Goal: Information Seeking & Learning: Check status

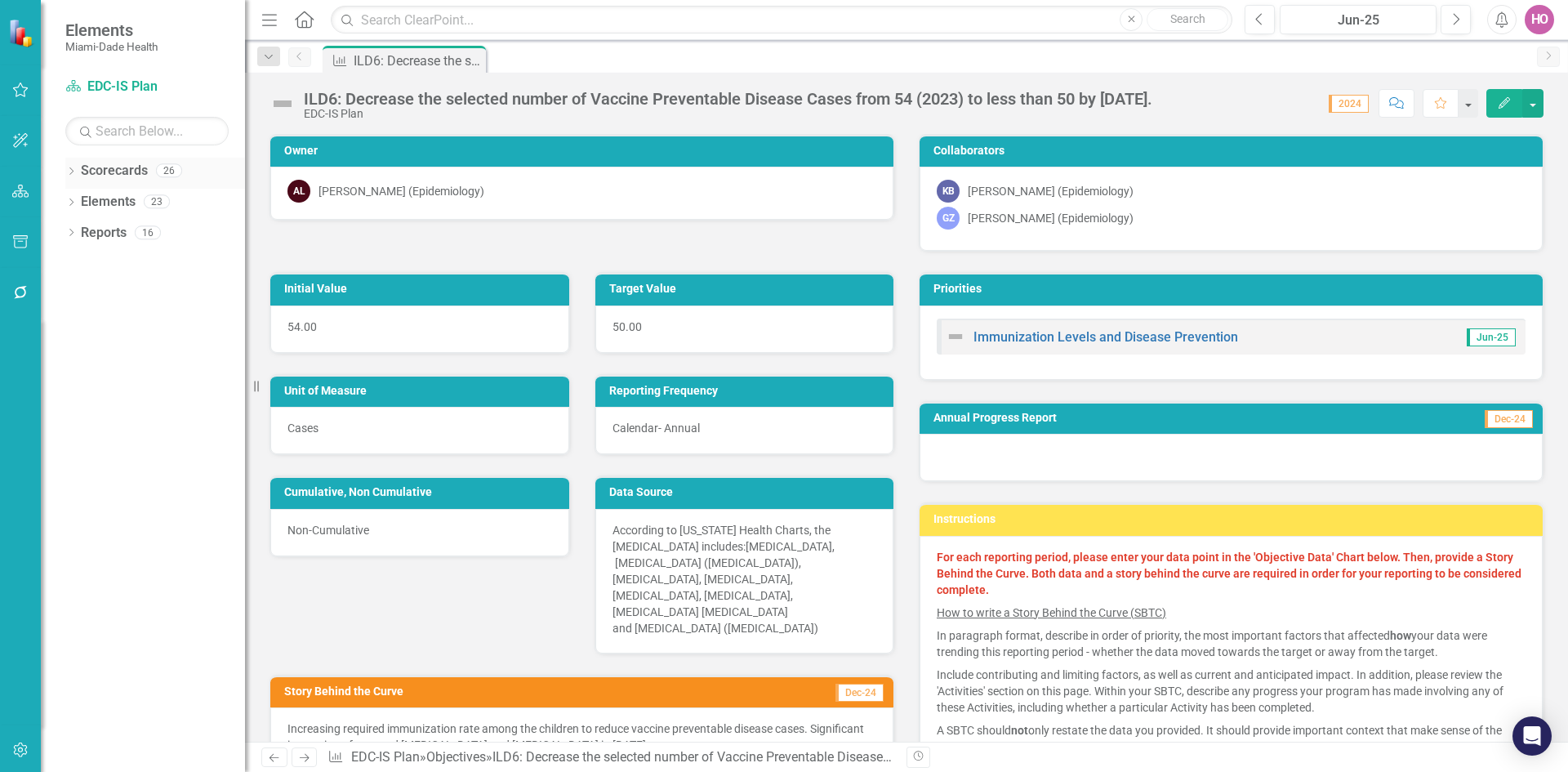
click at [70, 170] on icon "Dropdown" at bounding box center [71, 173] width 11 height 9
click at [76, 196] on icon "Dropdown" at bounding box center [79, 200] width 12 height 10
click at [126, 263] on link "Programmatic Plans" at bounding box center [175, 264] width 139 height 19
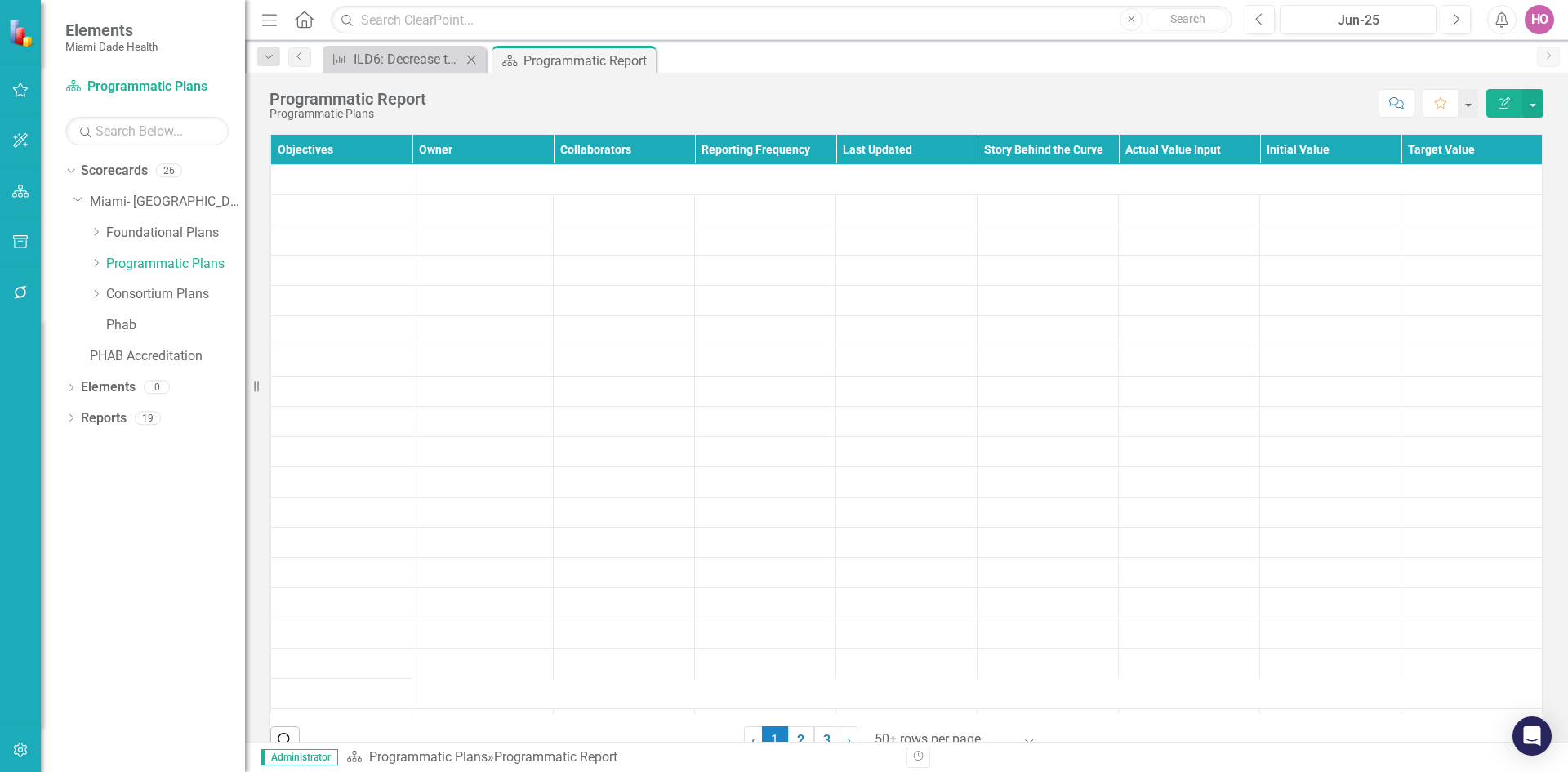
click at [475, 62] on icon "Close" at bounding box center [471, 59] width 17 height 13
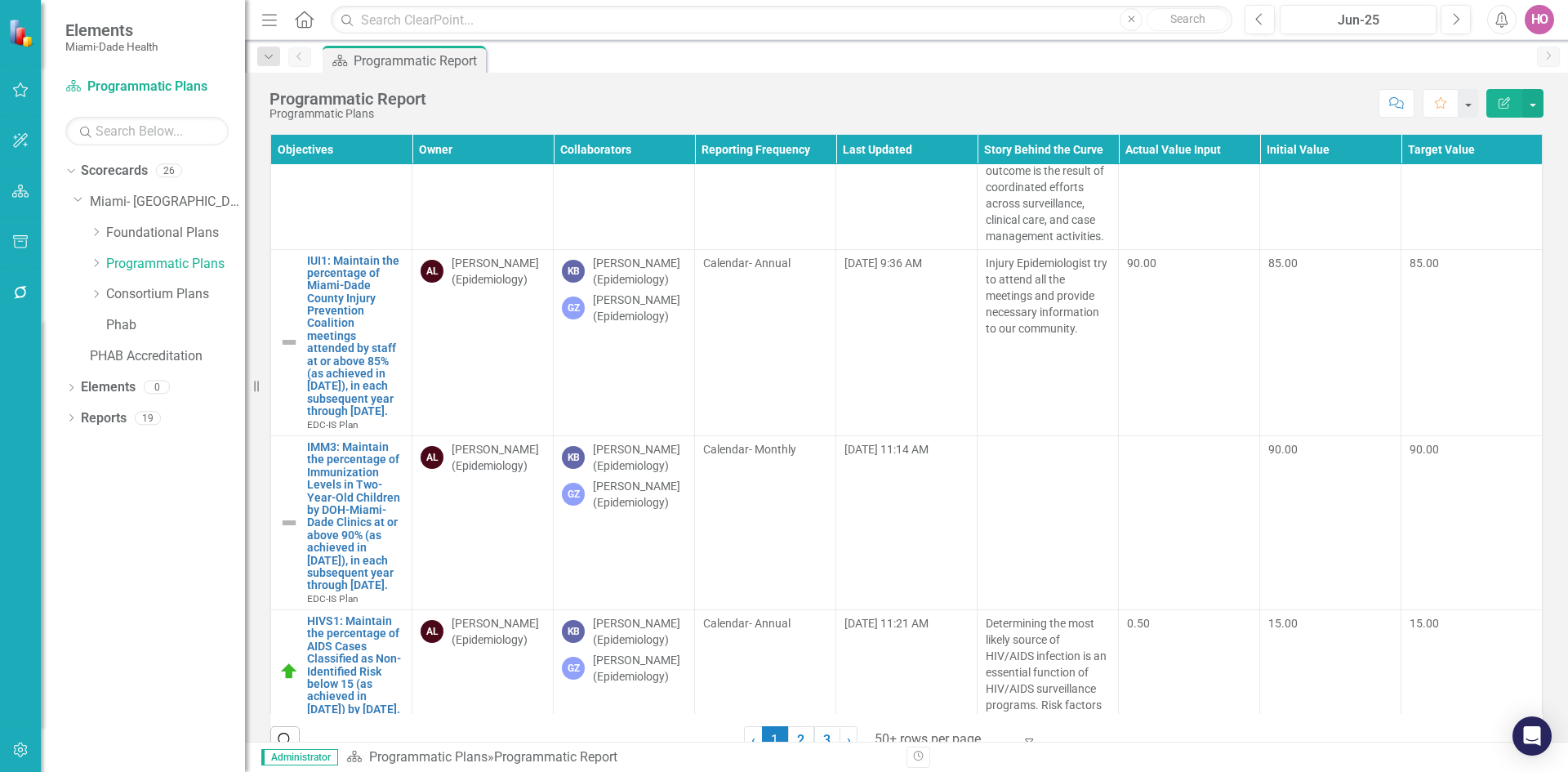
scroll to position [2613, 0]
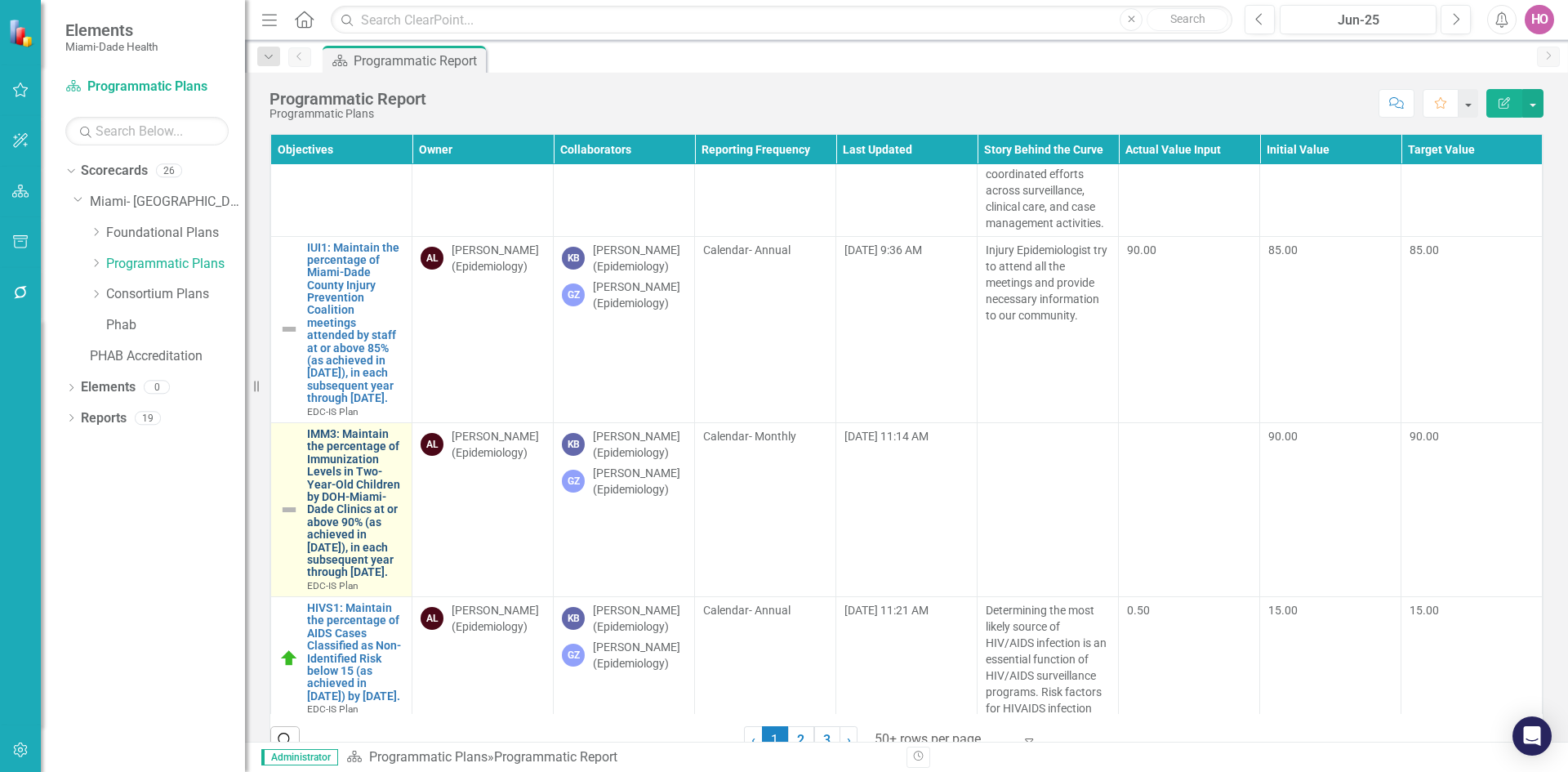
click at [347, 428] on link "IMM3: Maintain the percentage of Immunization Levels in Two-Year-Old Children b…" at bounding box center [355, 503] width 96 height 151
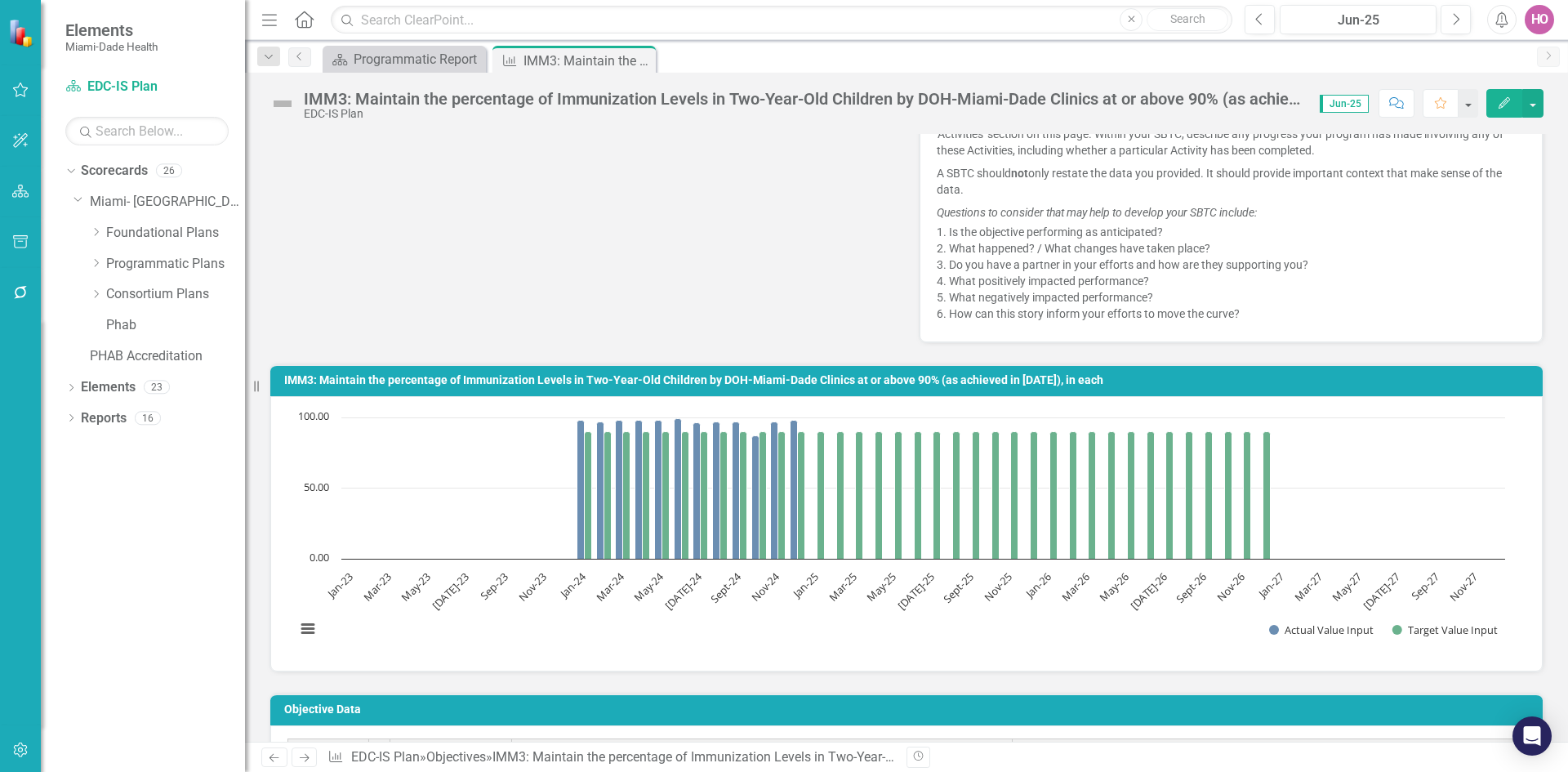
scroll to position [572, 0]
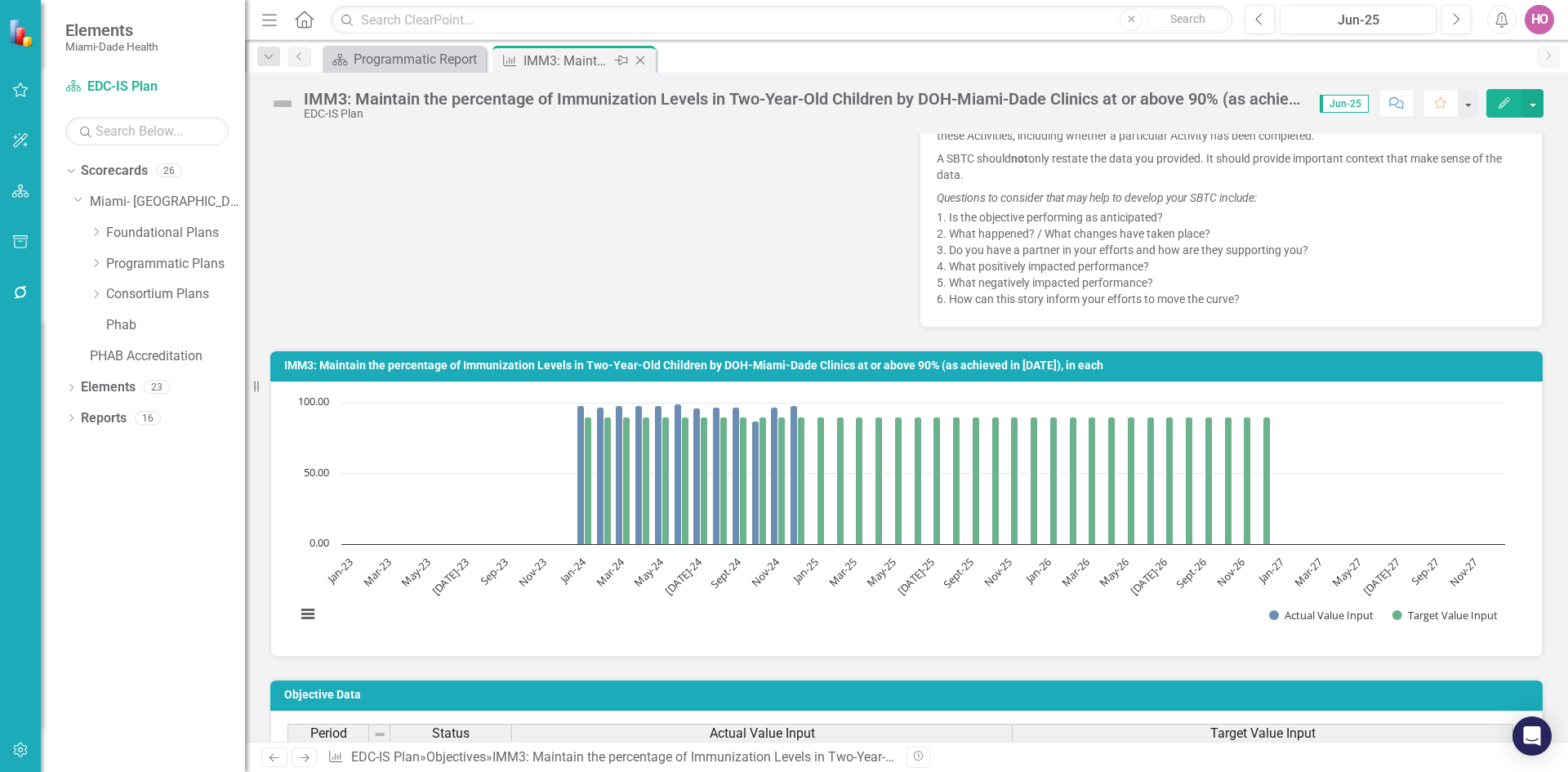
click at [647, 61] on icon "Close" at bounding box center [640, 60] width 17 height 13
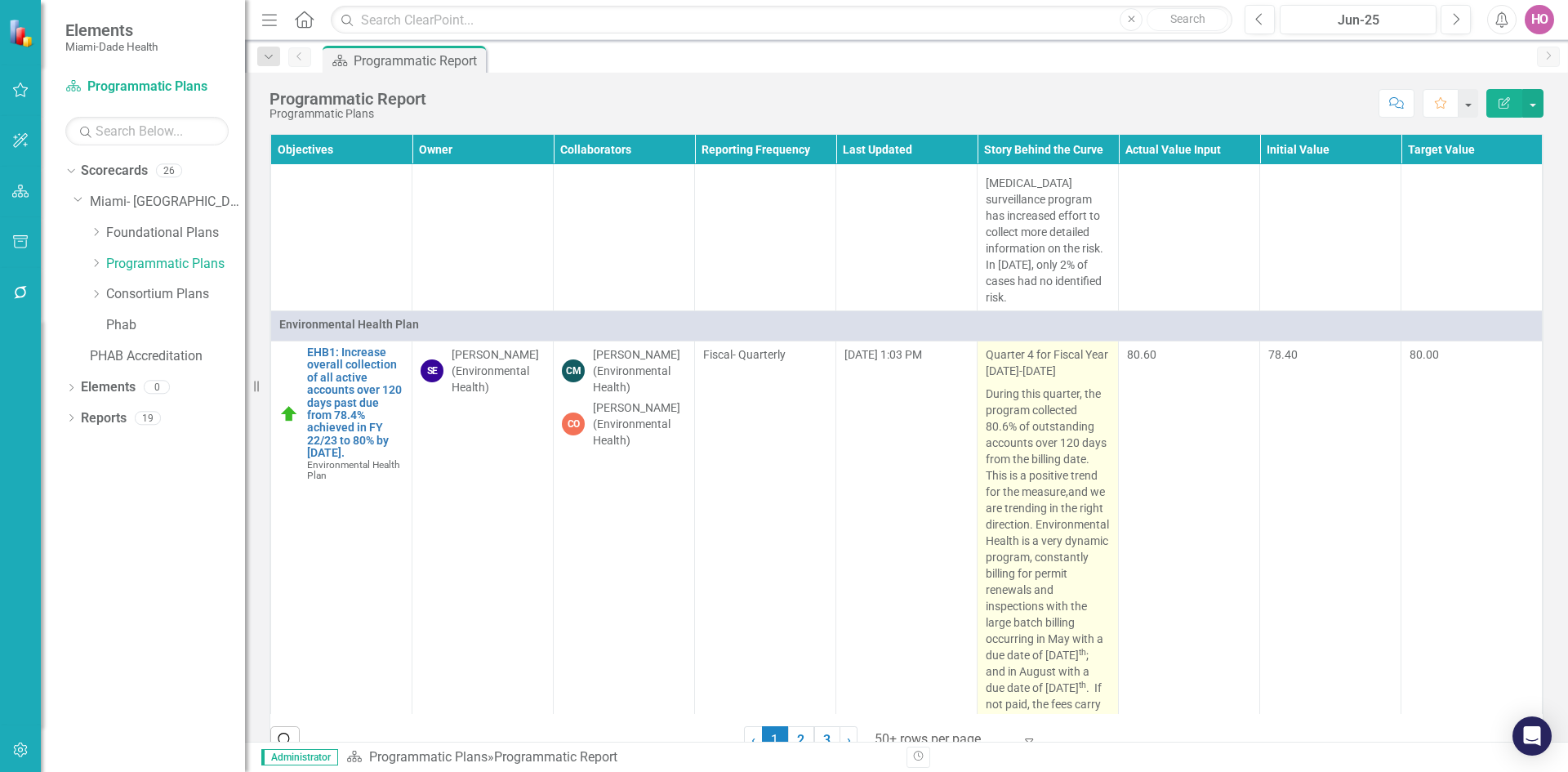
scroll to position [3756, 0]
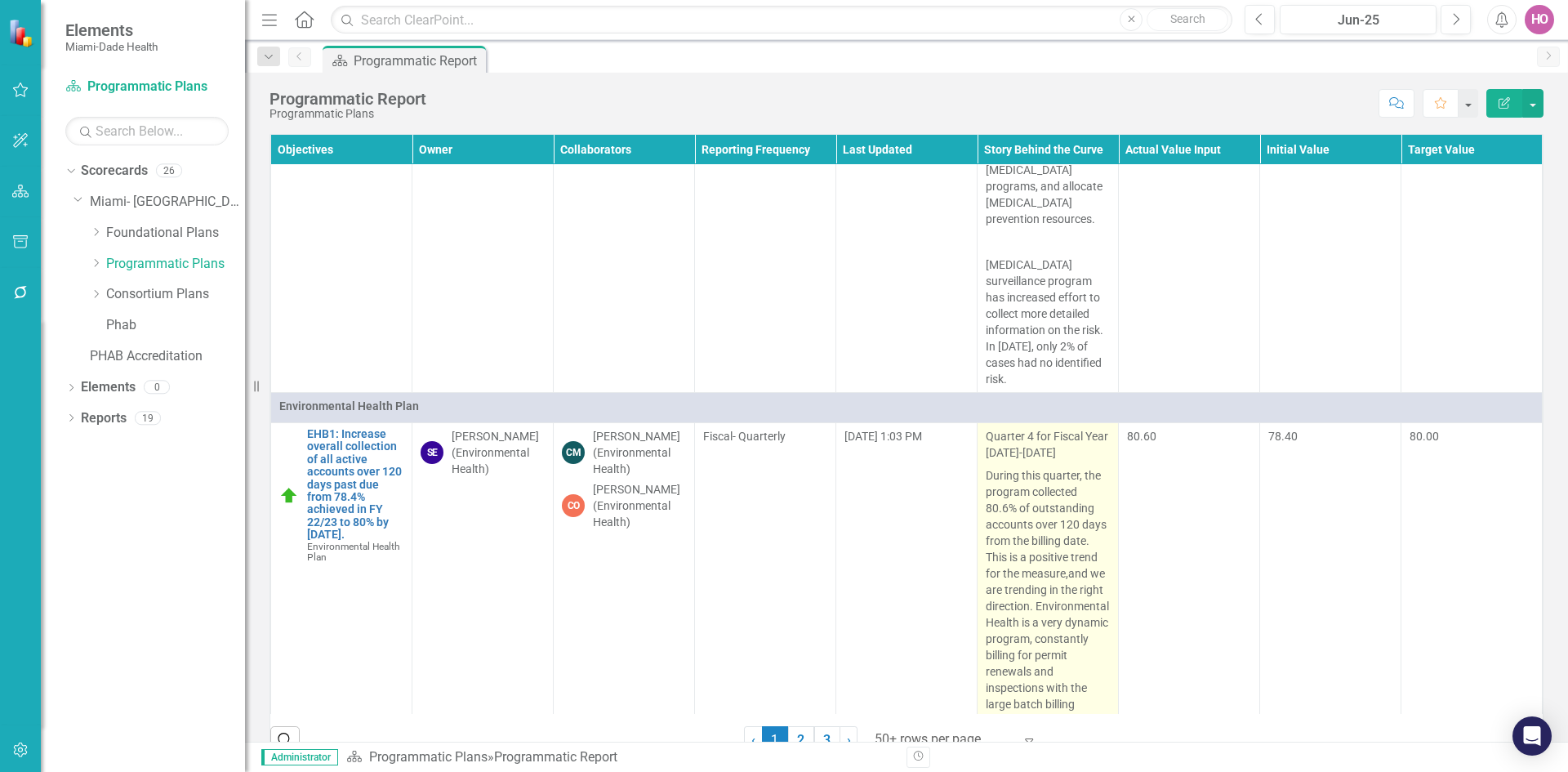
click at [1003, 464] on p "During this quarter, the program collected 80.6% of outstanding accounts over 1…" at bounding box center [1047, 727] width 124 height 526
click at [985, 464] on p "During this quarter, the program collected 80.6% of outstanding accounts over 1…" at bounding box center [1047, 727] width 124 height 526
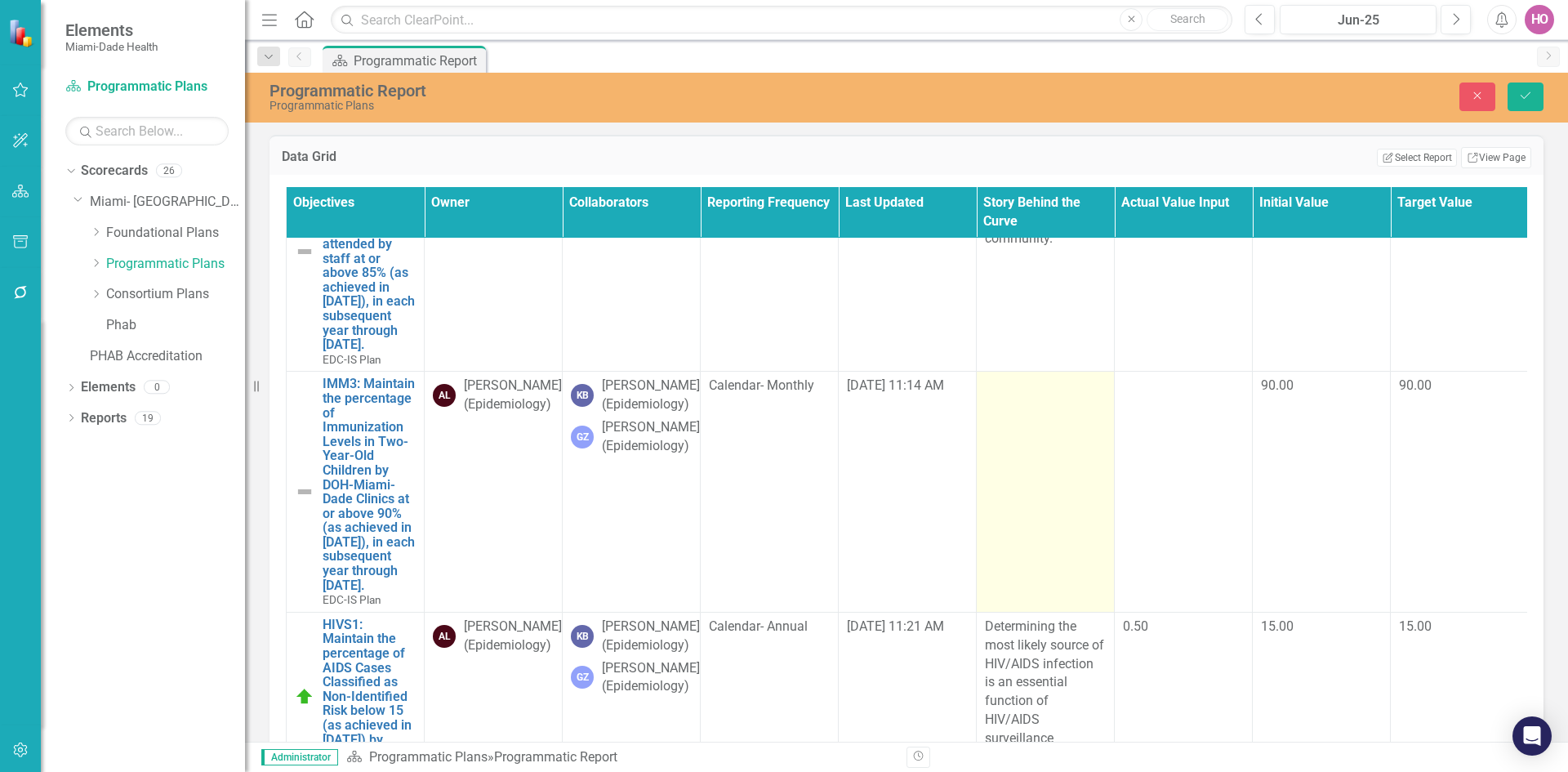
type textarea "<p>Quarter 4 for Fiscal Year 2024-2025</p> <p>During this quarter, the program …"
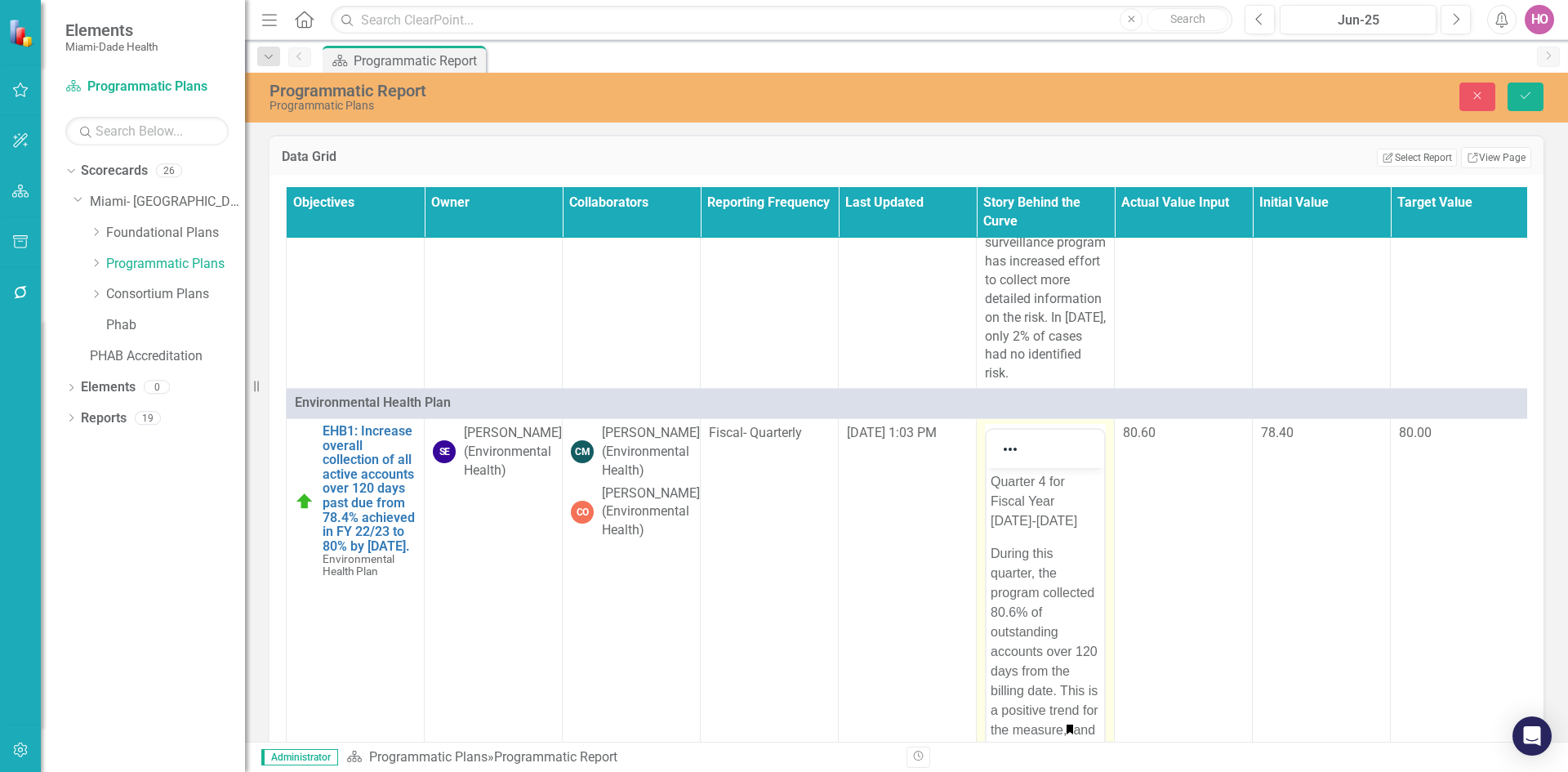
scroll to position [5144, 0]
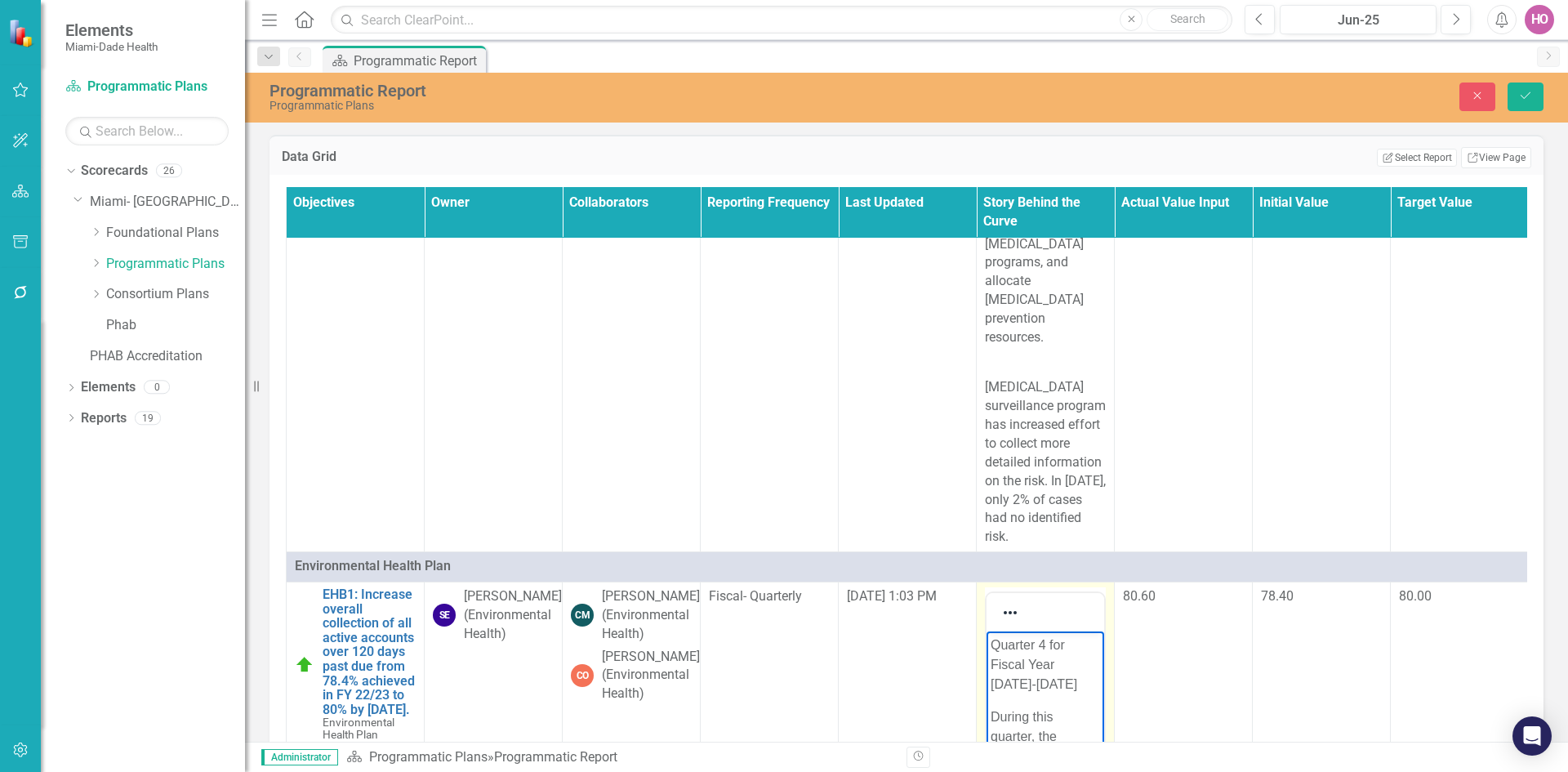
click at [1042, 477] on p "Quarter 4 for Fiscal Year [DATE]-[DATE]" at bounding box center [1045, 664] width 109 height 58
drag, startPoint x: 987, startPoint y: 646, endPoint x: 1042, endPoint y: 822, distance: 184.4
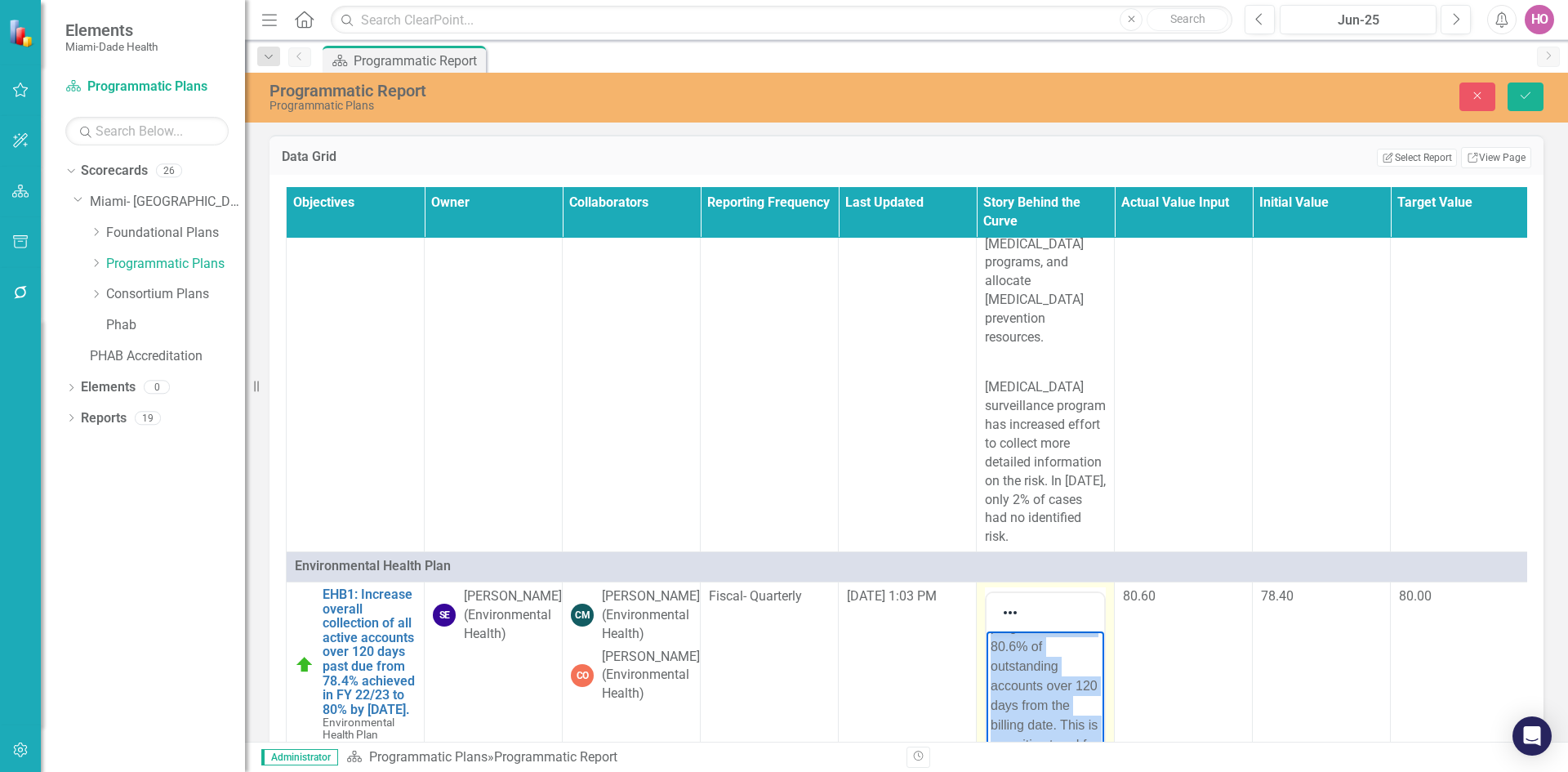
copy body "Quarter 4 for Fiscal Year 2024-2025 During this quarter, the program collected …"
click at [1044, 477] on td "80.60" at bounding box center [1183, 775] width 138 height 386
click at [972, 477] on td "[DATE] 1:03 PM" at bounding box center [907, 775] width 138 height 386
click at [874, 477] on td "[DATE] 1:03 PM" at bounding box center [907, 775] width 138 height 386
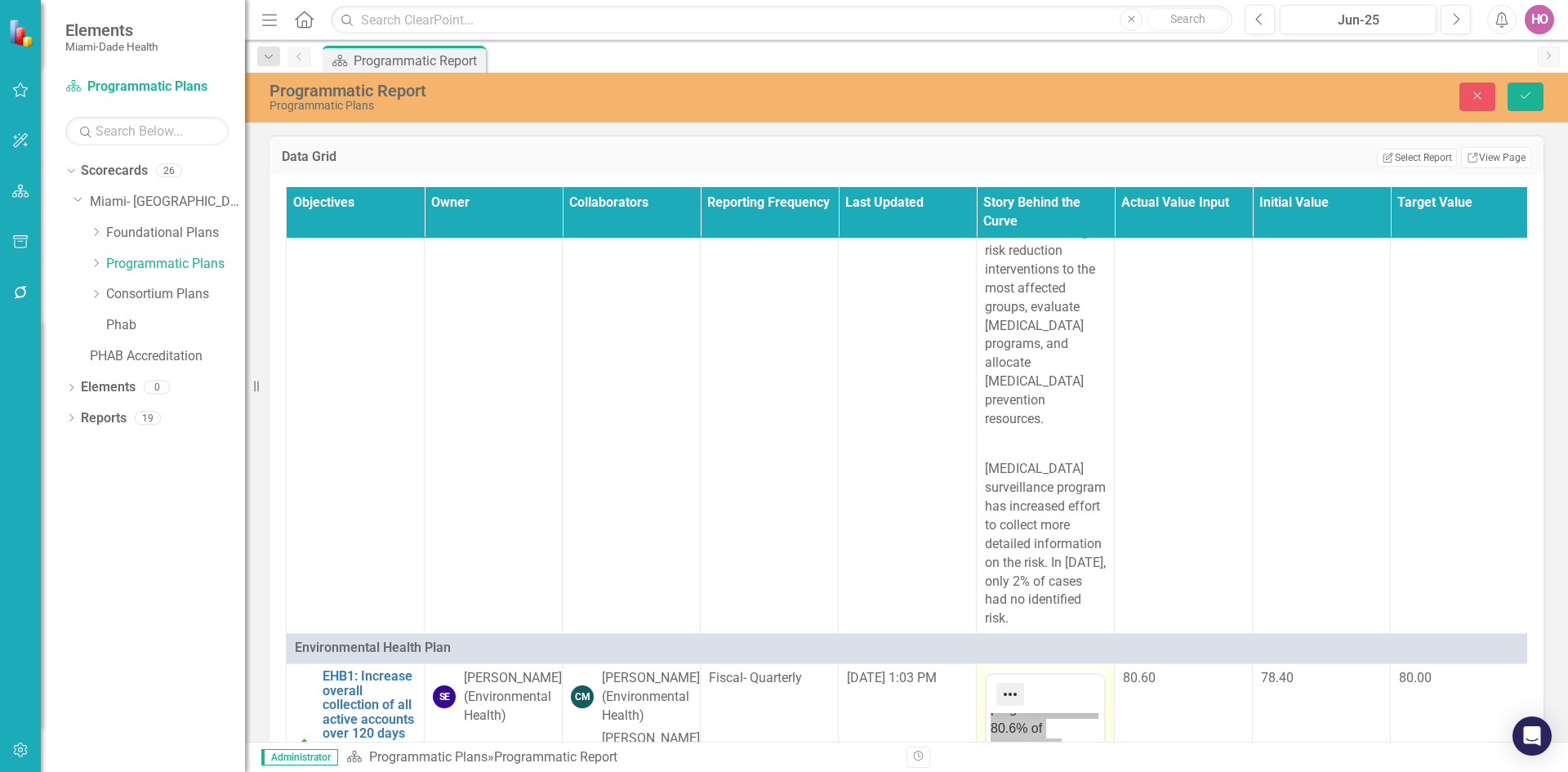
click at [1014, 477] on icon "Reveal or hide additional toolbar items" at bounding box center [1009, 693] width 19 height 19
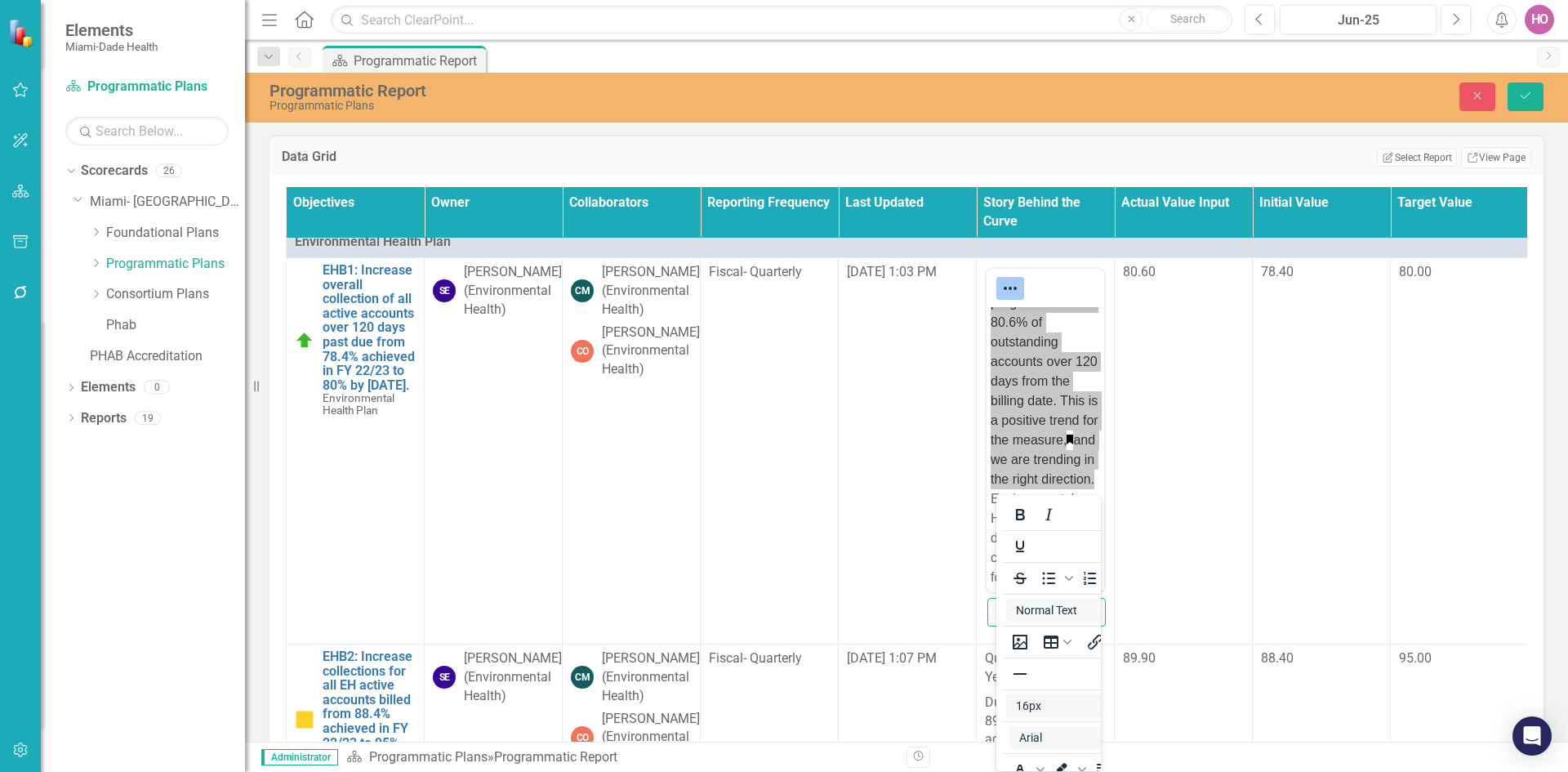
scroll to position [5471, 0]
click at [1044, 305] on td "80.60" at bounding box center [1183, 448] width 138 height 386
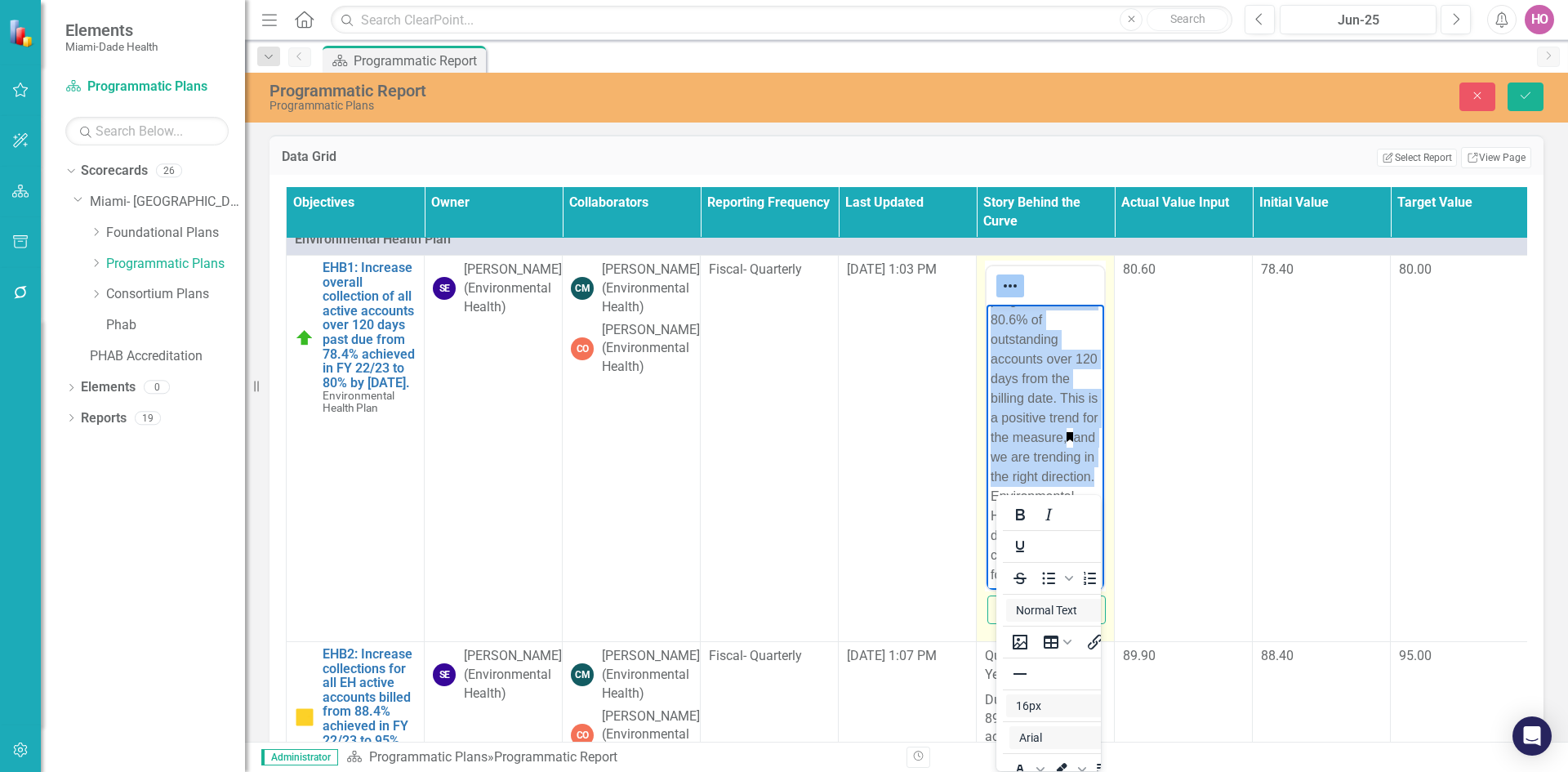
click at [1043, 477] on p "During this quarter, the program collected 80.6% of outstanding accounts over 1…" at bounding box center [1045, 653] width 109 height 804
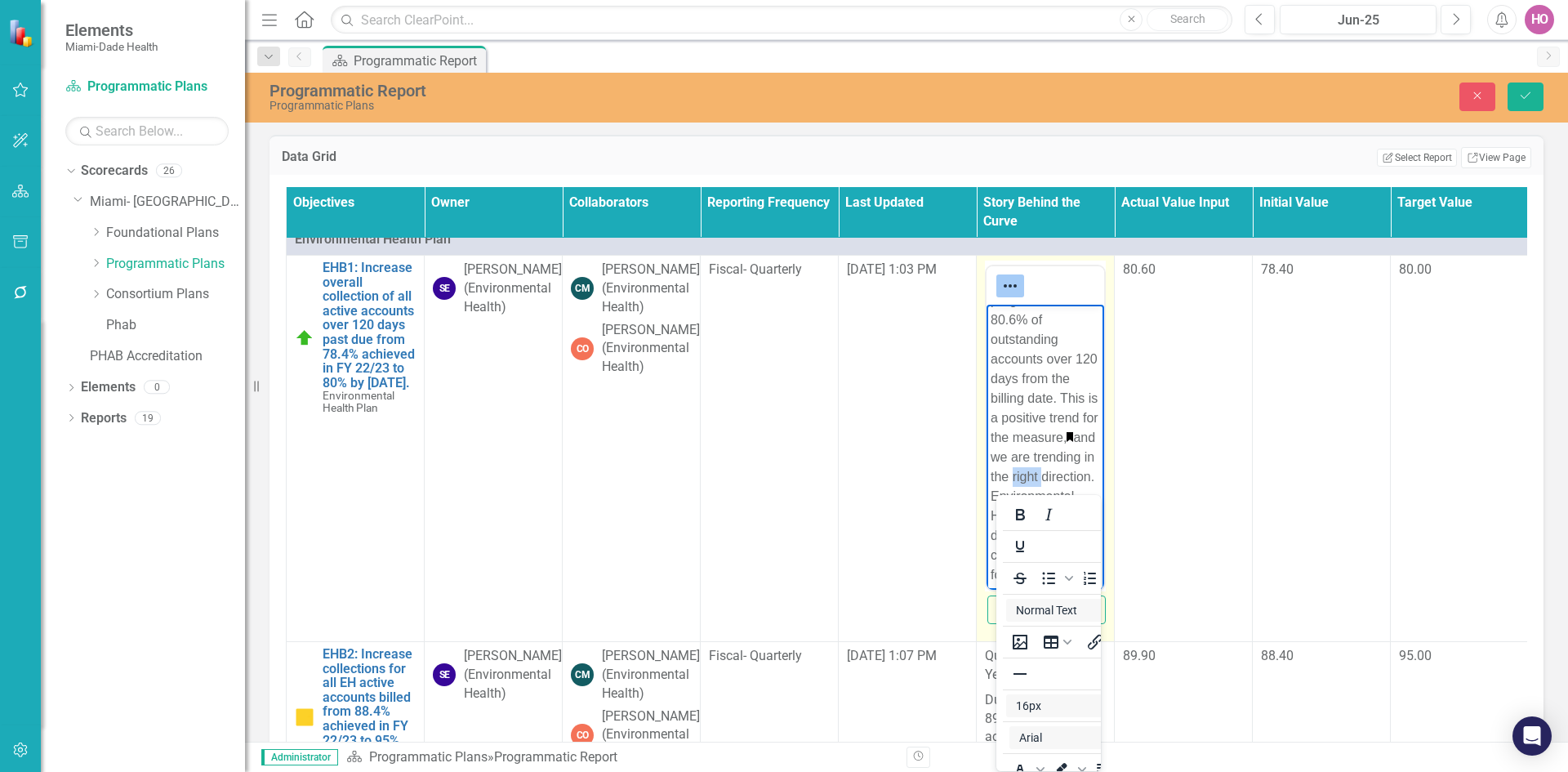
click at [1043, 477] on p "During this quarter, the program collected 80.6% of outstanding accounts over 1…" at bounding box center [1045, 653] width 109 height 804
click at [1044, 323] on td "80.60" at bounding box center [1183, 448] width 138 height 386
click at [1044, 477] on button "Switch to old editor" at bounding box center [1047, 609] width 119 height 29
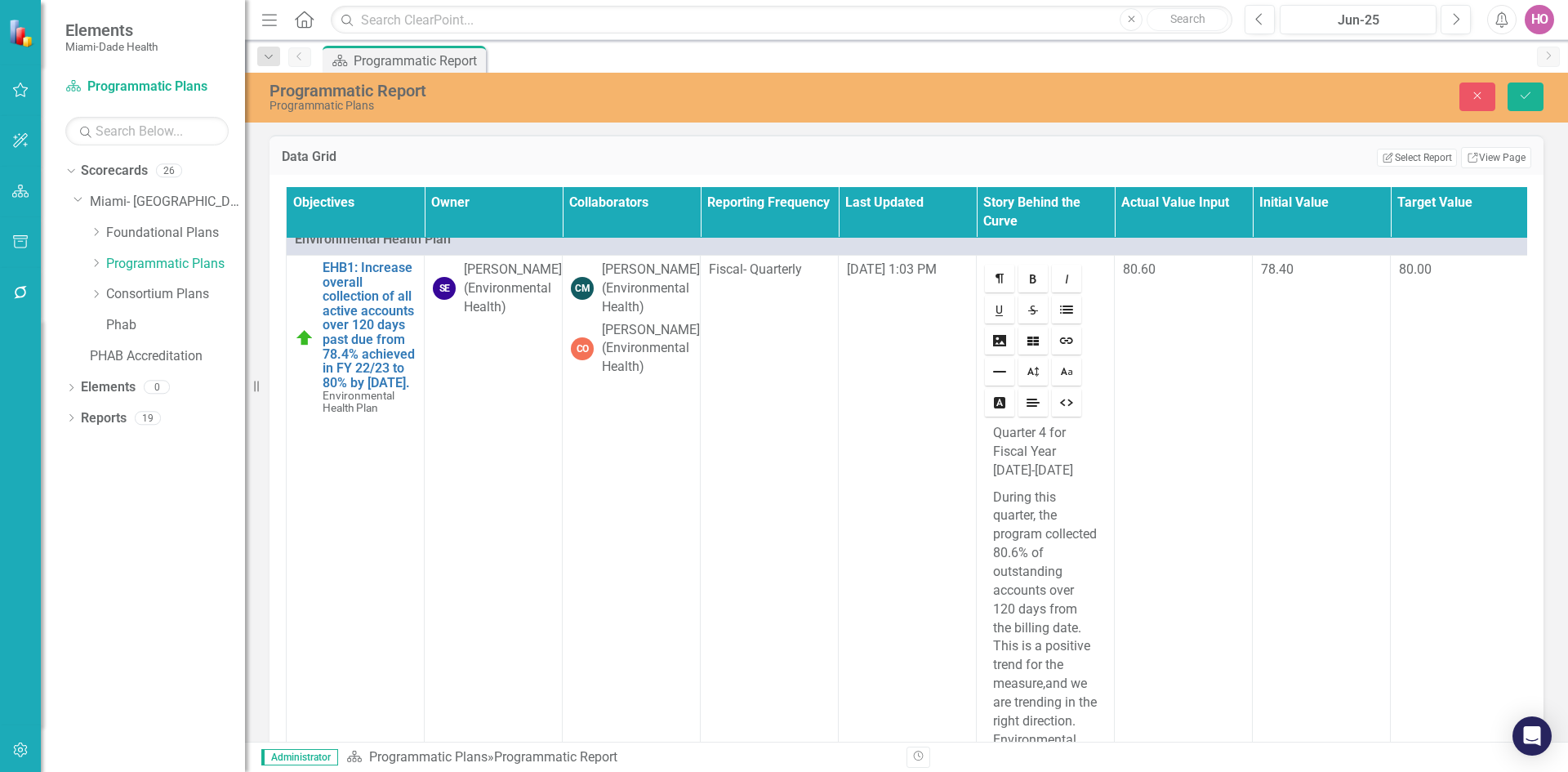
scroll to position [5479, 0]
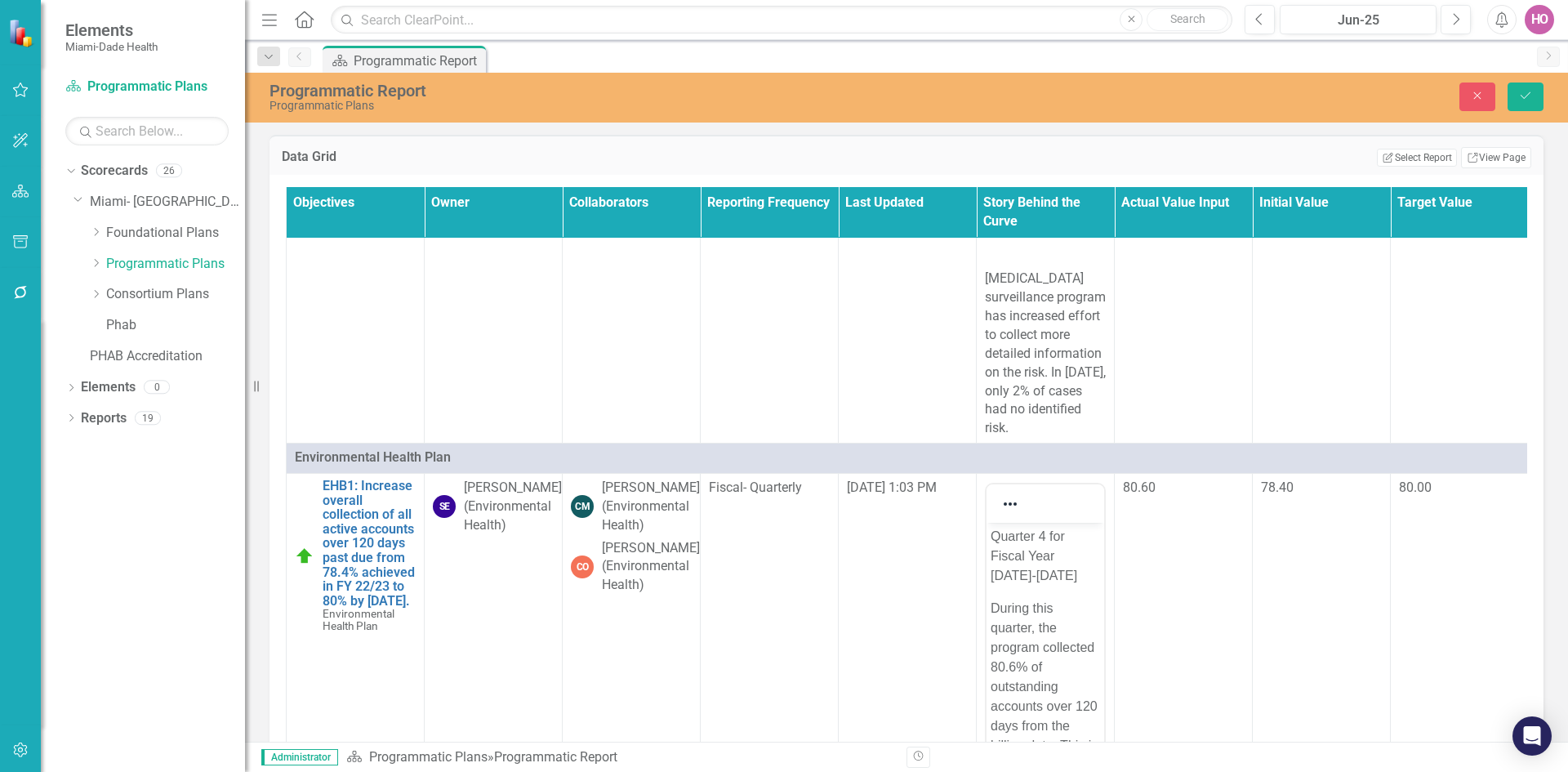
scroll to position [5234, 0]
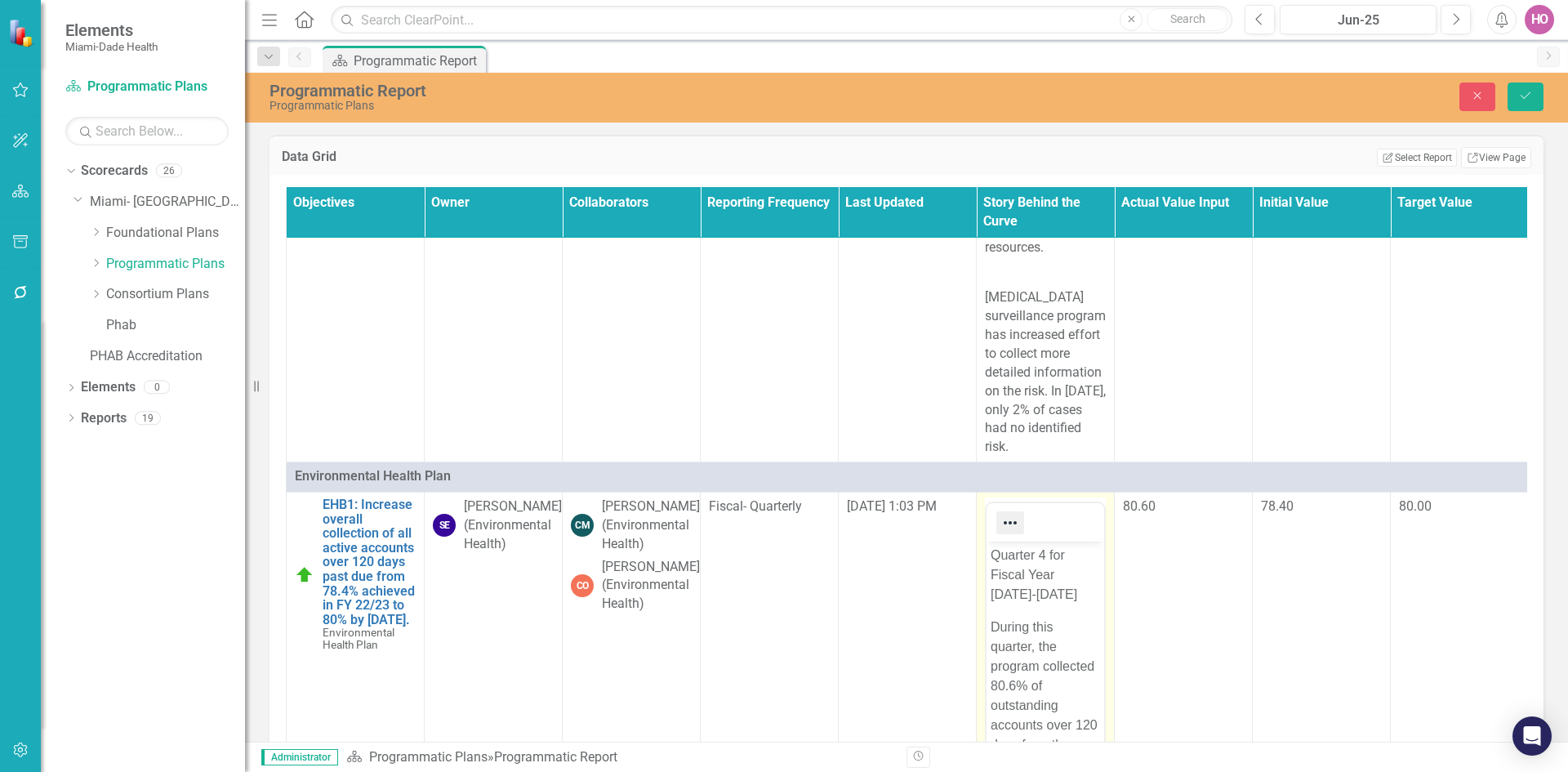
click at [1015, 477] on icon "Reveal or hide additional toolbar items" at bounding box center [1009, 522] width 13 height 4
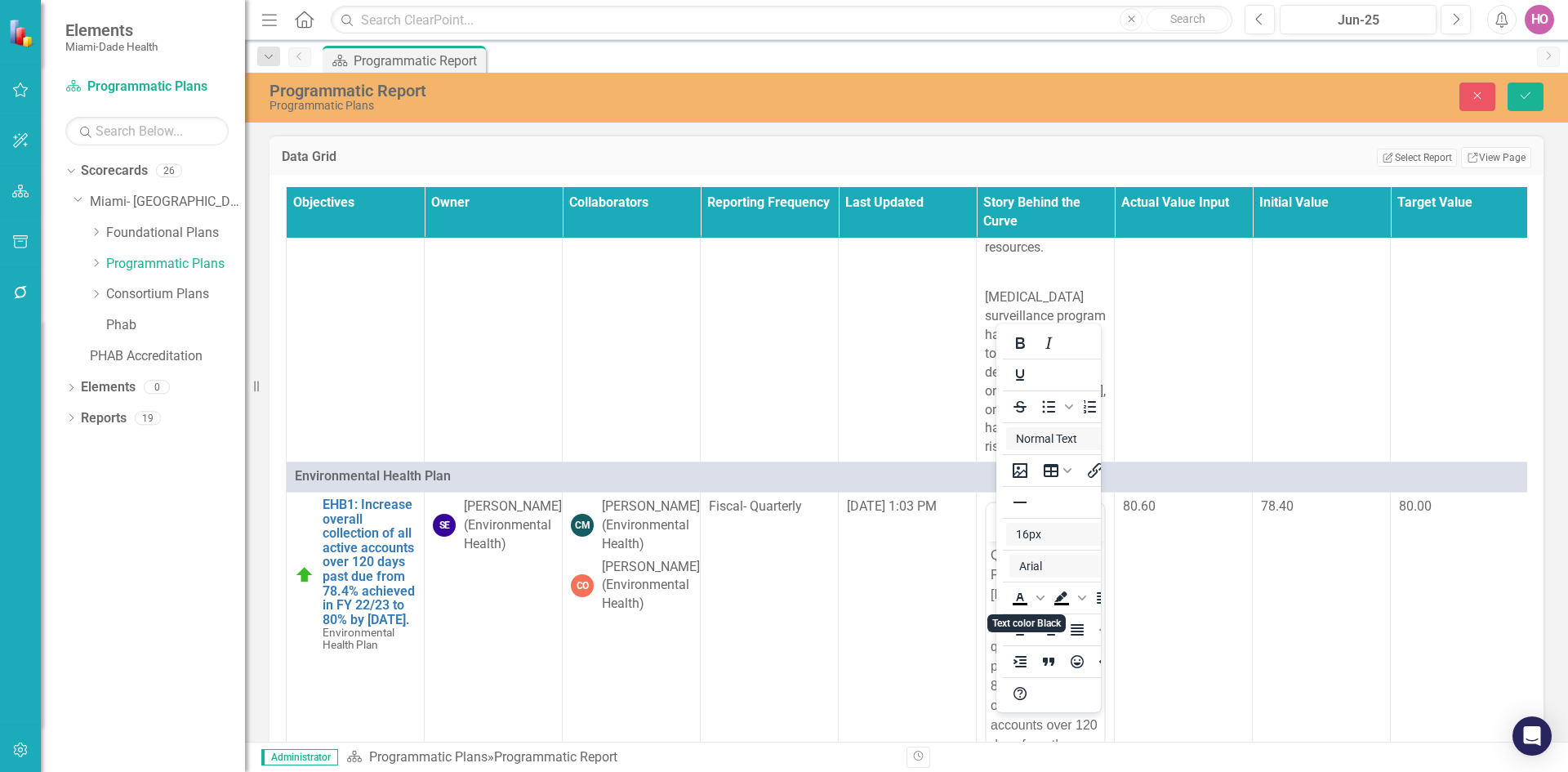
click at [912, 477] on td "[DATE] 1:03 PM" at bounding box center [907, 686] width 138 height 386
click at [1044, 477] on td "80.60" at bounding box center [1183, 686] width 138 height 386
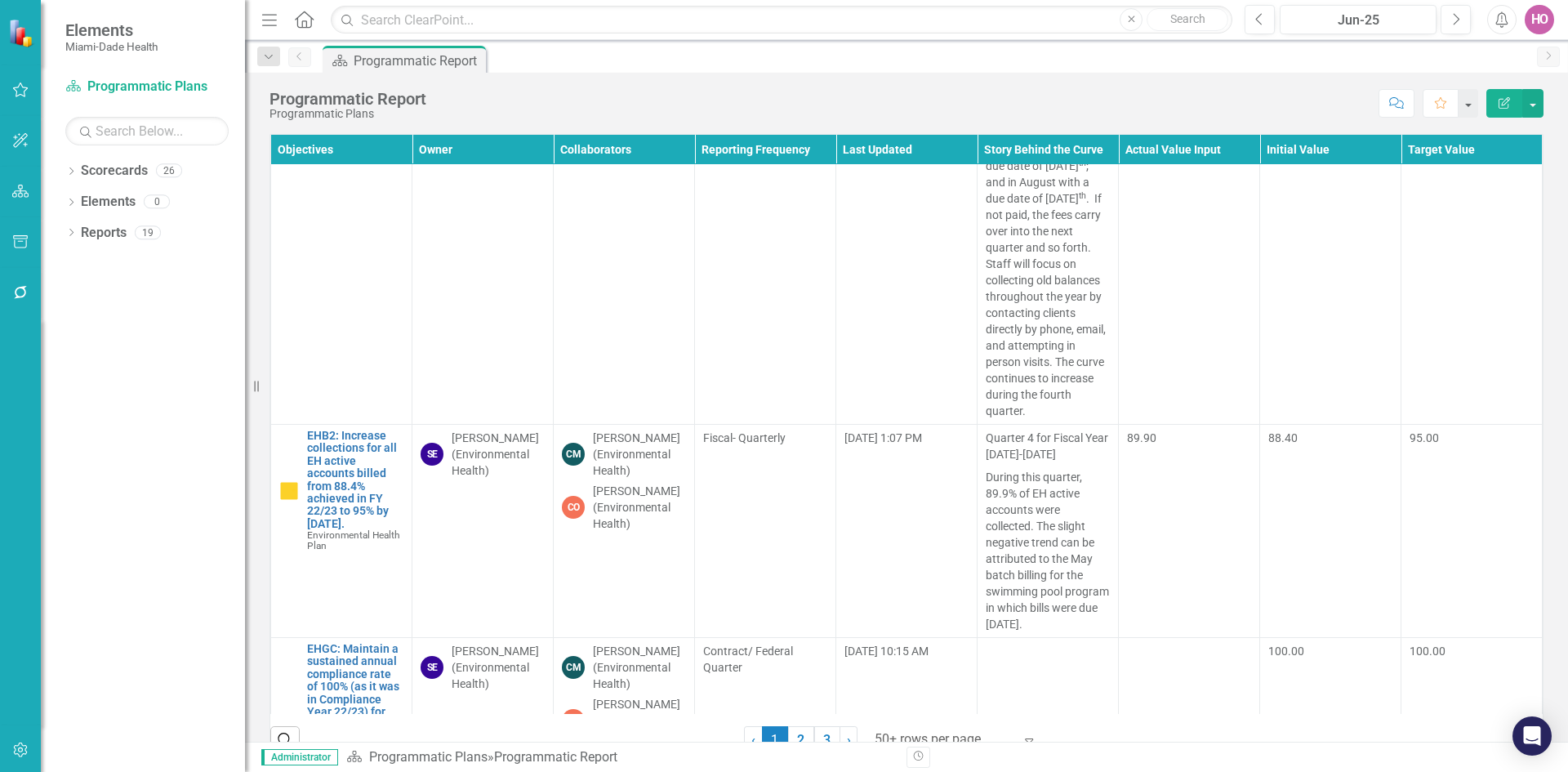
scroll to position [4328, 0]
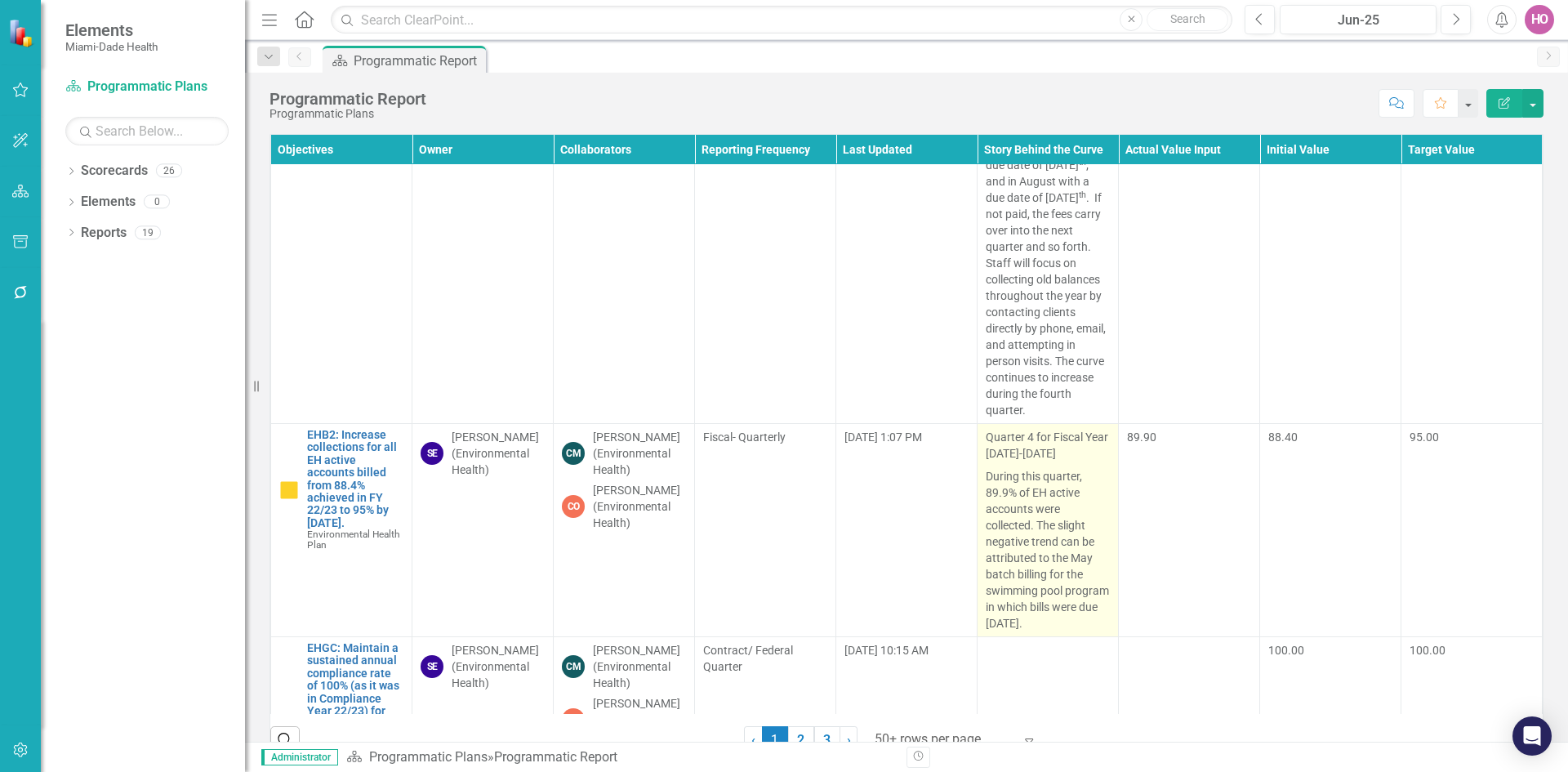
click at [1003, 465] on p "During this quarter, 89.9% of EH active accounts were collected. The slight neg…" at bounding box center [1047, 548] width 124 height 167
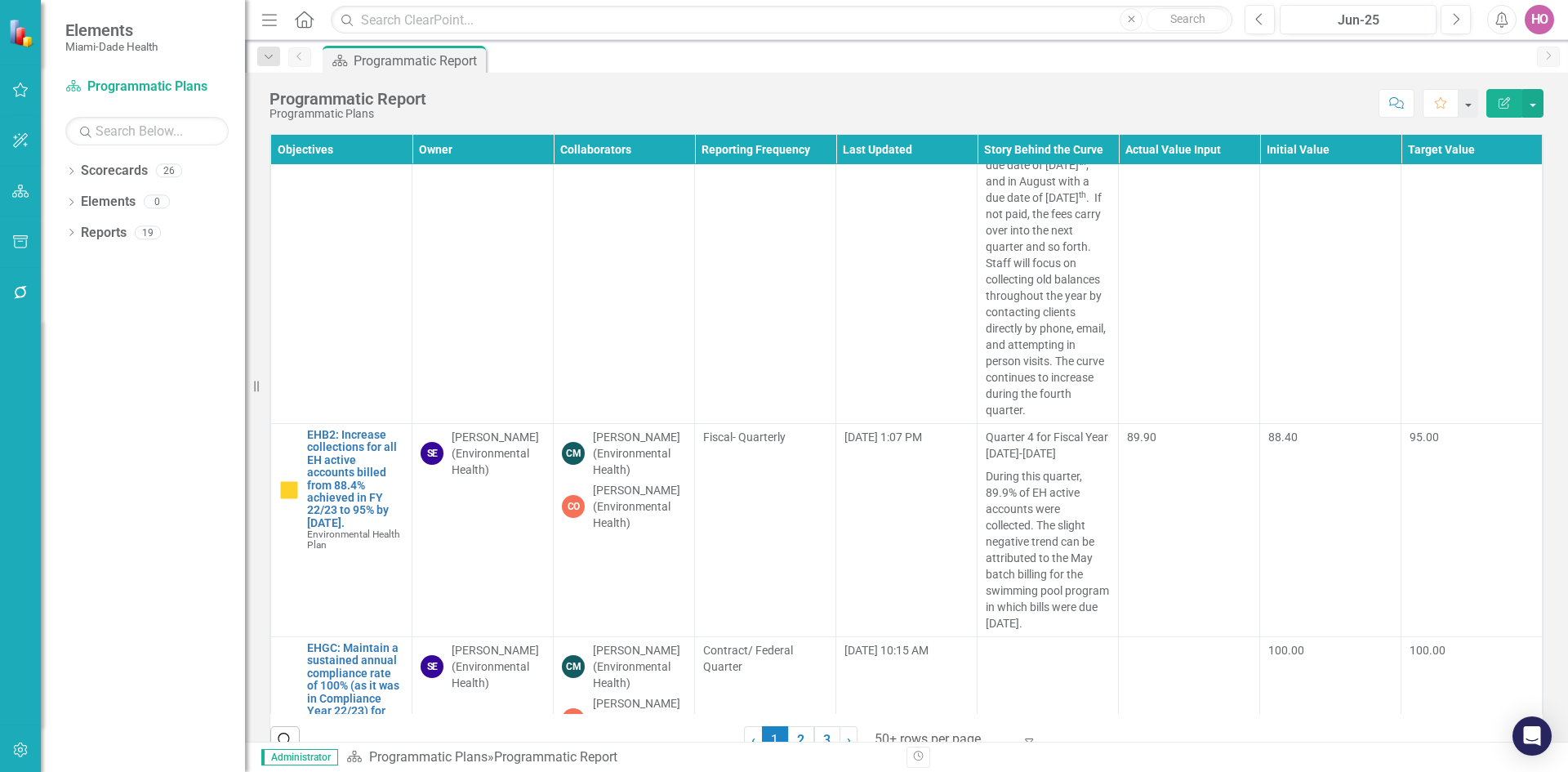
drag, startPoint x: 992, startPoint y: 352, endPoint x: 900, endPoint y: 398, distance: 102.9
click at [900, 424] on td "[DATE] 1:07 PM" at bounding box center [906, 531] width 141 height 213
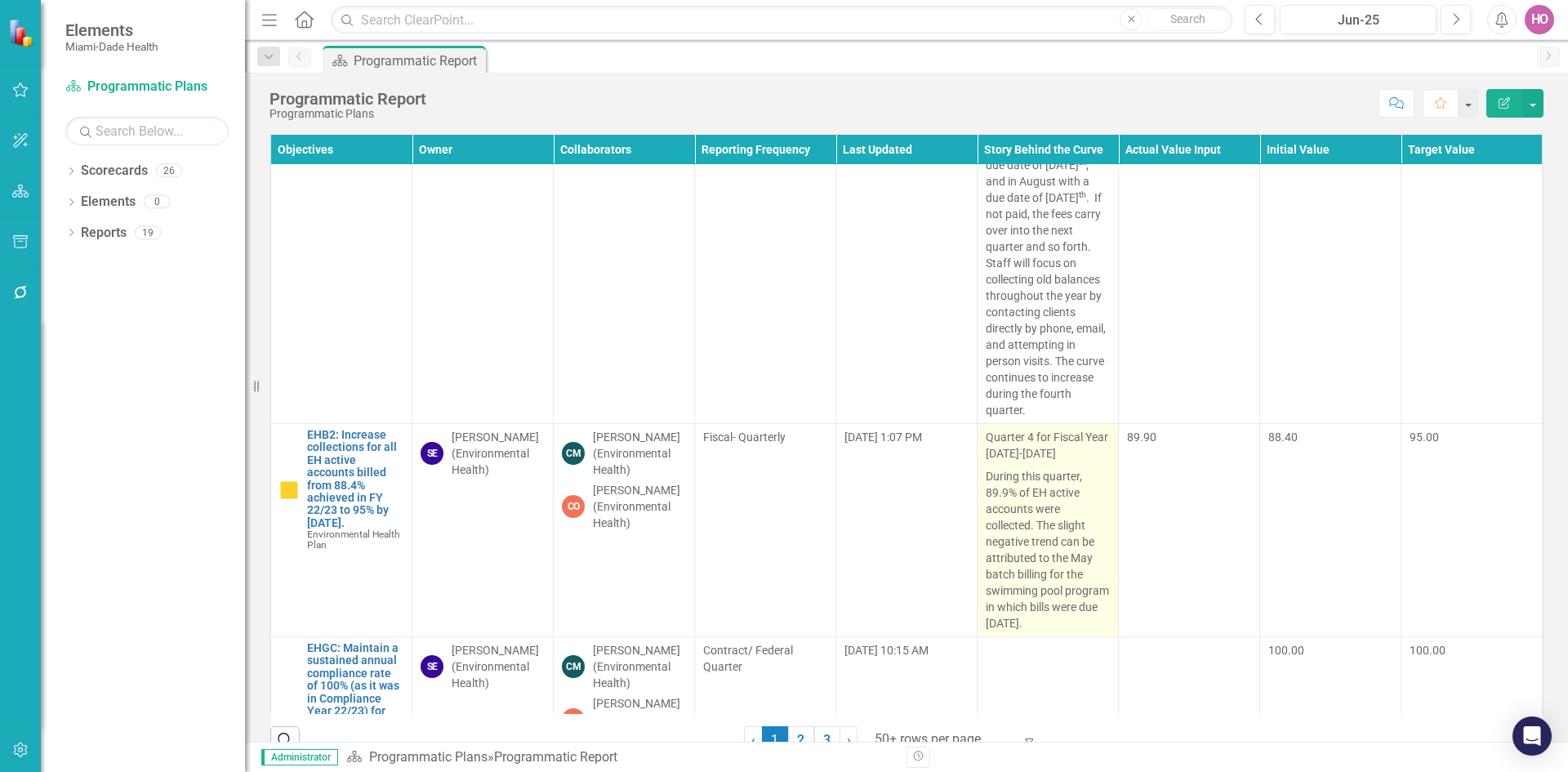
click at [988, 465] on p "During this quarter, 89.9% of EH active accounts were collected. The slight neg…" at bounding box center [1047, 548] width 124 height 167
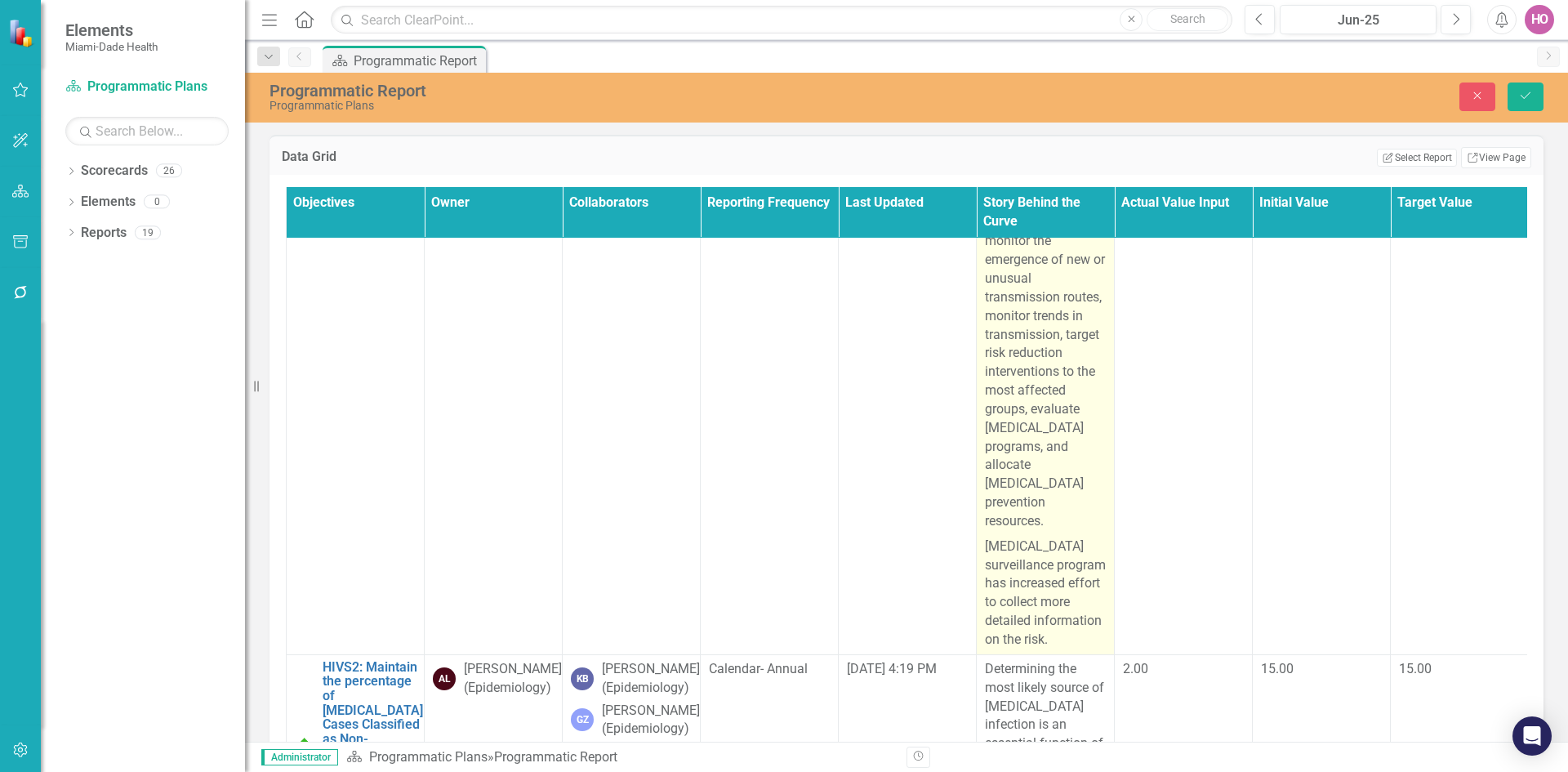
type textarea "<p>Quarter 4 for Fiscal Year [DATE]-[DATE]</p> <p>During this quarter, 89.9% of…"
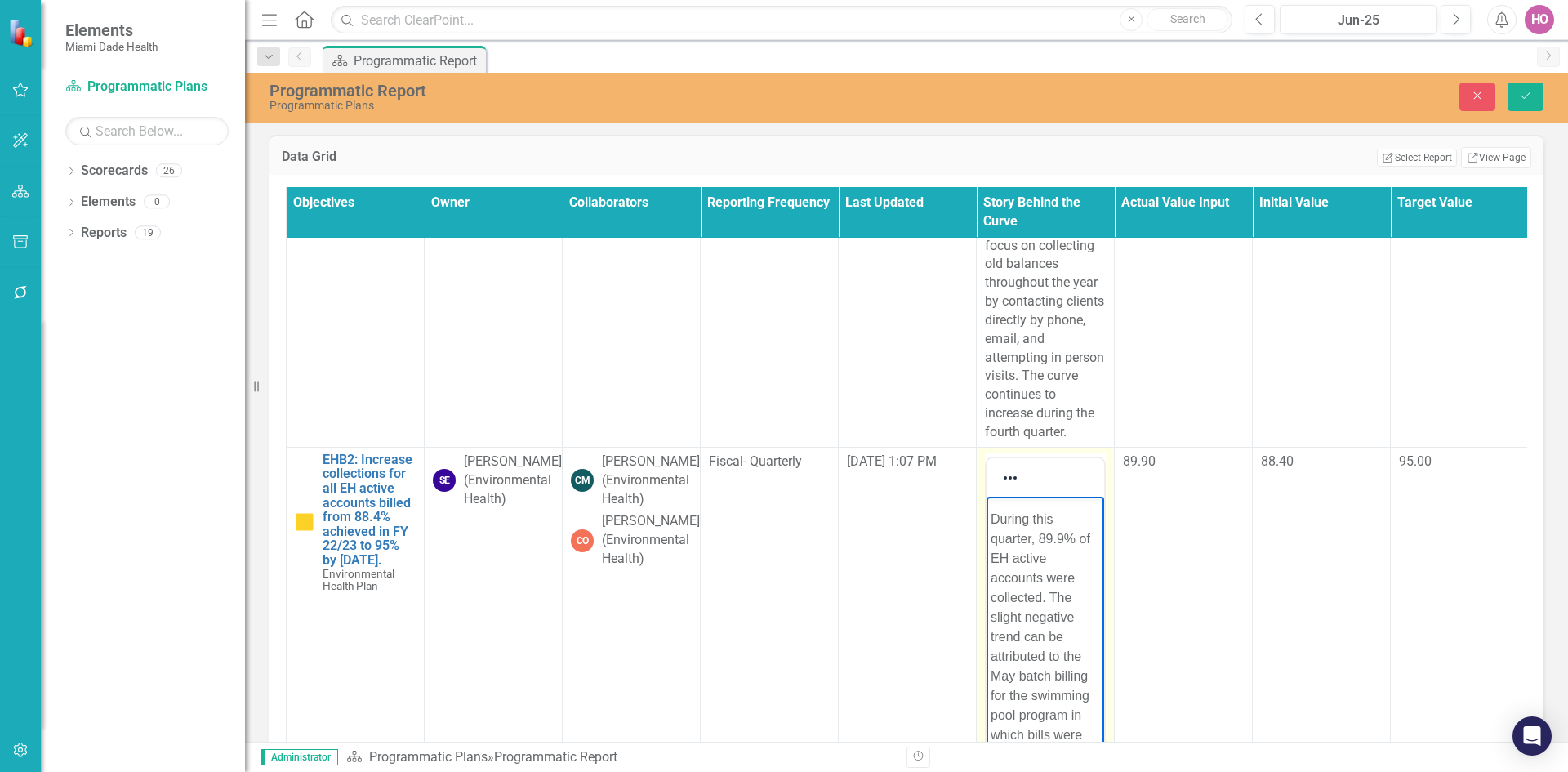
scroll to position [102, 0]
drag, startPoint x: 993, startPoint y: 509, endPoint x: 1079, endPoint y: 745, distance: 251.2
click at [1079, 745] on body "Quarter 4 for Fiscal Year [DATE]-[DATE] During this quarter, 89.9% of EH active…" at bounding box center [1045, 606] width 118 height 348
copy body "Quarter 4 for Fiscal Year [DATE]-[DATE] During this quarter, 89.9% of EH active…"
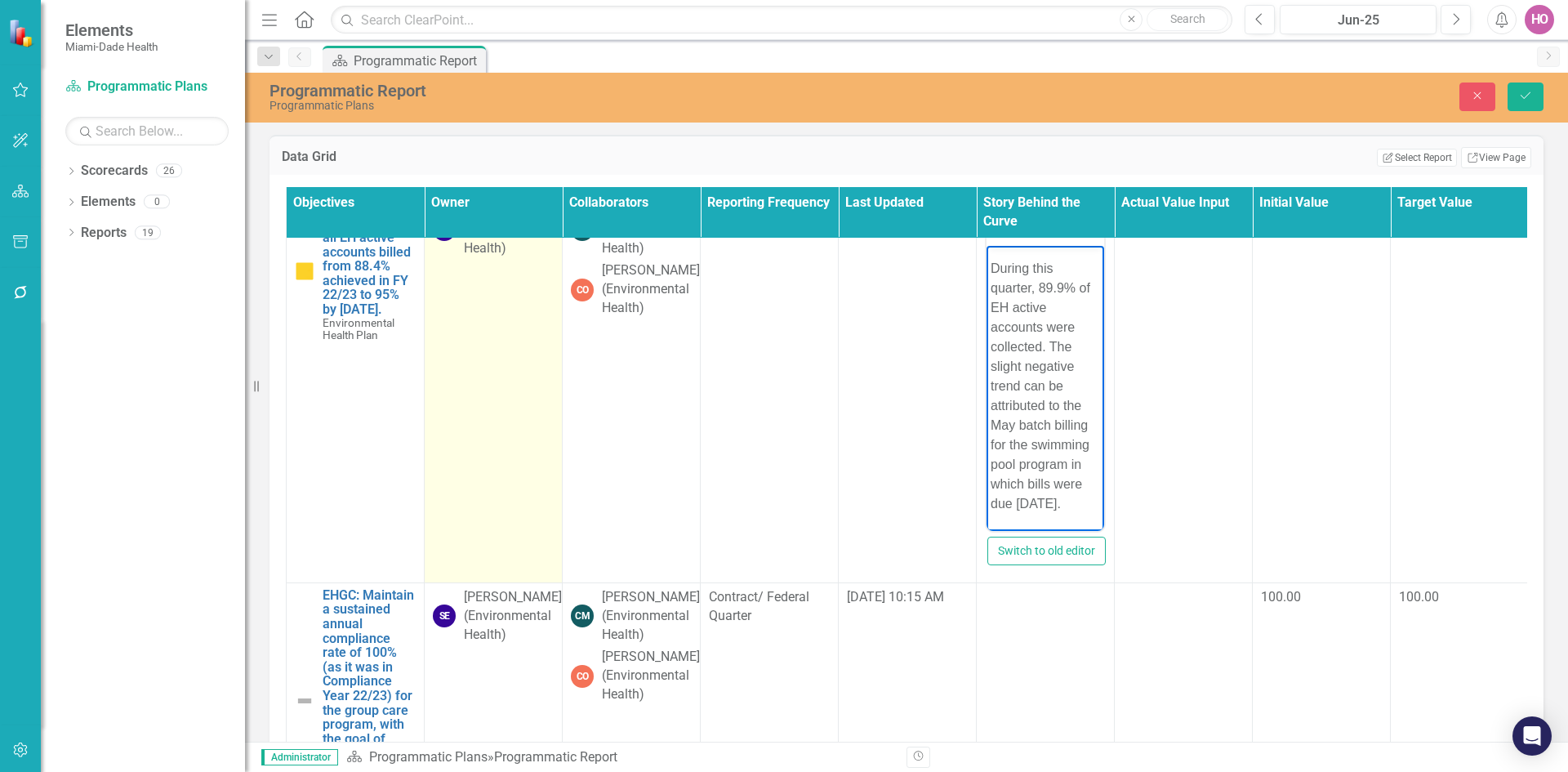
scroll to position [6369, 0]
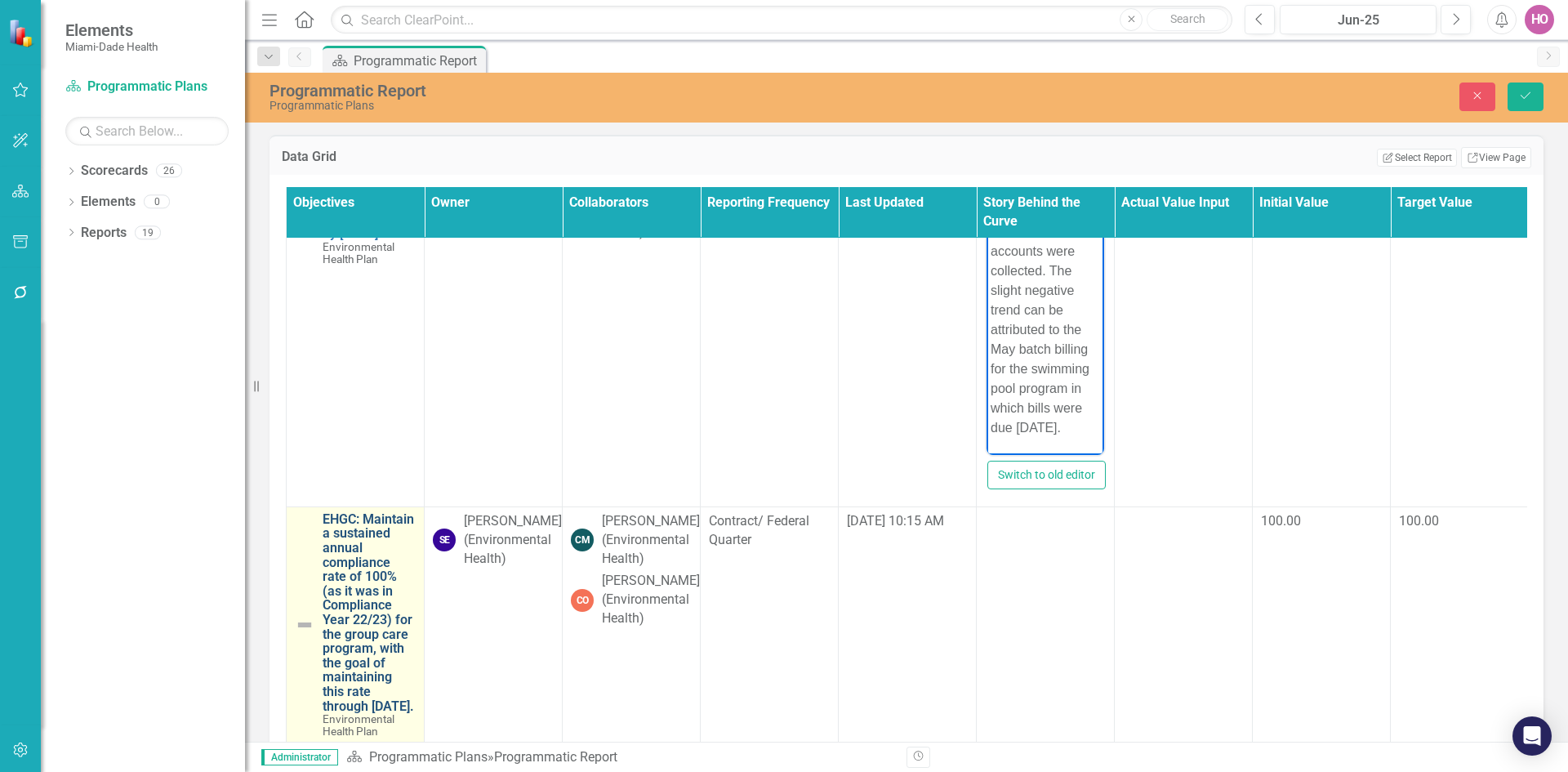
click at [332, 512] on link "EHGC: Maintain a sustained annual compliance rate of 100% (as it was in Complia…" at bounding box center [369, 612] width 93 height 200
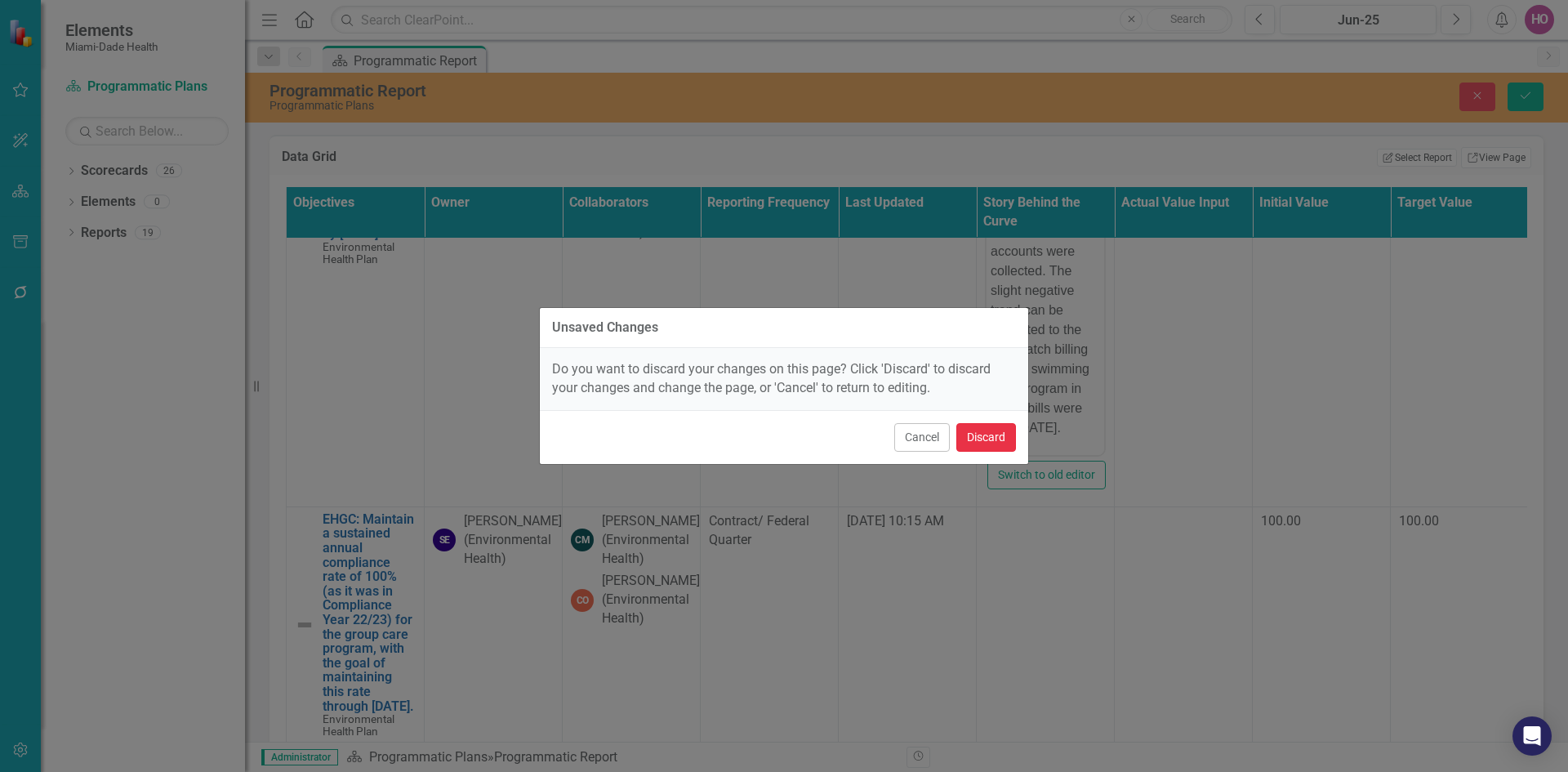
click at [991, 436] on button "Discard" at bounding box center [985, 437] width 59 height 29
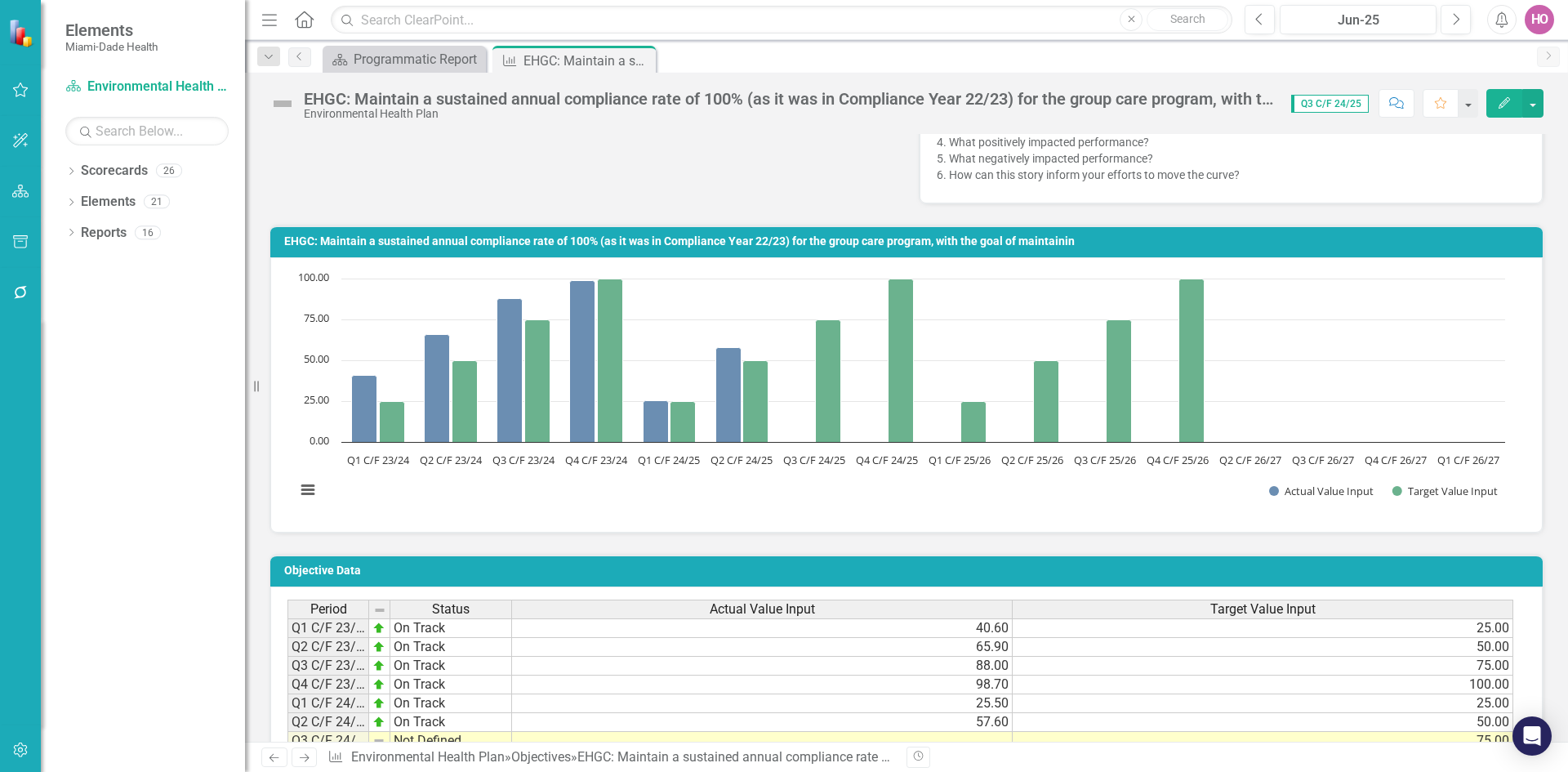
scroll to position [817, 0]
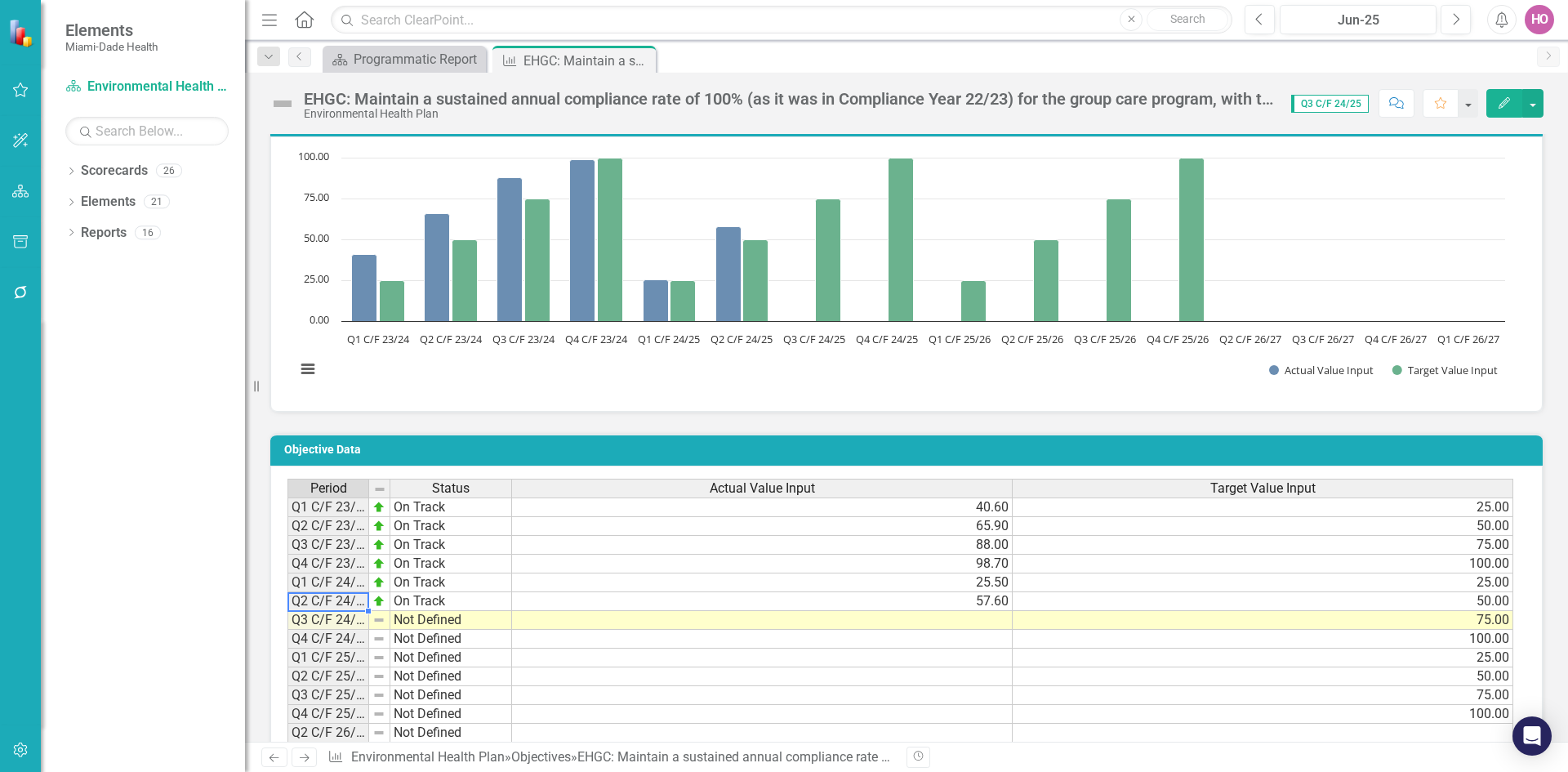
click at [344, 601] on td "Q2 C/F 24/25" at bounding box center [328, 601] width 82 height 19
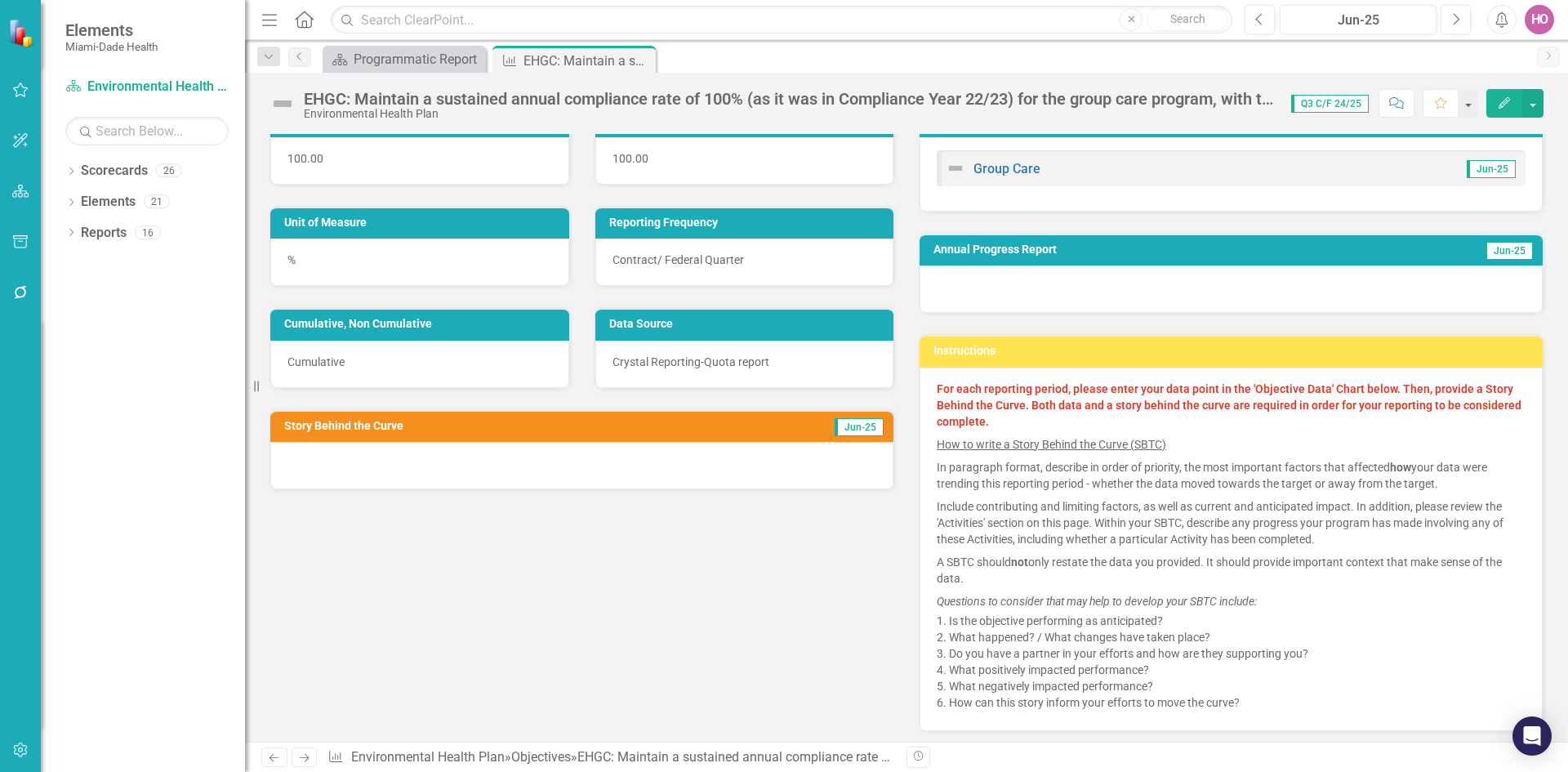
scroll to position [163, 0]
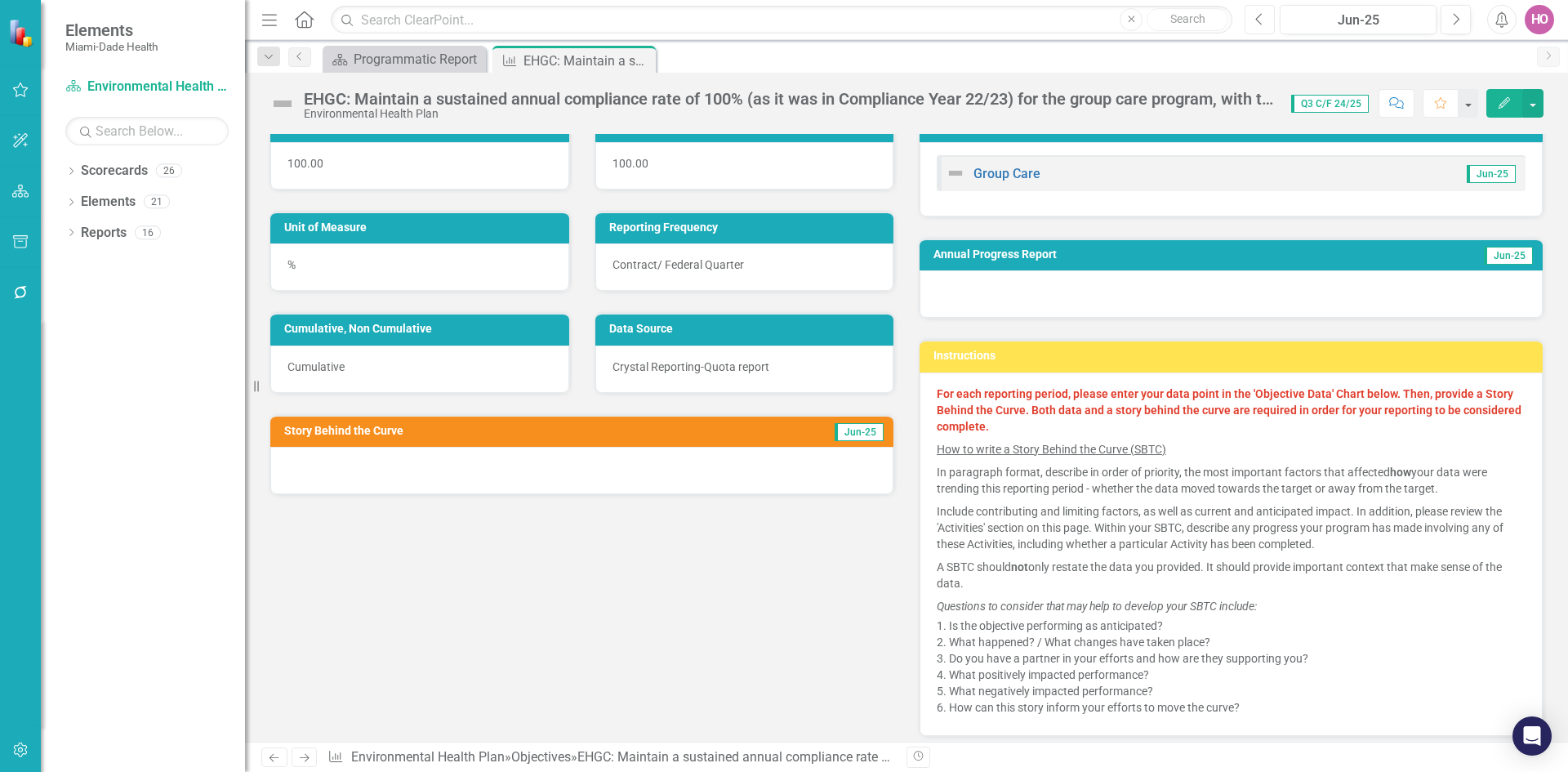
click at [1257, 20] on icon "button" at bounding box center [1258, 19] width 6 height 11
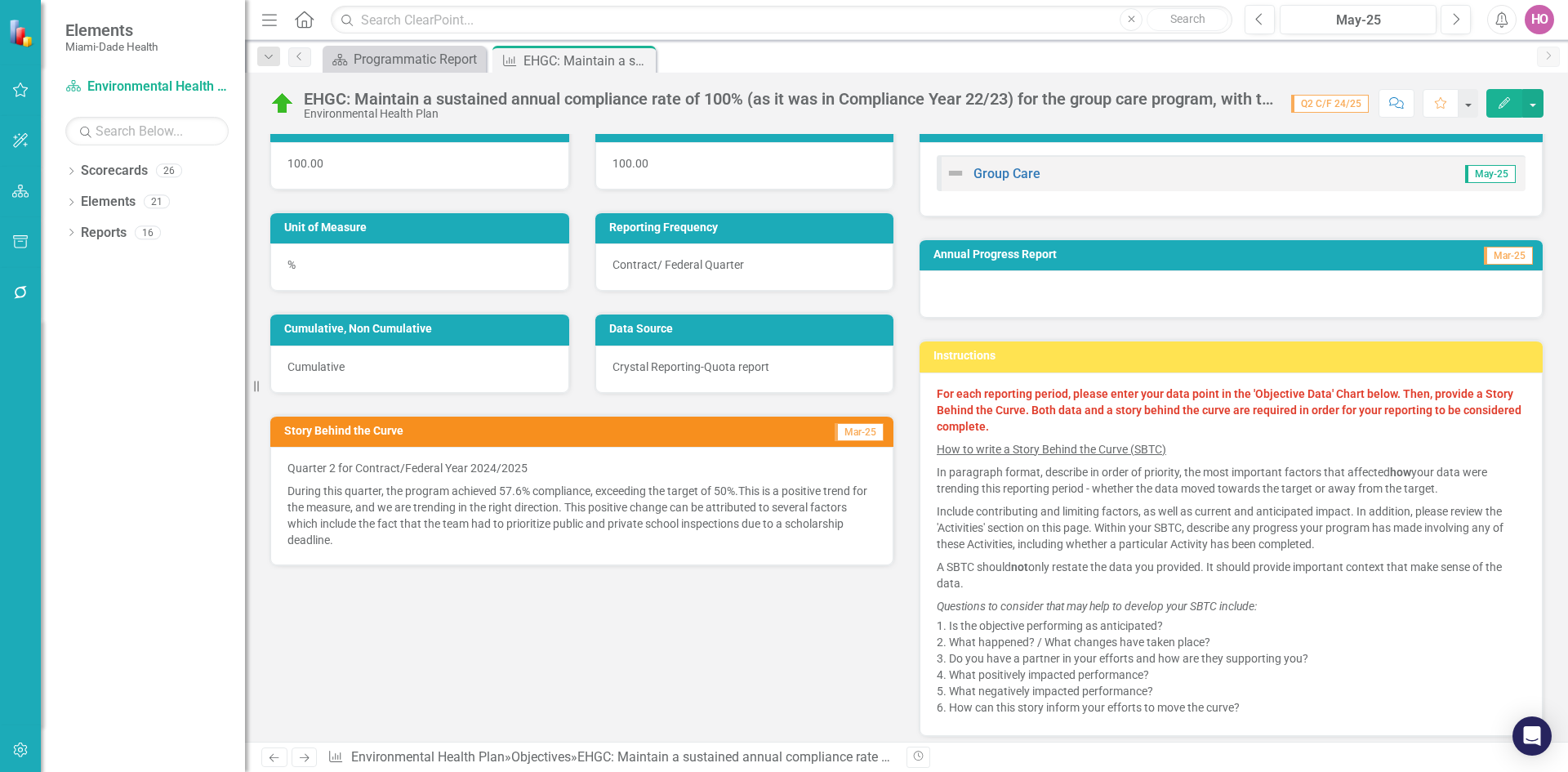
scroll to position [82, 0]
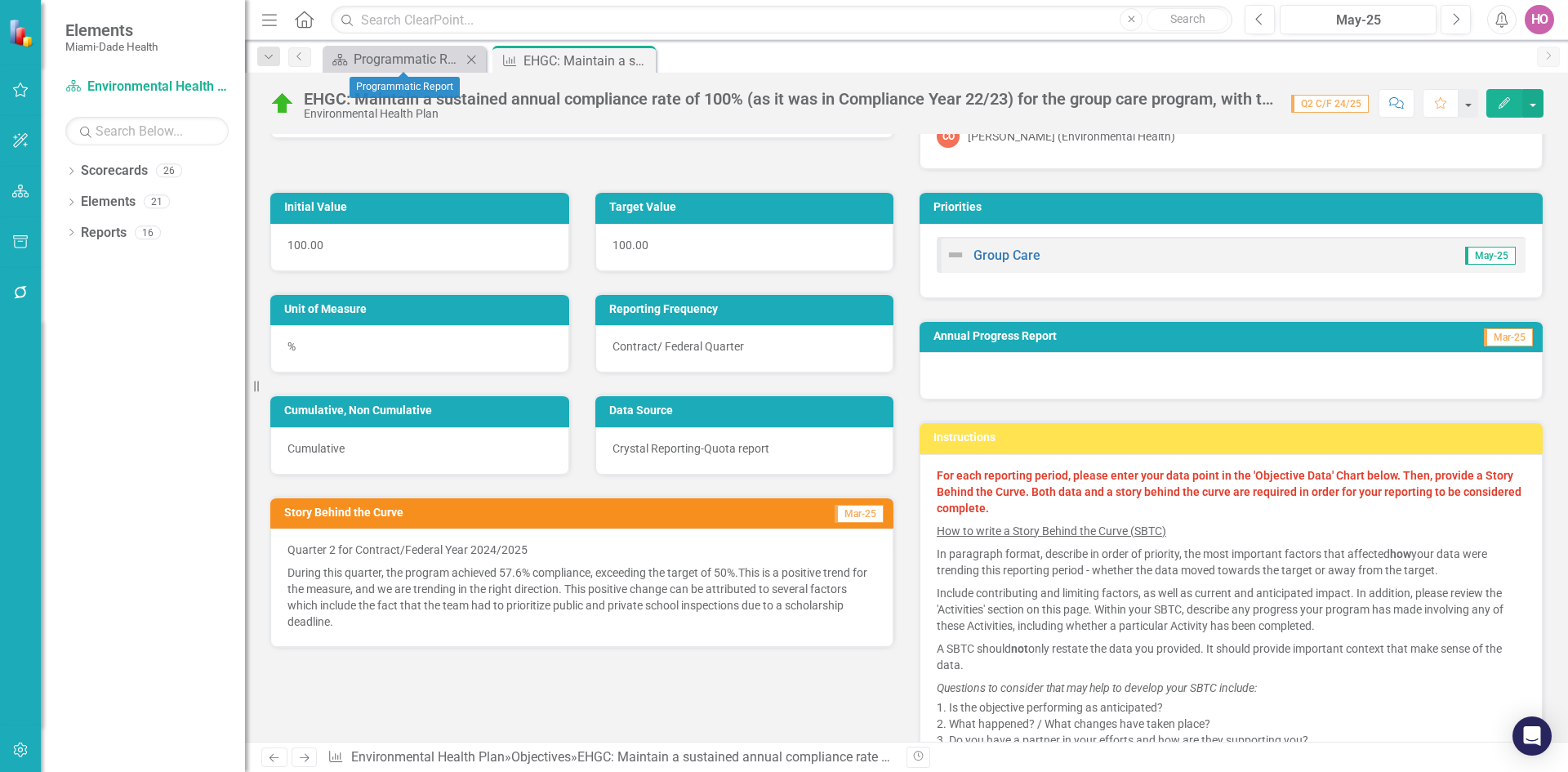
click at [472, 60] on icon "Close" at bounding box center [471, 59] width 17 height 13
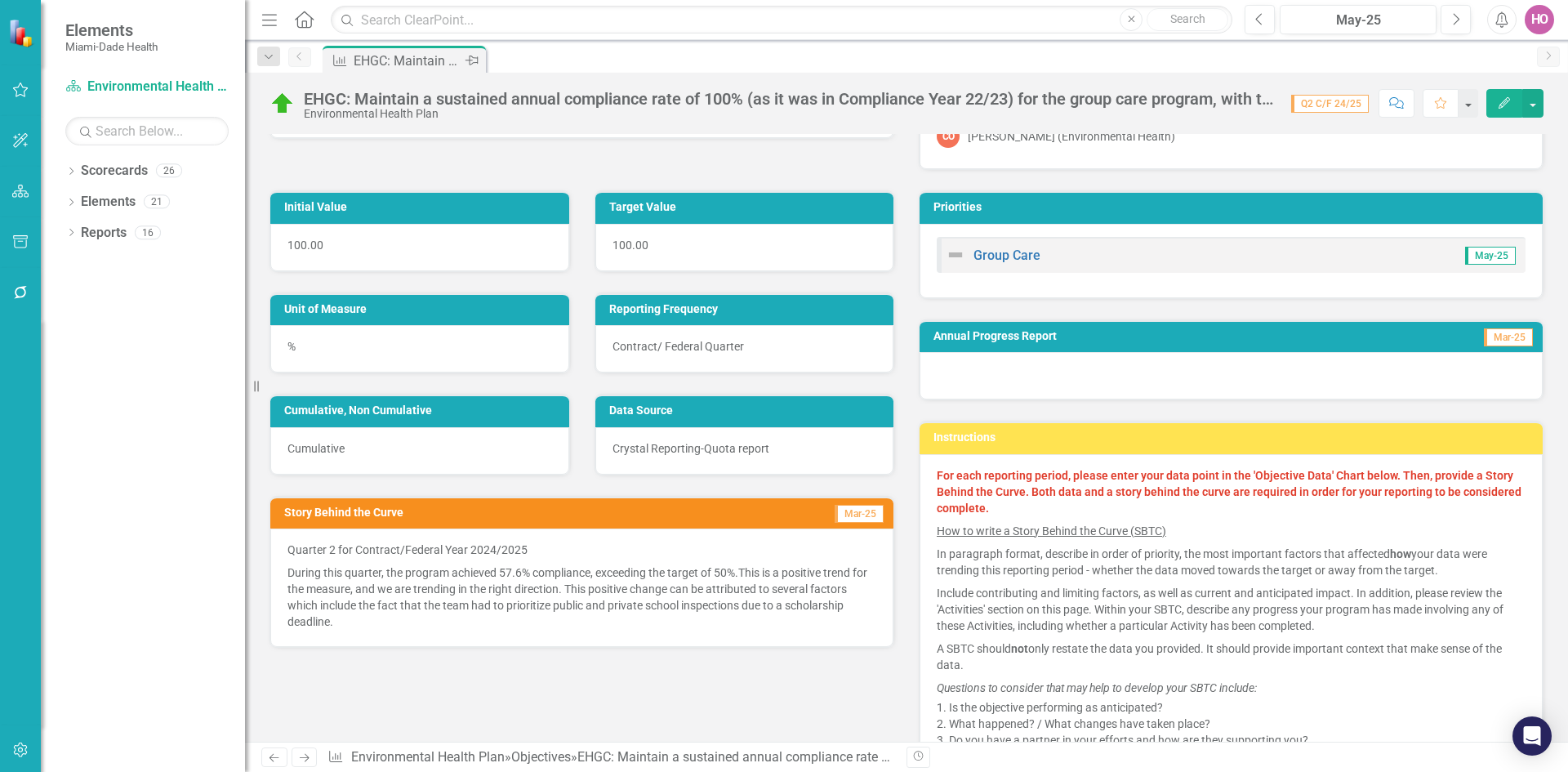
click at [472, 60] on icon at bounding box center [472, 60] width 13 height 10
click at [66, 173] on icon "Dropdown" at bounding box center [71, 173] width 11 height 9
click at [83, 201] on icon "Dropdown" at bounding box center [79, 200] width 12 height 10
click at [148, 264] on link "Programmatic Plans" at bounding box center [175, 264] width 139 height 19
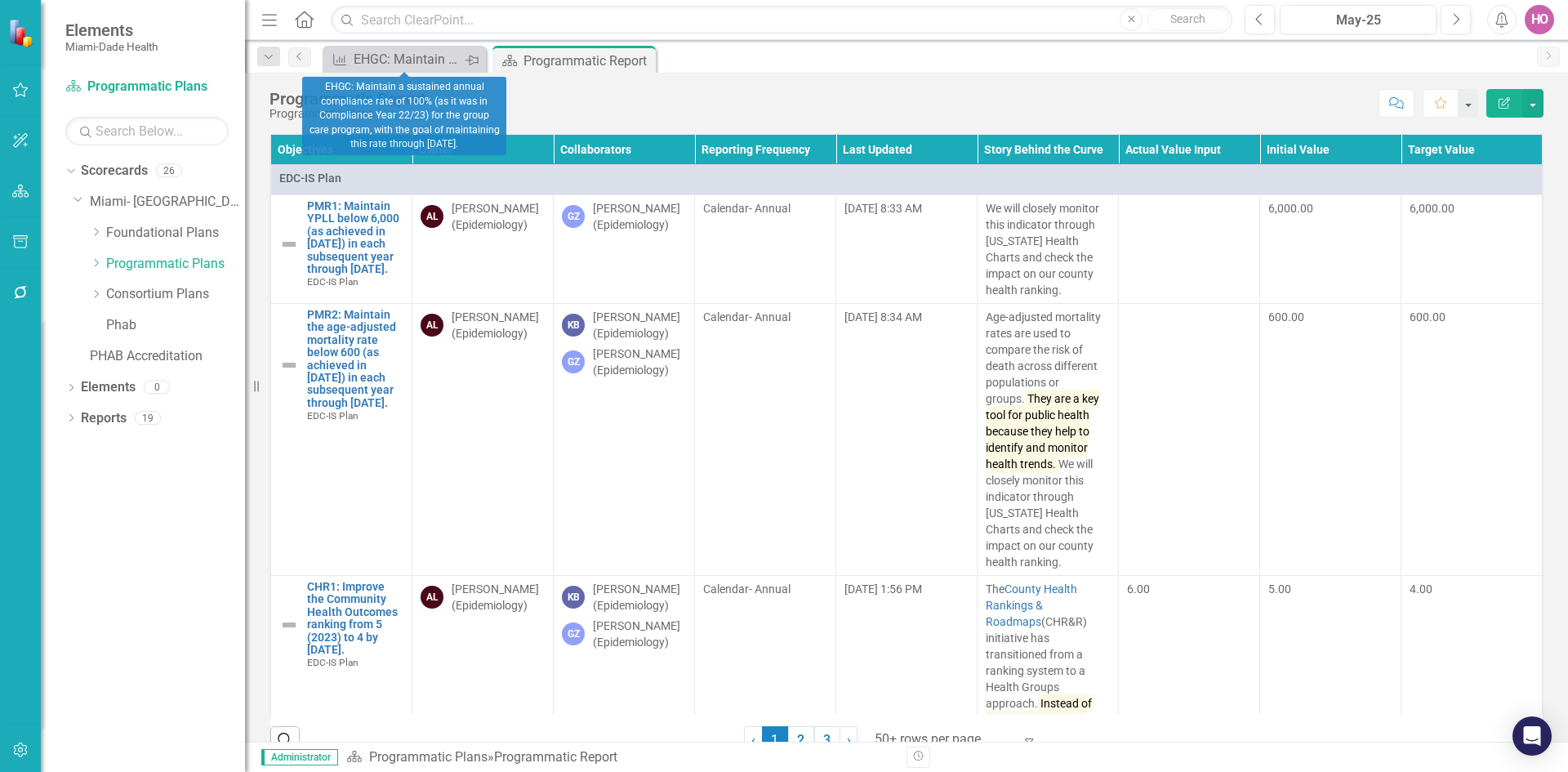
click at [474, 62] on icon "Pin" at bounding box center [471, 60] width 13 height 17
click at [474, 56] on icon "Close" at bounding box center [471, 59] width 17 height 13
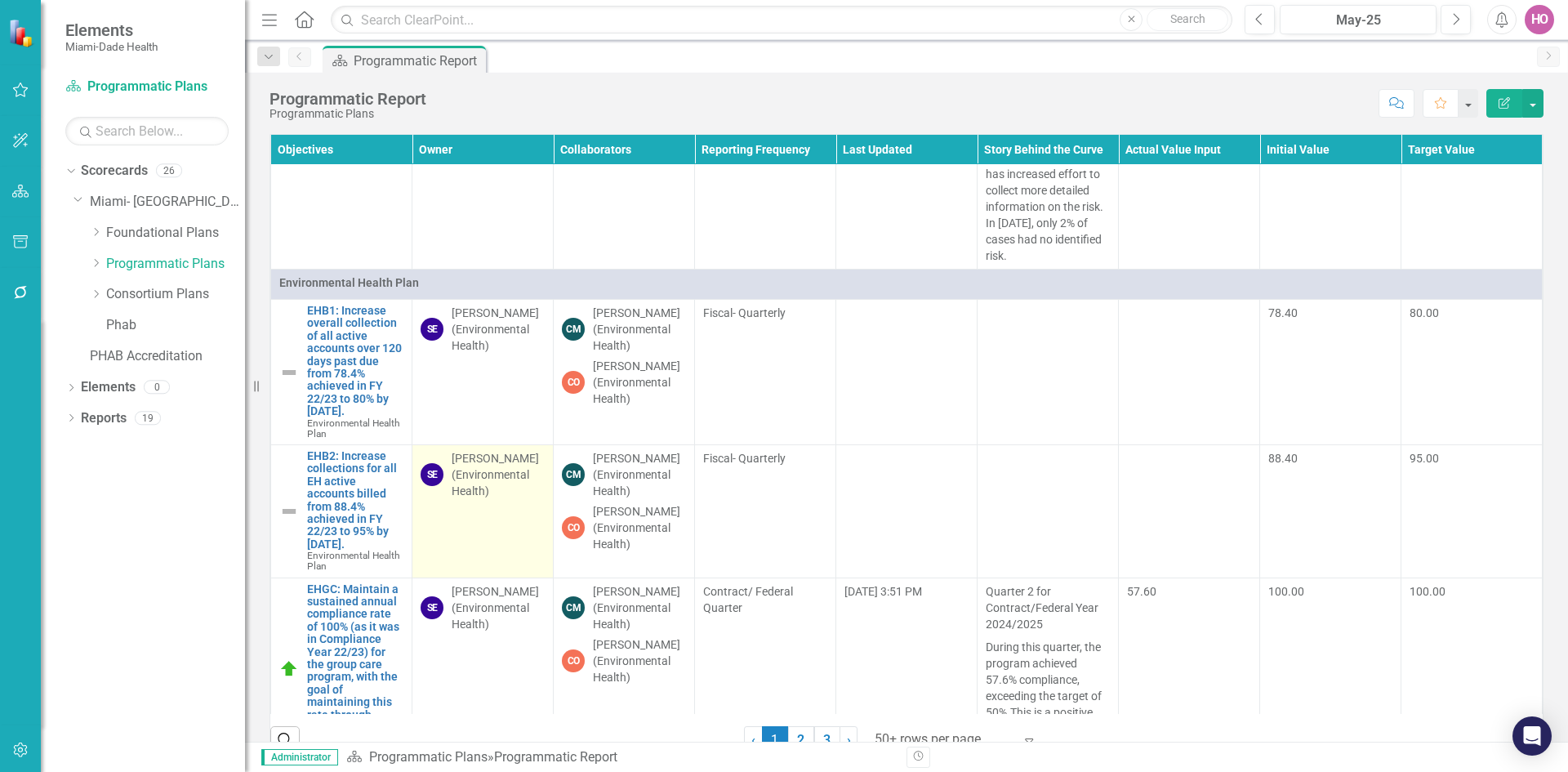
scroll to position [3919, 0]
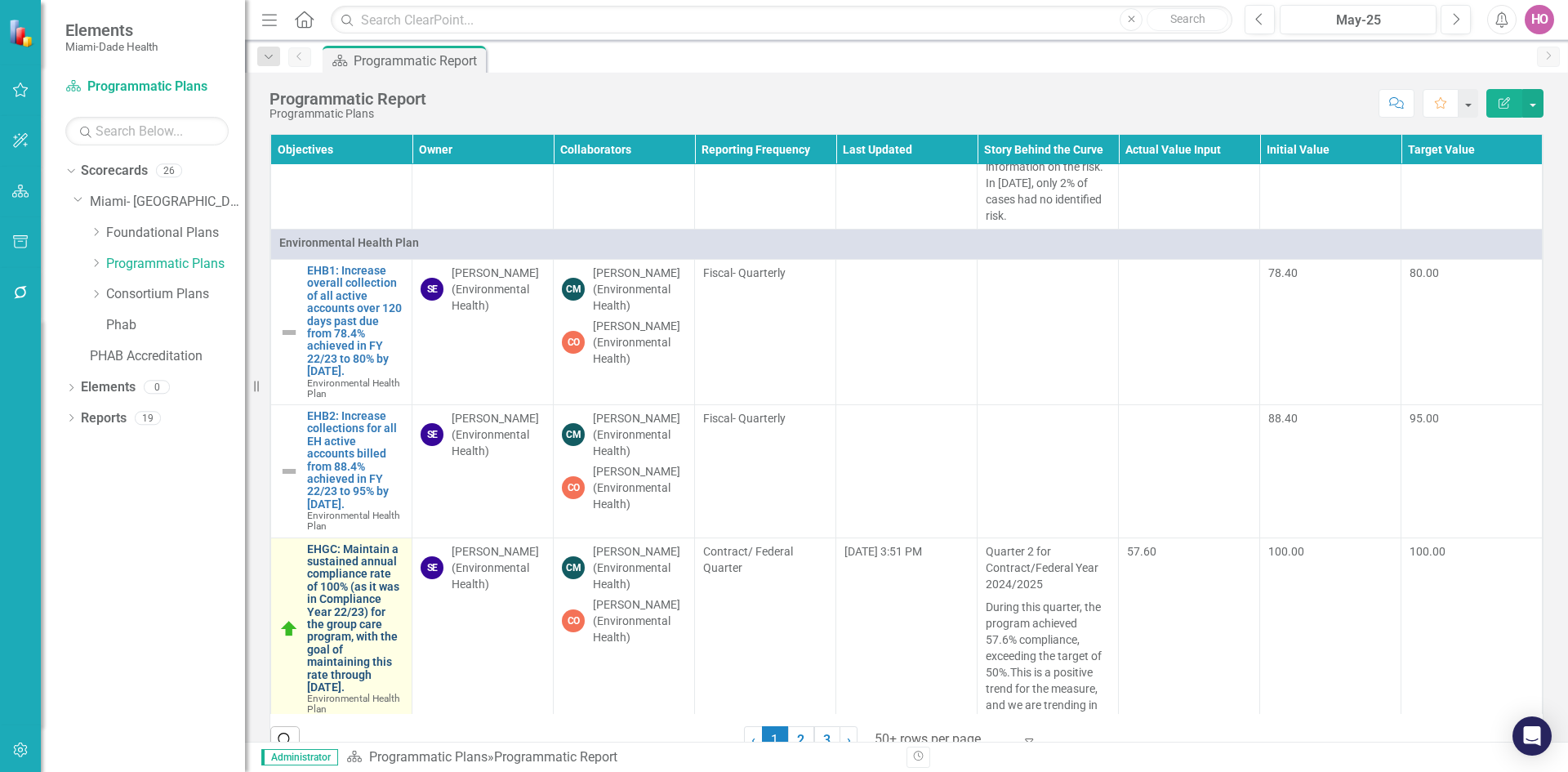
click at [360, 543] on link "EHGC: Maintain a sustained annual compliance rate of 100% (as it was in Complia…" at bounding box center [355, 618] width 96 height 151
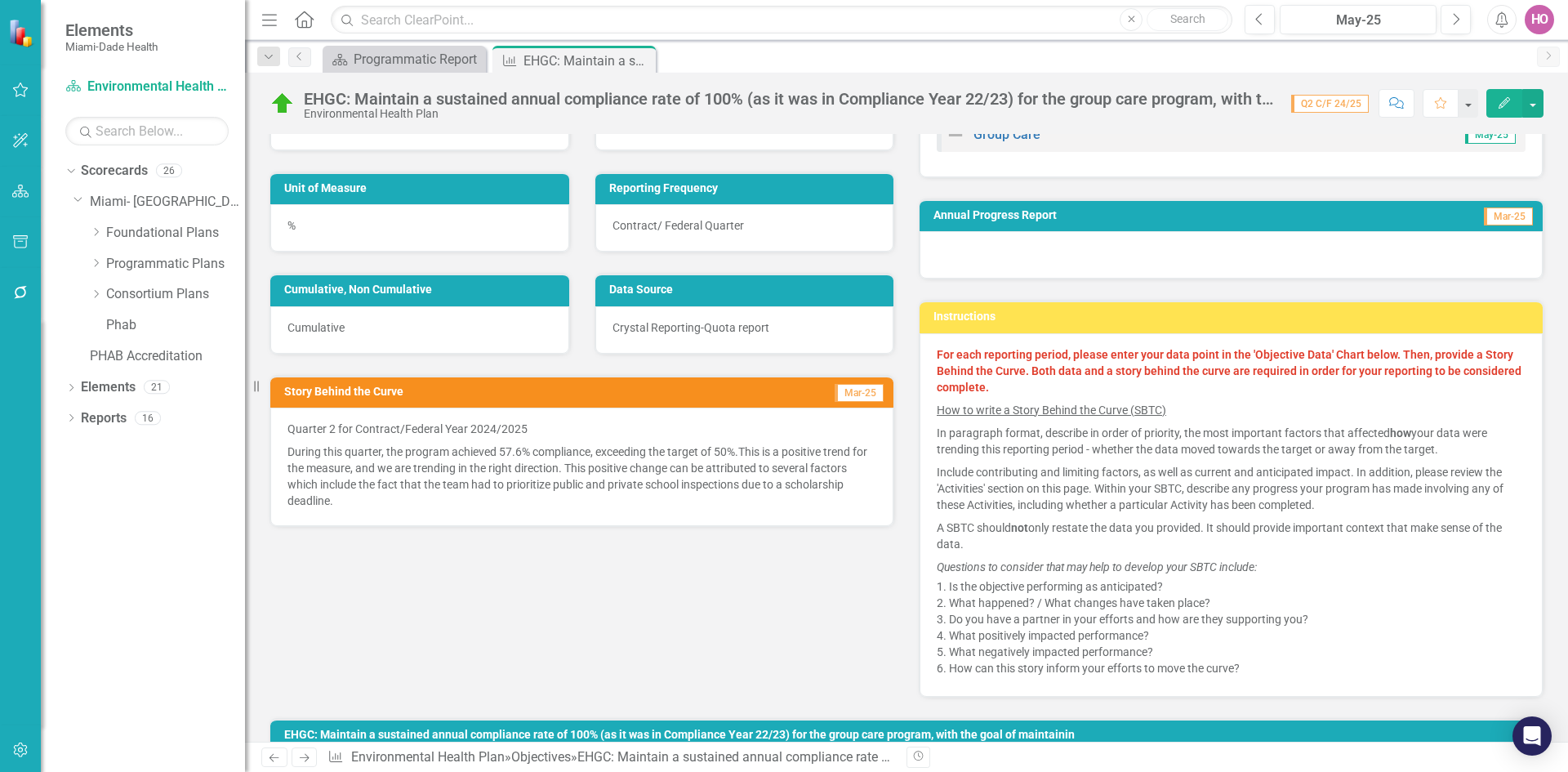
scroll to position [163, 0]
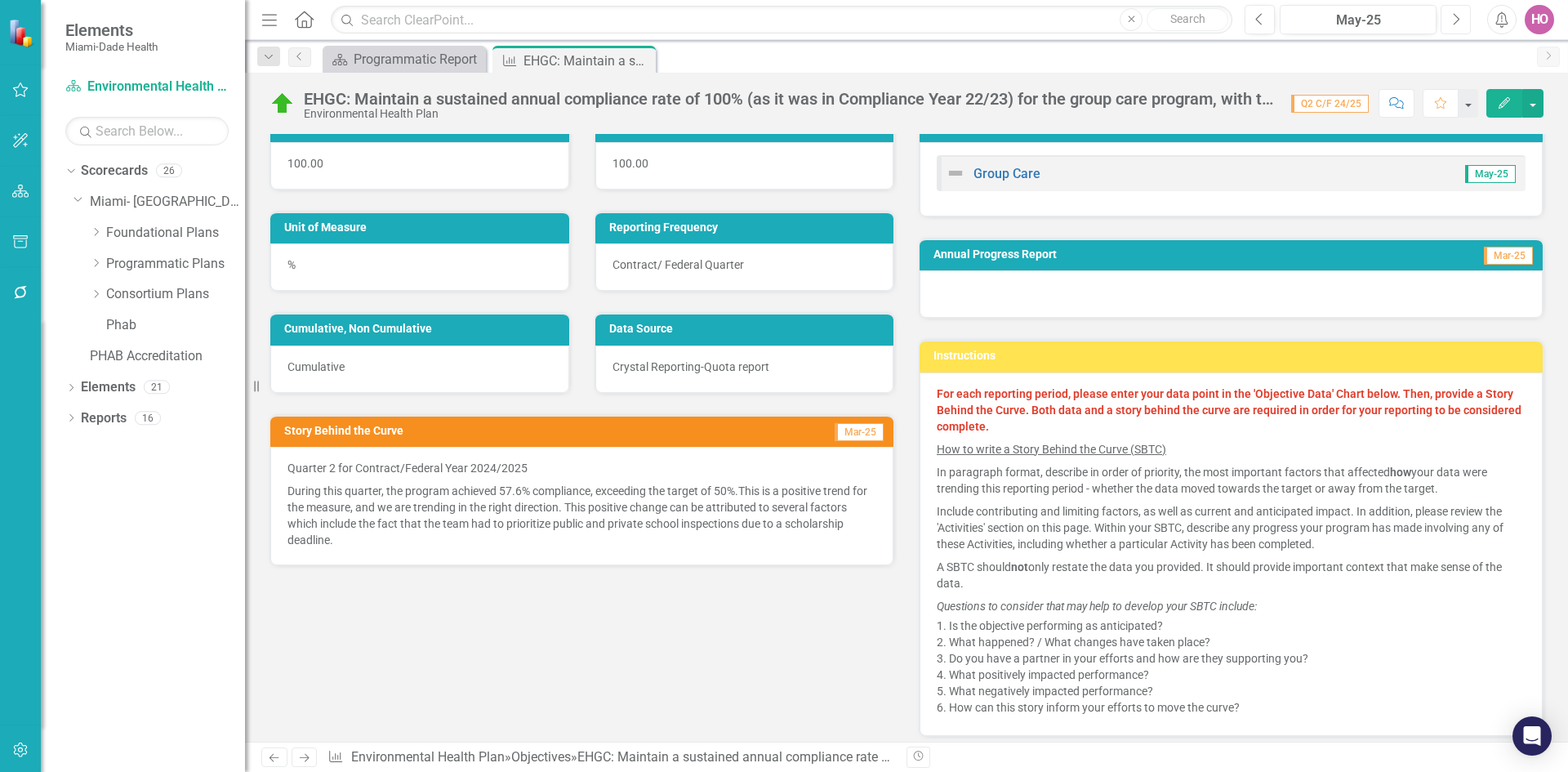
click at [1454, 18] on icon "Next" at bounding box center [1456, 19] width 9 height 15
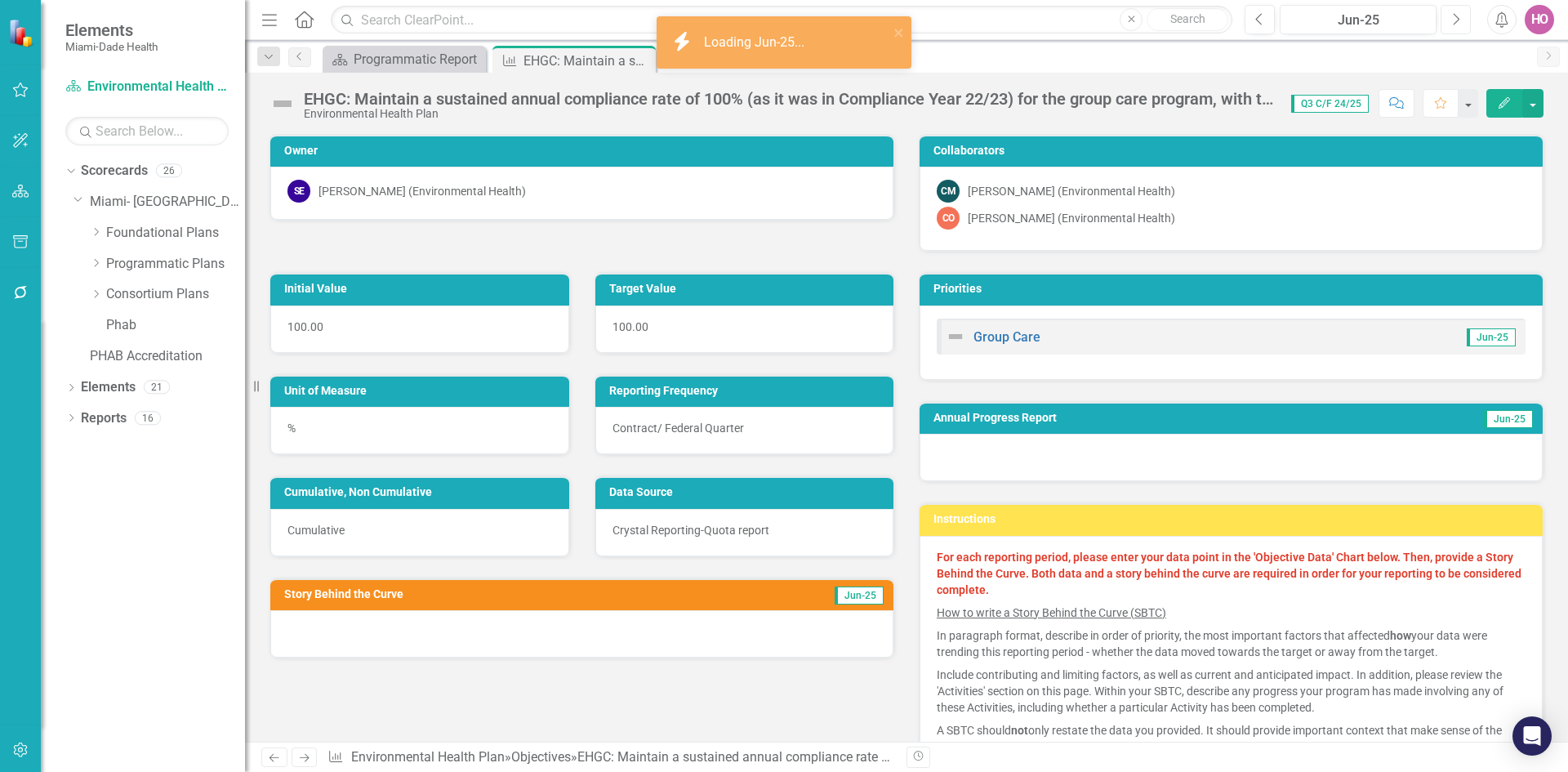
click at [1454, 18] on icon "Next" at bounding box center [1456, 19] width 9 height 15
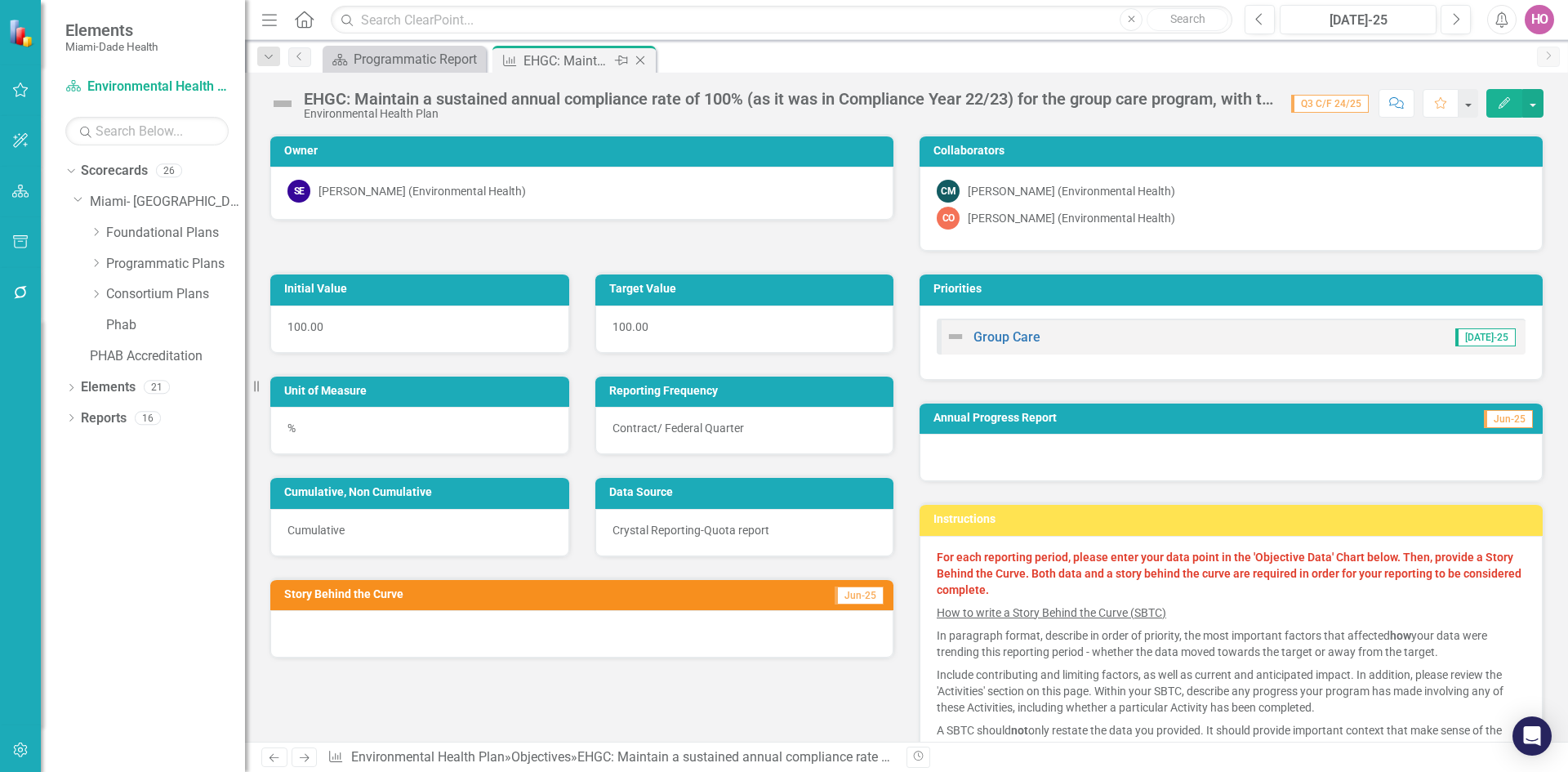
click at [638, 59] on icon "Close" at bounding box center [640, 60] width 17 height 13
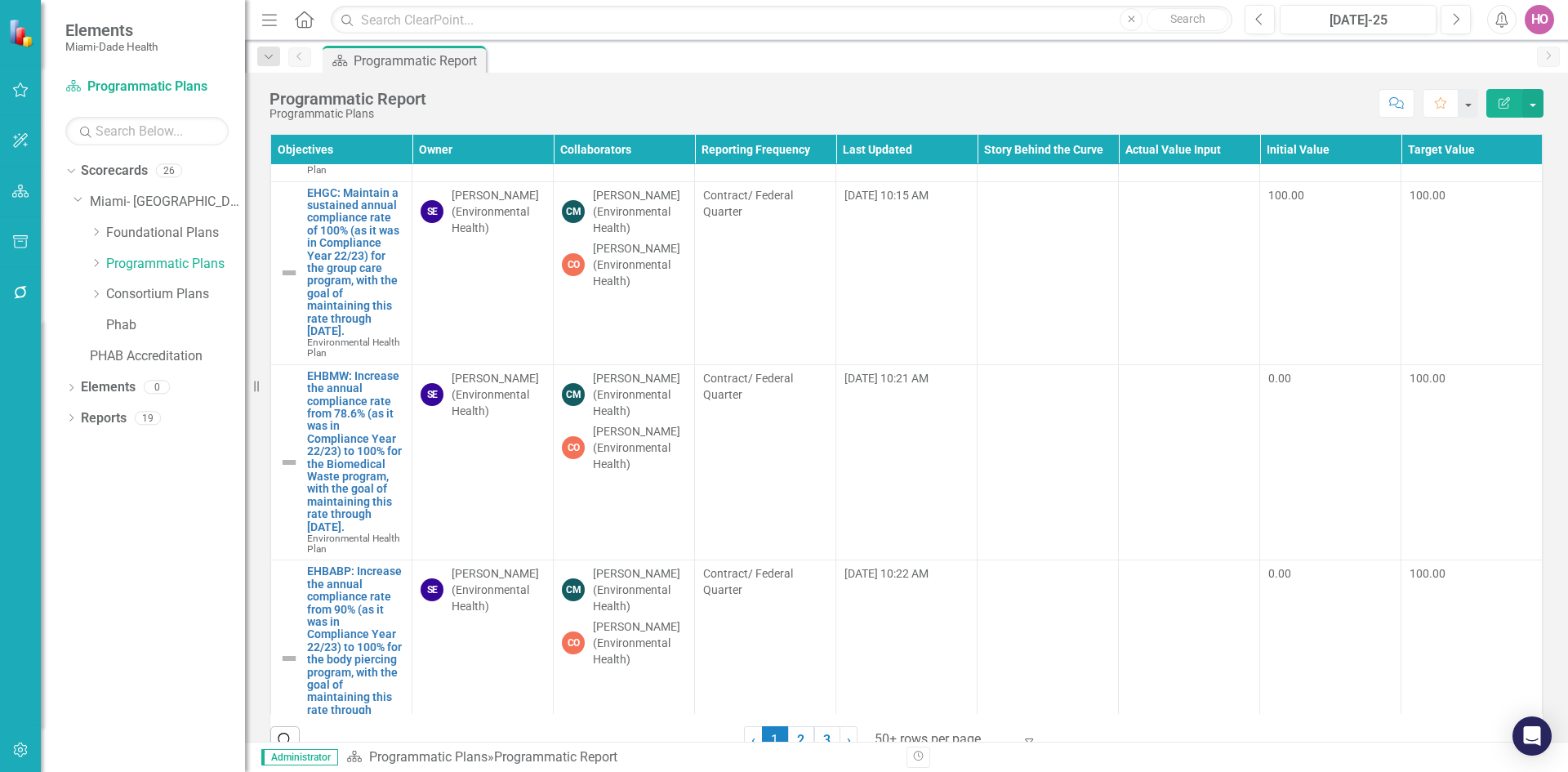
scroll to position [4328, 0]
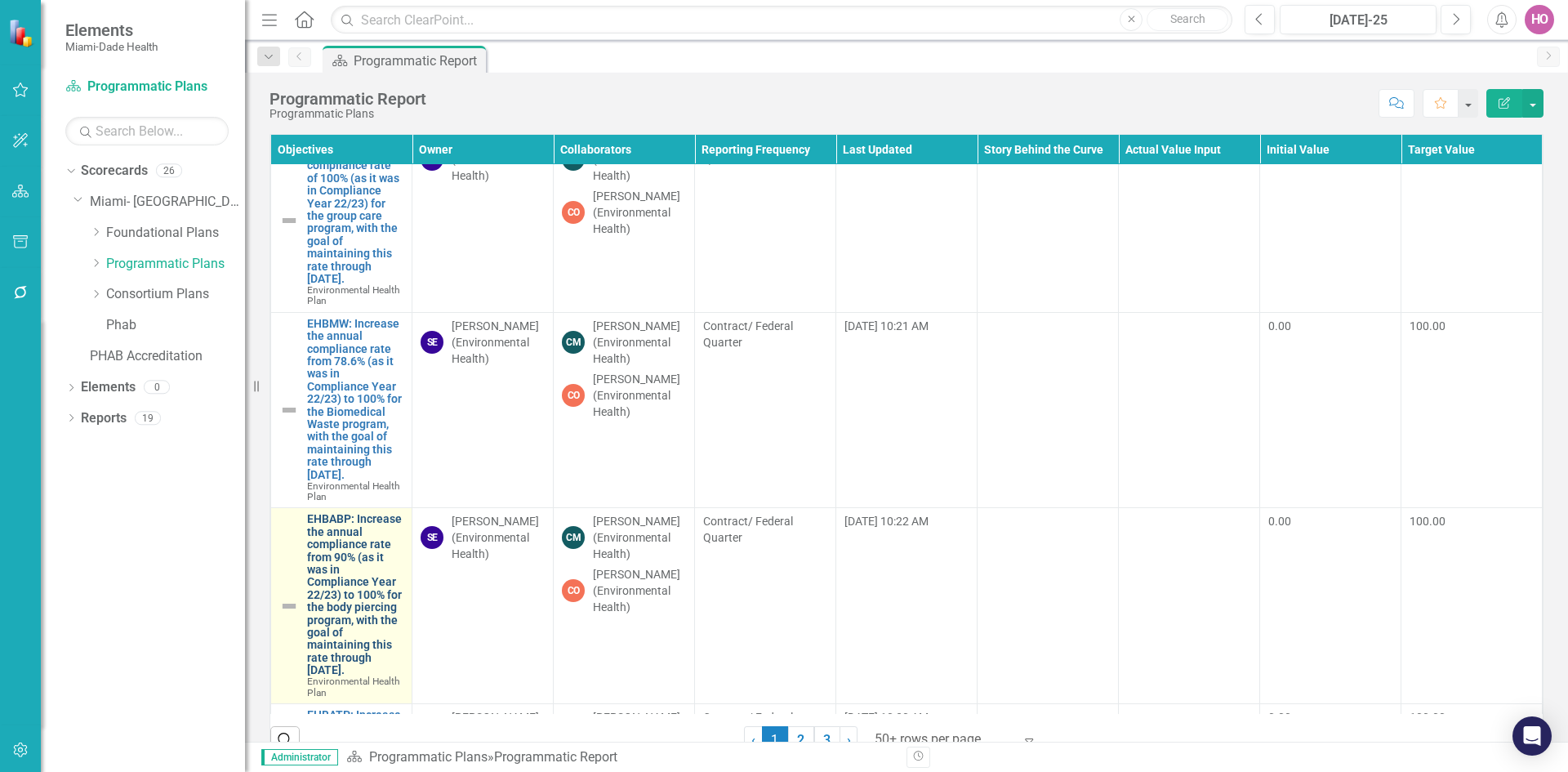
click at [364, 513] on link "EHBABP: Increase the annual compliance rate from 90% (as it was in Compliance Y…" at bounding box center [355, 595] width 96 height 163
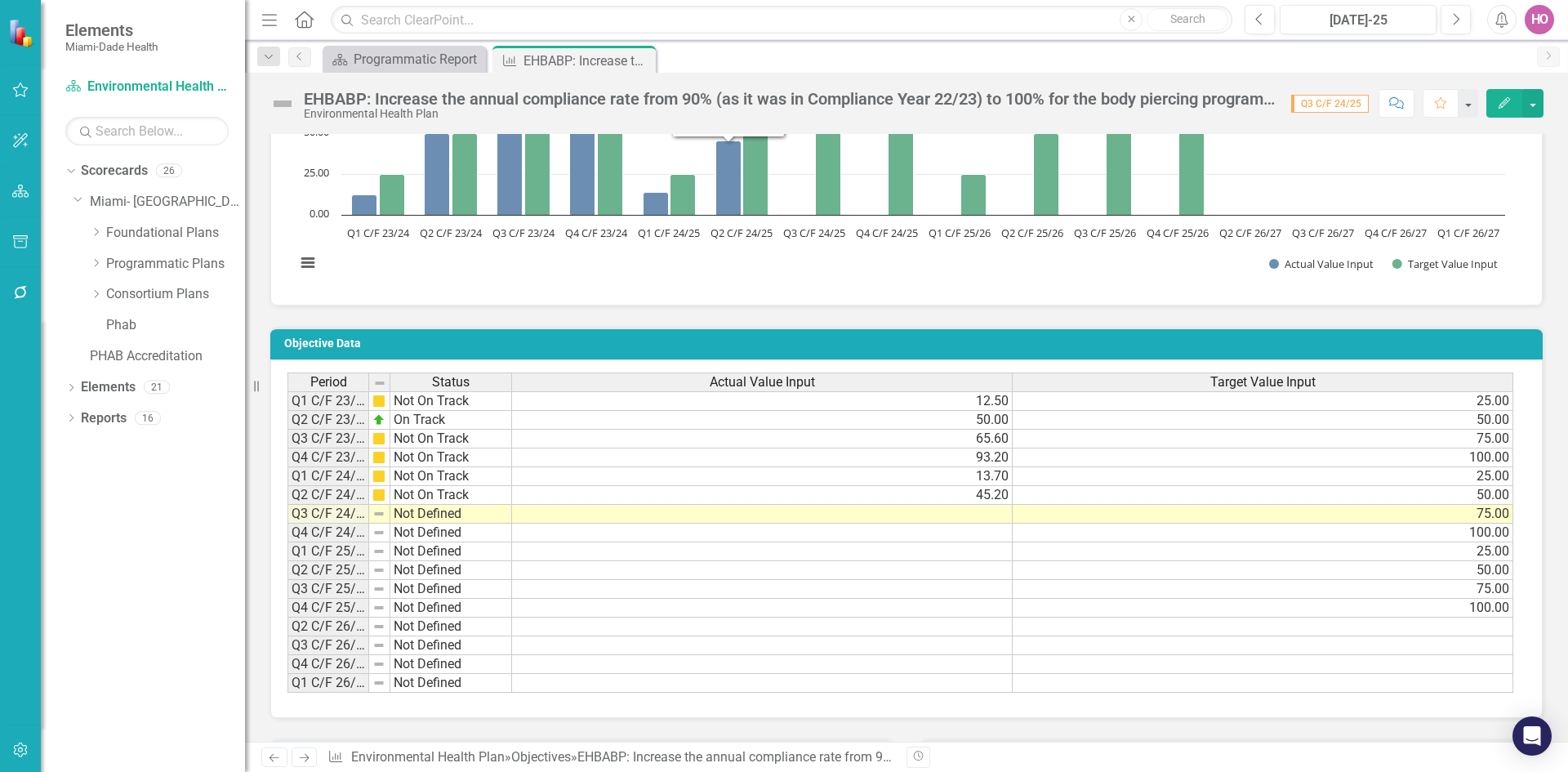
scroll to position [1023, 0]
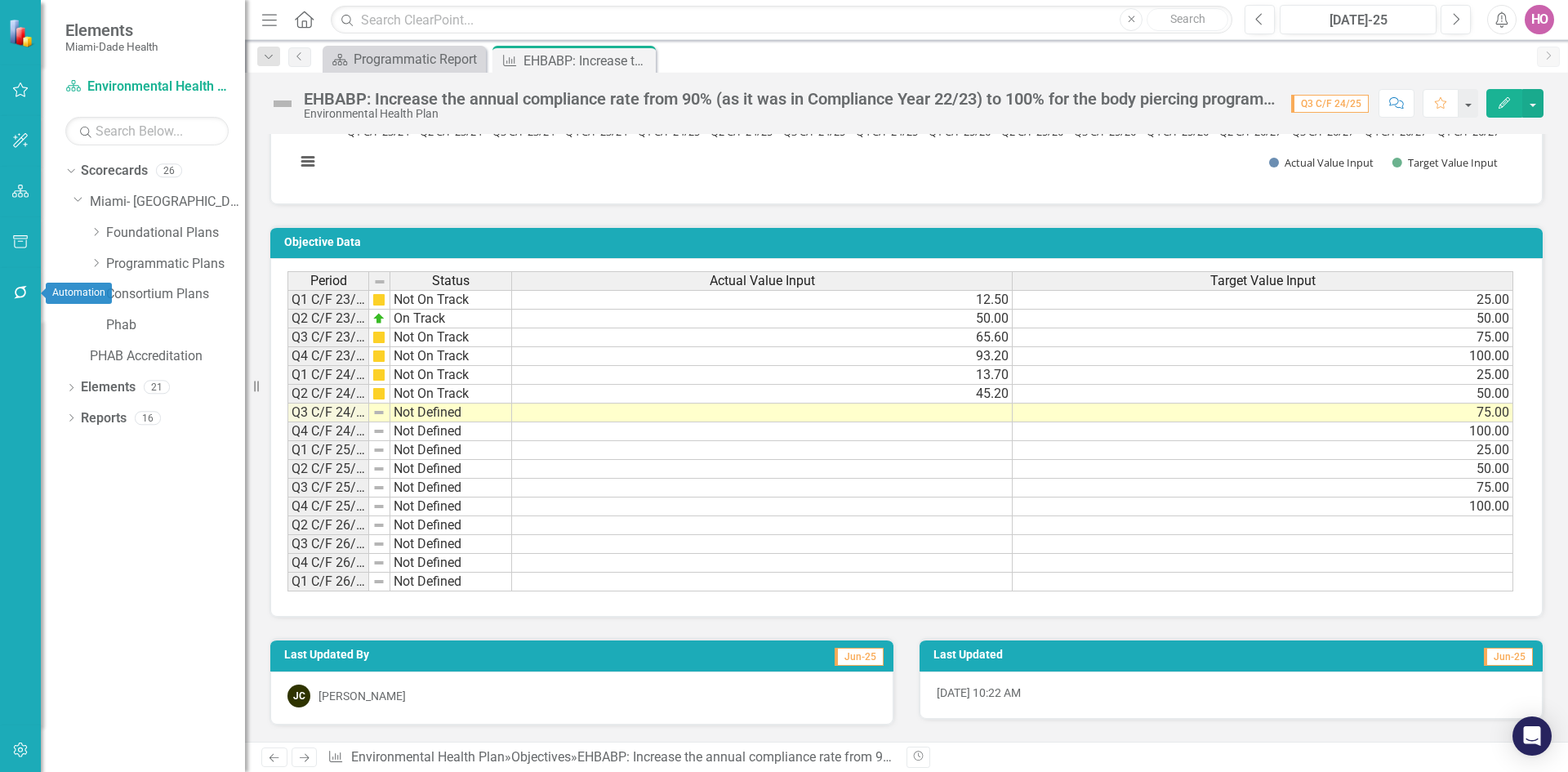
click at [21, 290] on icon "button" at bounding box center [20, 292] width 17 height 13
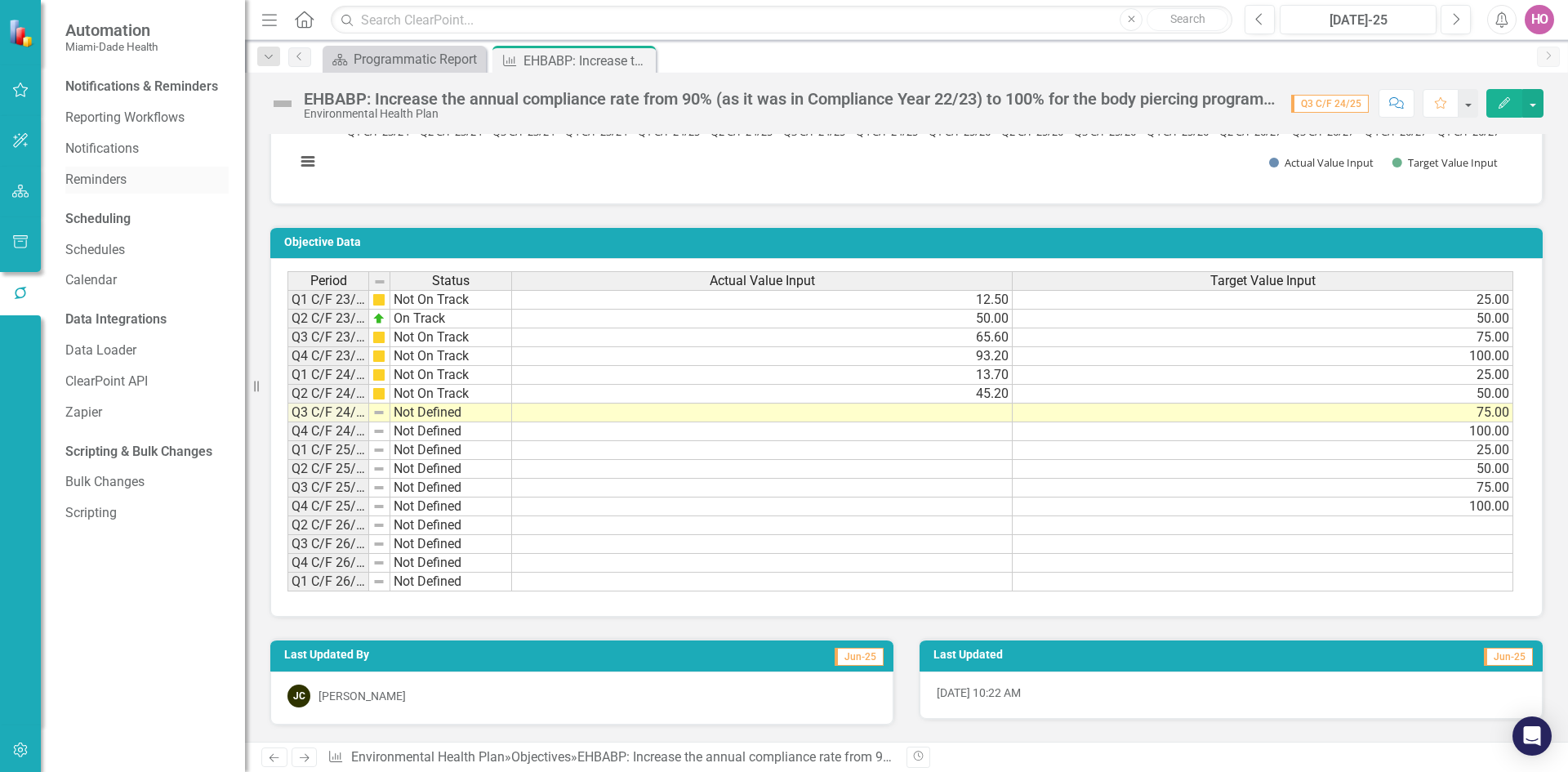
click at [96, 174] on link "Reminders" at bounding box center [147, 180] width 163 height 19
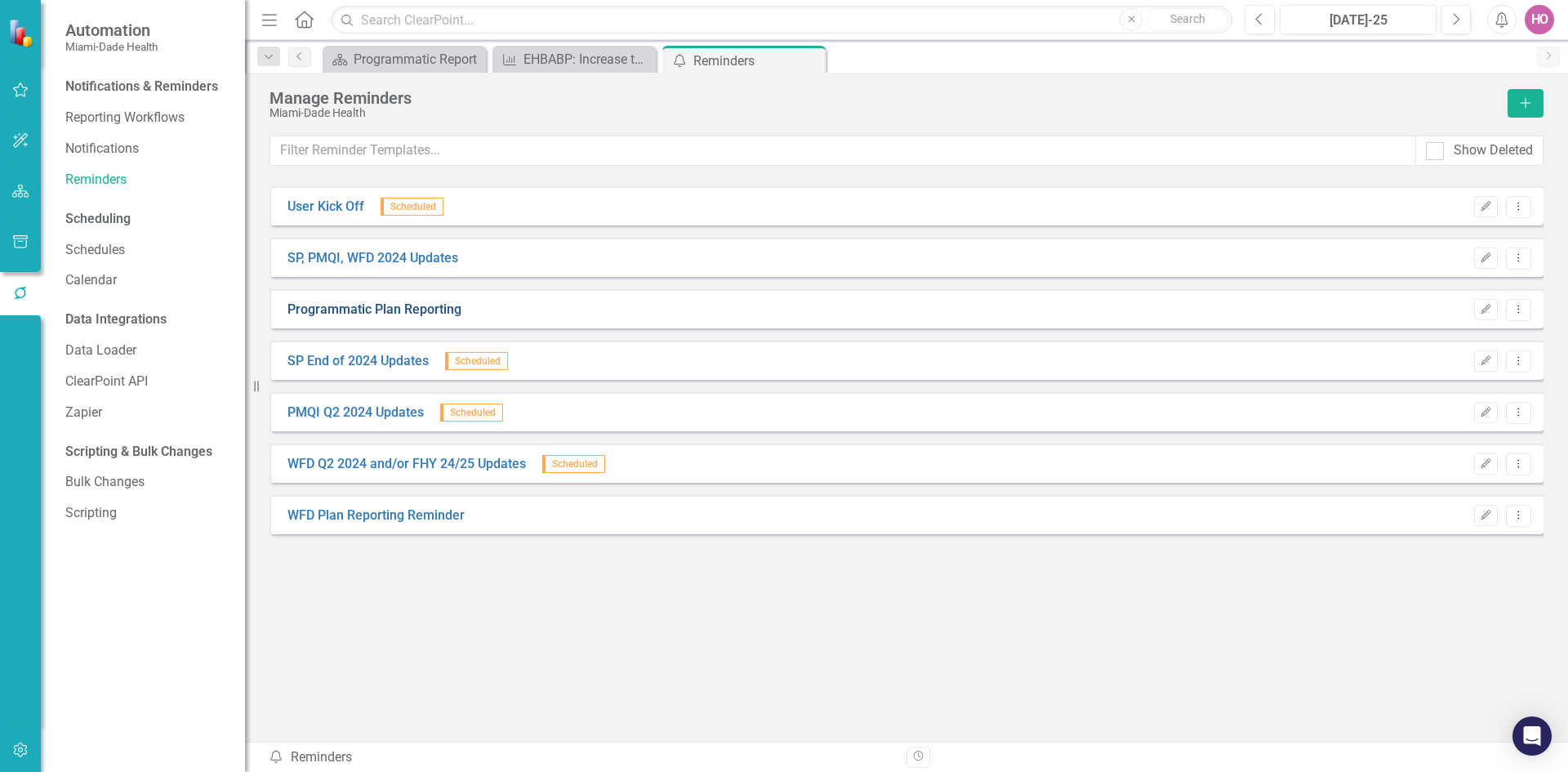
click at [401, 310] on link "Programmatic Plan Reporting" at bounding box center [374, 310] width 174 height 19
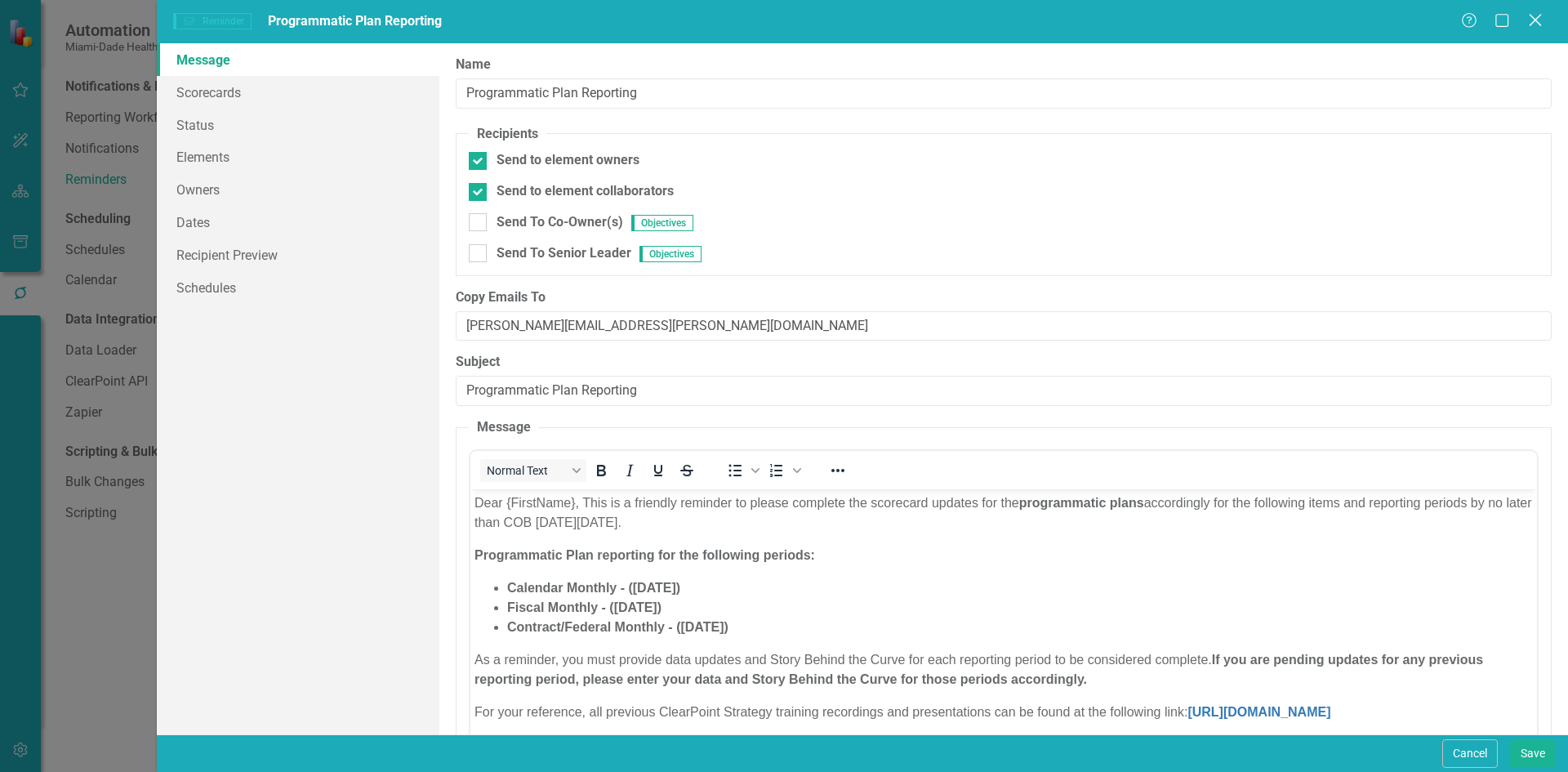
click at [1544, 21] on icon "Close" at bounding box center [1535, 19] width 20 height 16
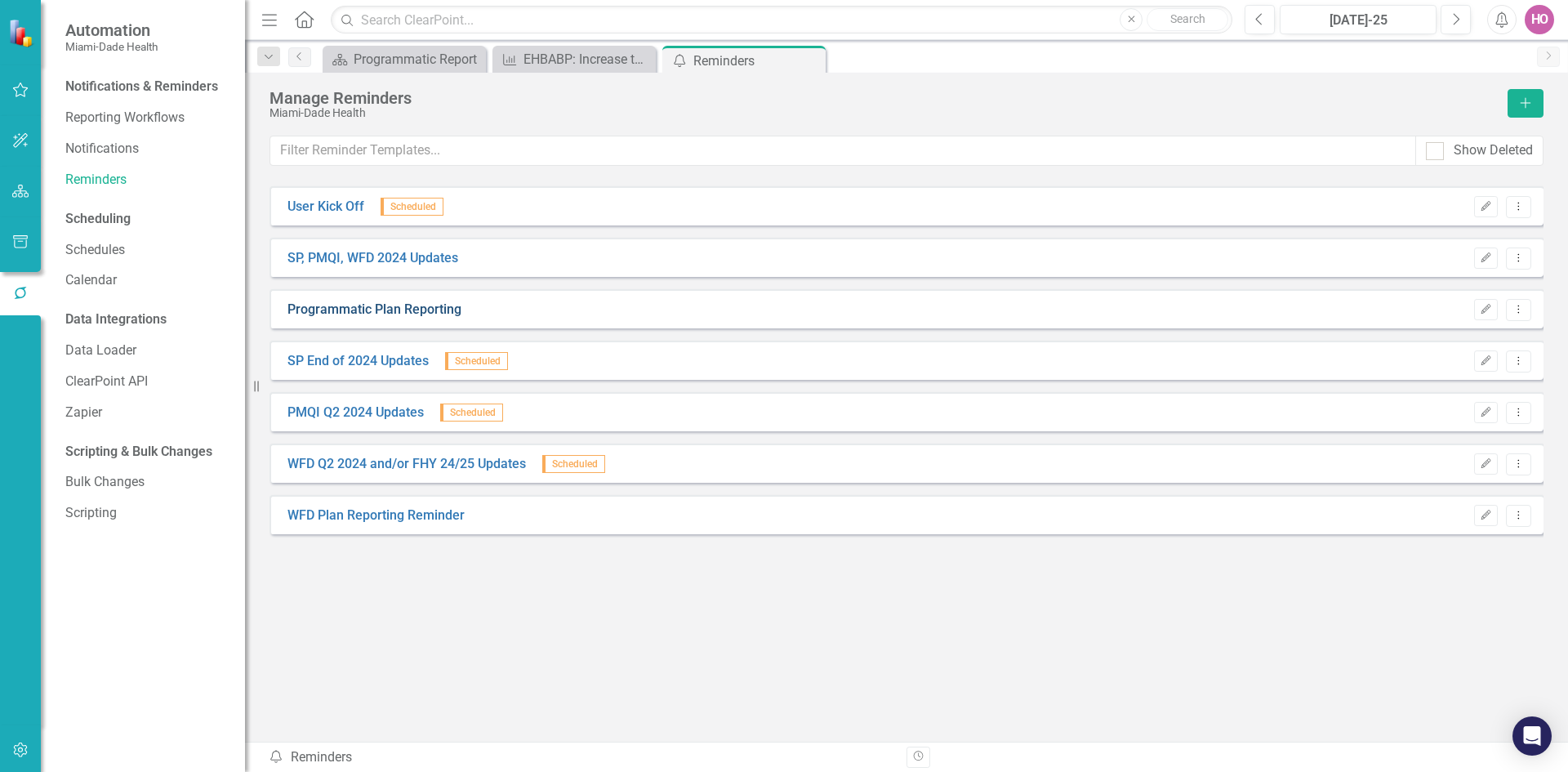
click at [395, 311] on link "Programmatic Plan Reporting" at bounding box center [374, 310] width 174 height 19
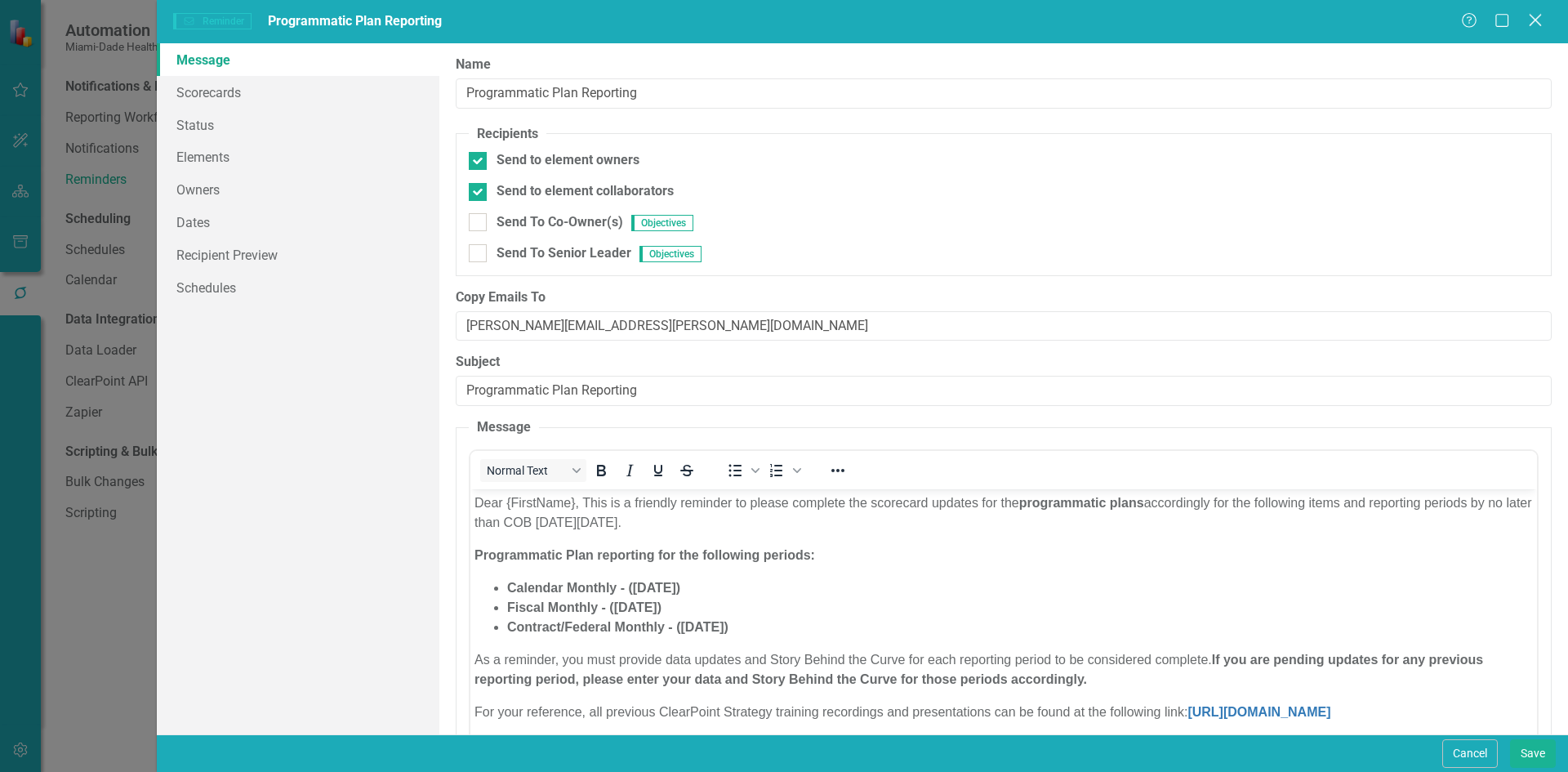
click at [1534, 17] on icon "Close" at bounding box center [1535, 19] width 20 height 16
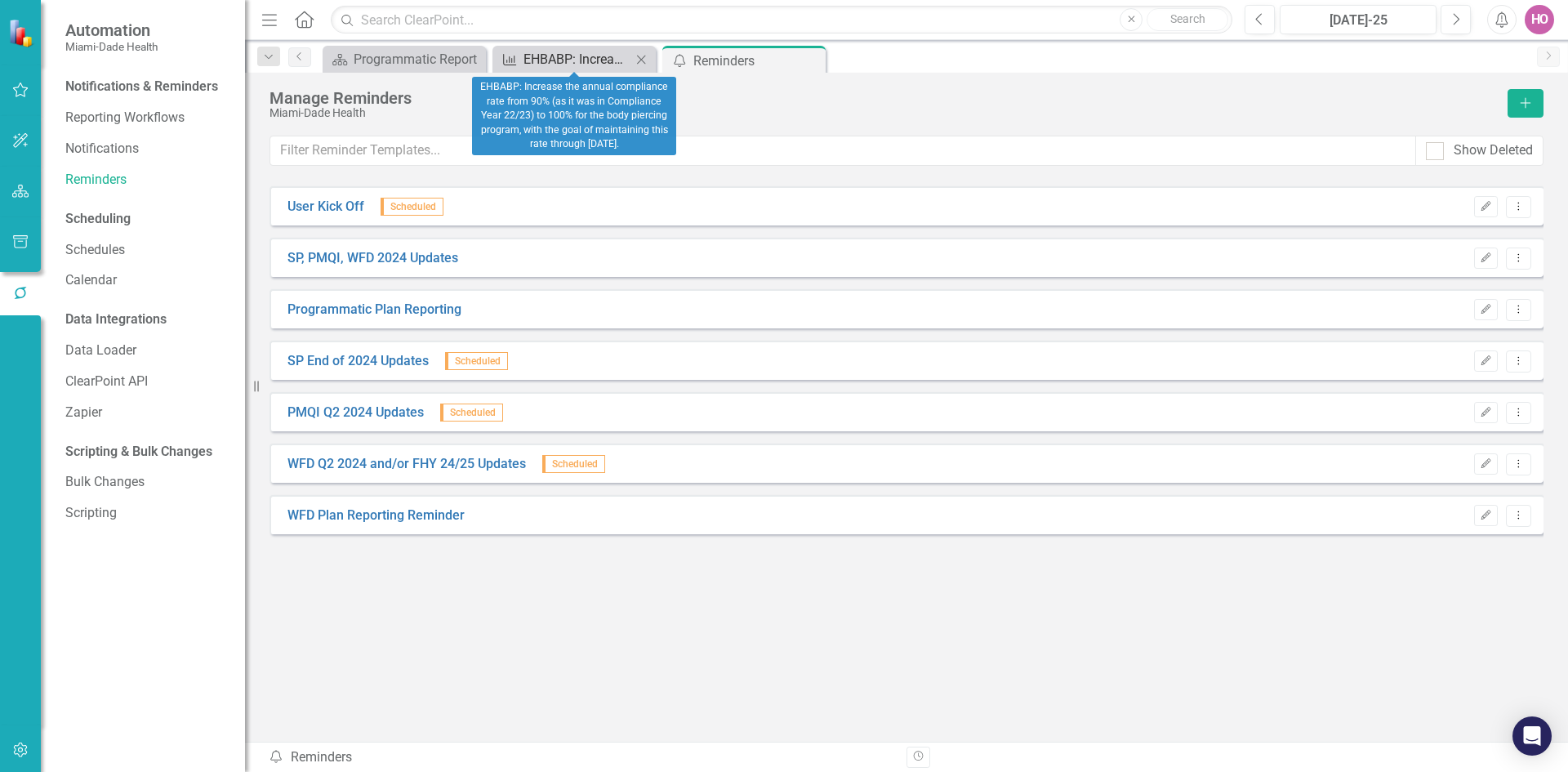
click at [572, 65] on div "EHBABP: Increase the annual compliance rate from 90% (as it was in Compliance Y…" at bounding box center [577, 59] width 108 height 20
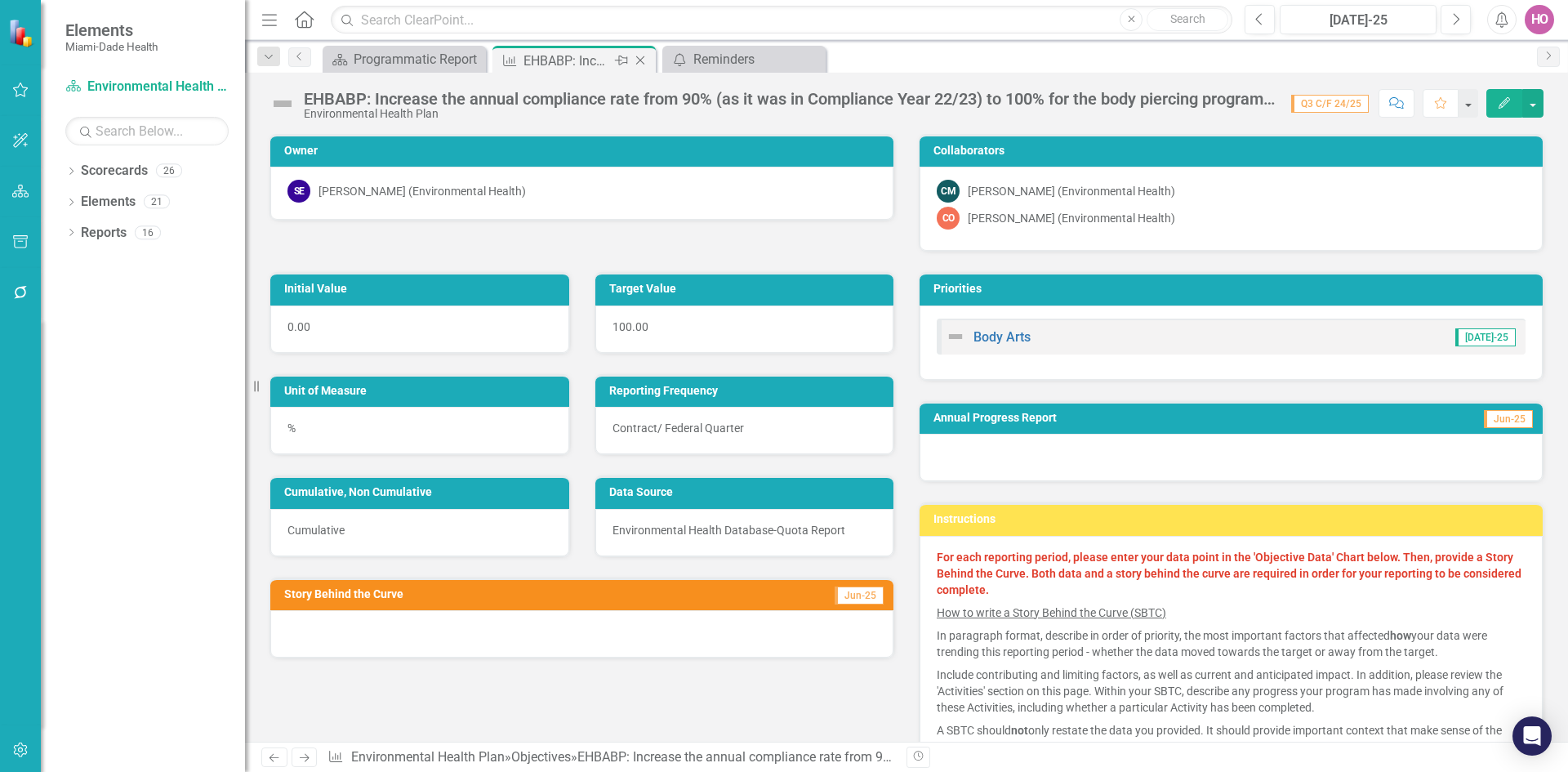
click at [644, 59] on icon "Close" at bounding box center [640, 60] width 17 height 13
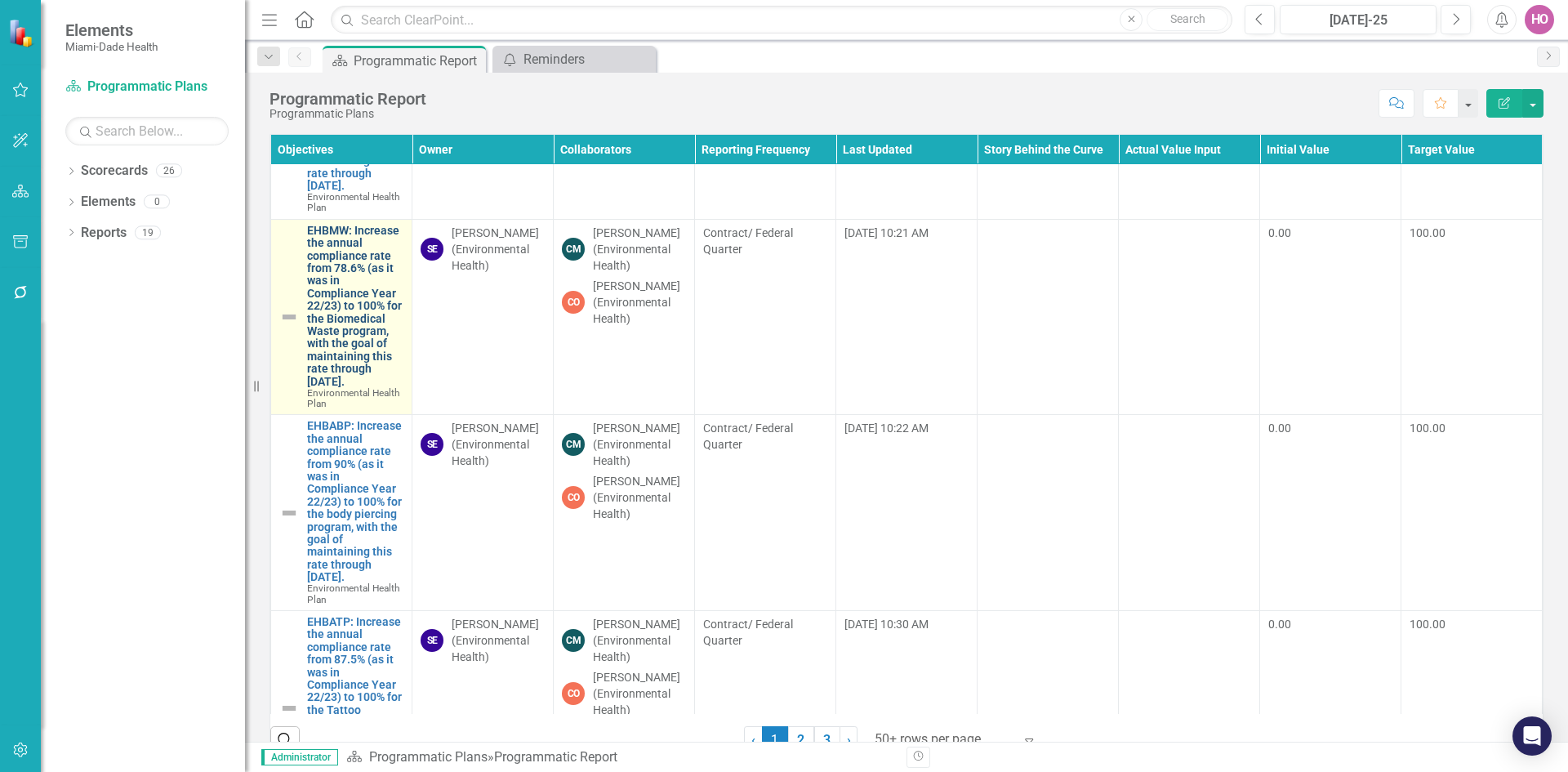
scroll to position [4491, 0]
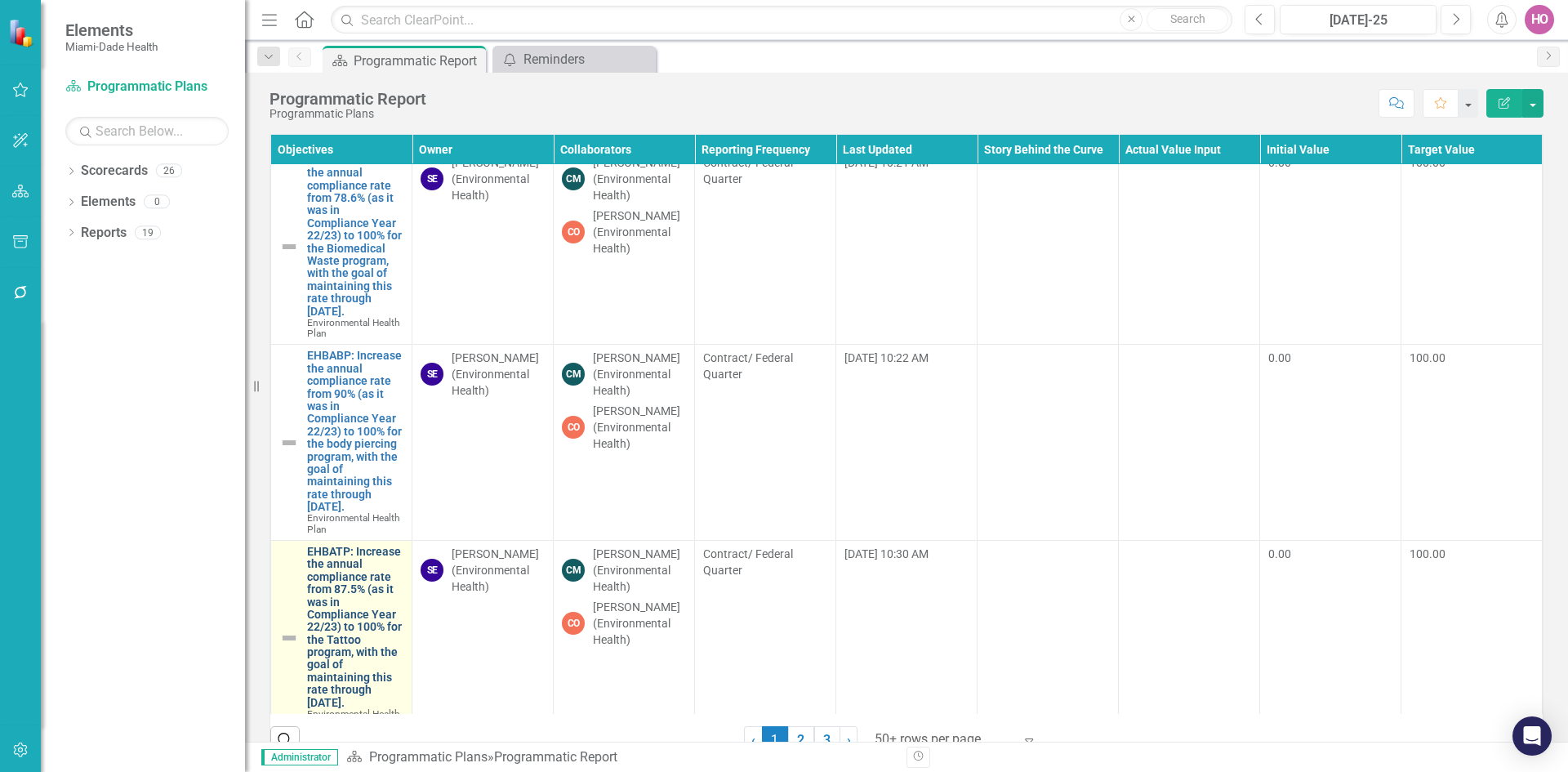
click at [357, 558] on link "EHBATP: Increase the annual compliance rate from 87.5% (as it was in Compliance…" at bounding box center [355, 627] width 96 height 163
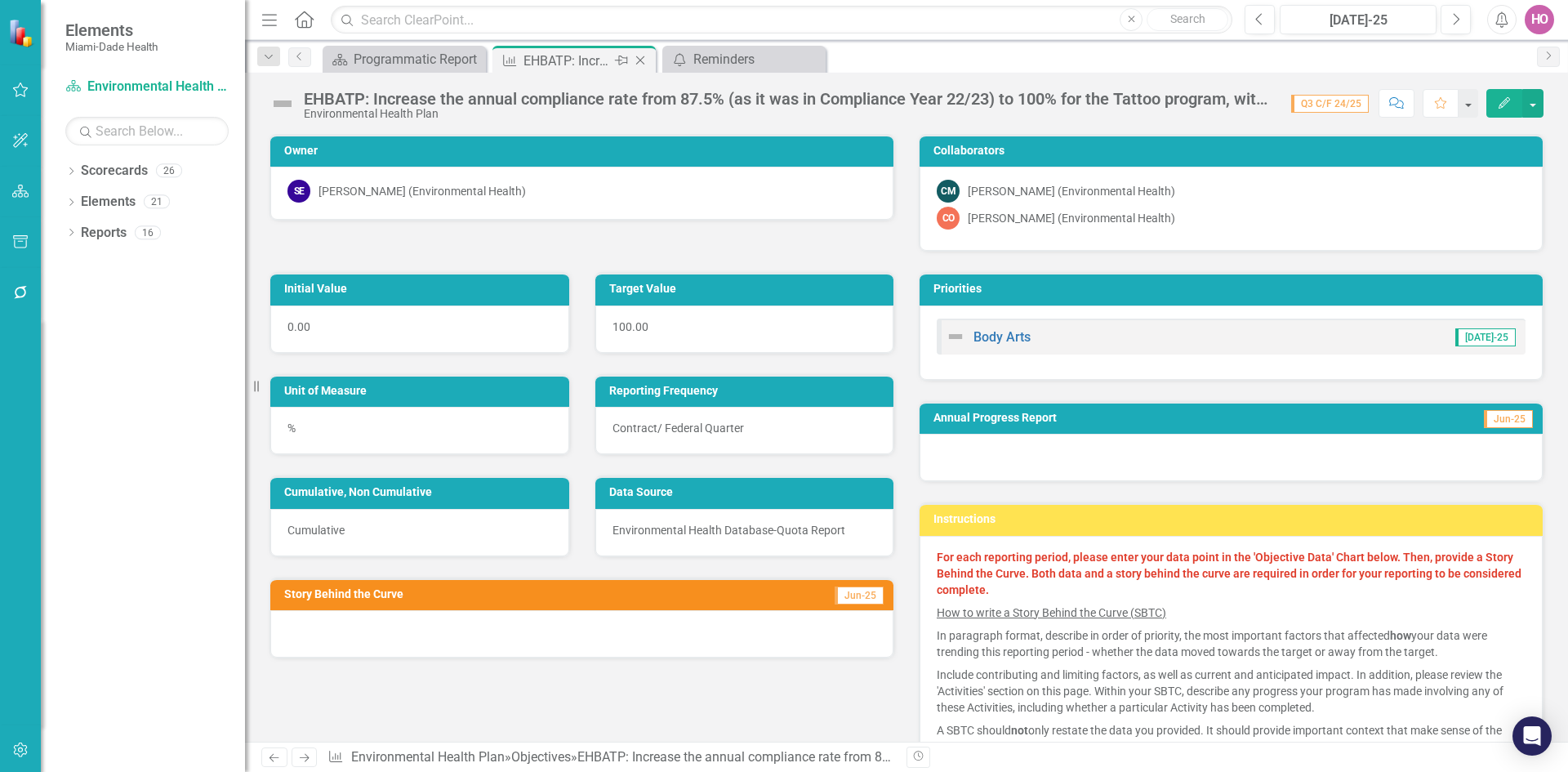
click at [642, 64] on icon "Close" at bounding box center [640, 60] width 17 height 13
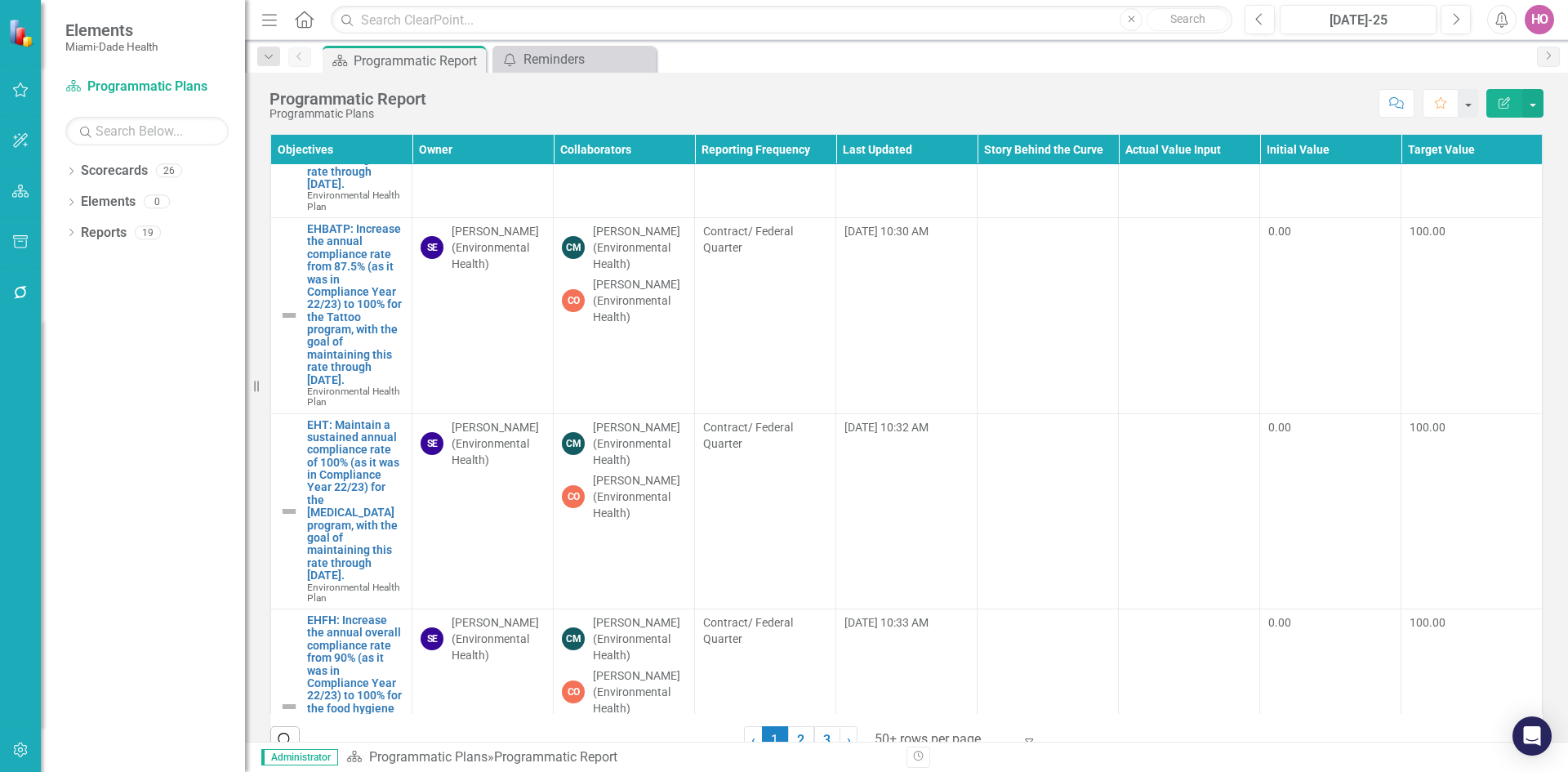
scroll to position [4818, 0]
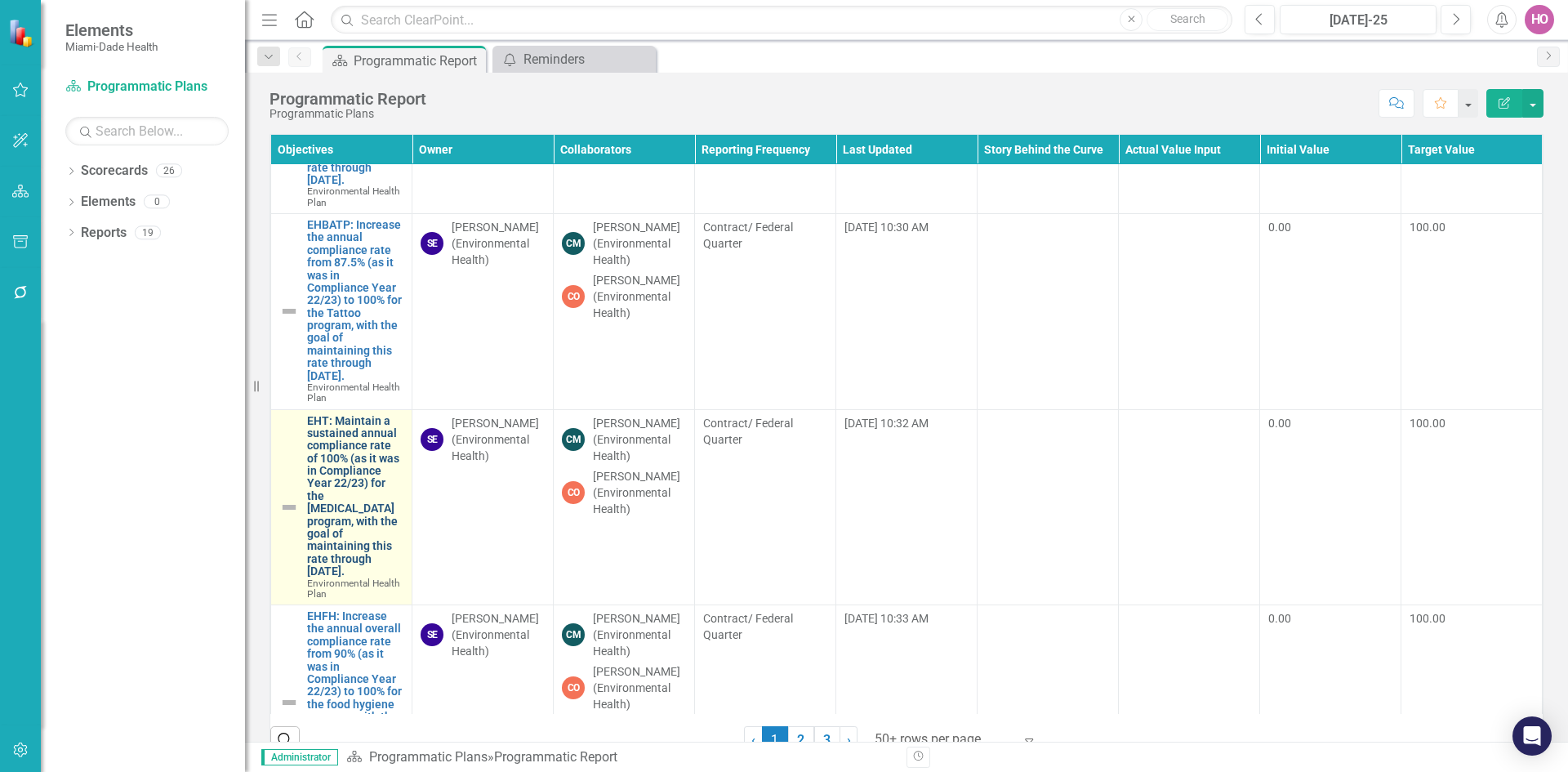
click at [352, 422] on link "EHT: Maintain a sustained annual compliance rate of 100% (as it was in Complian…" at bounding box center [355, 496] width 96 height 163
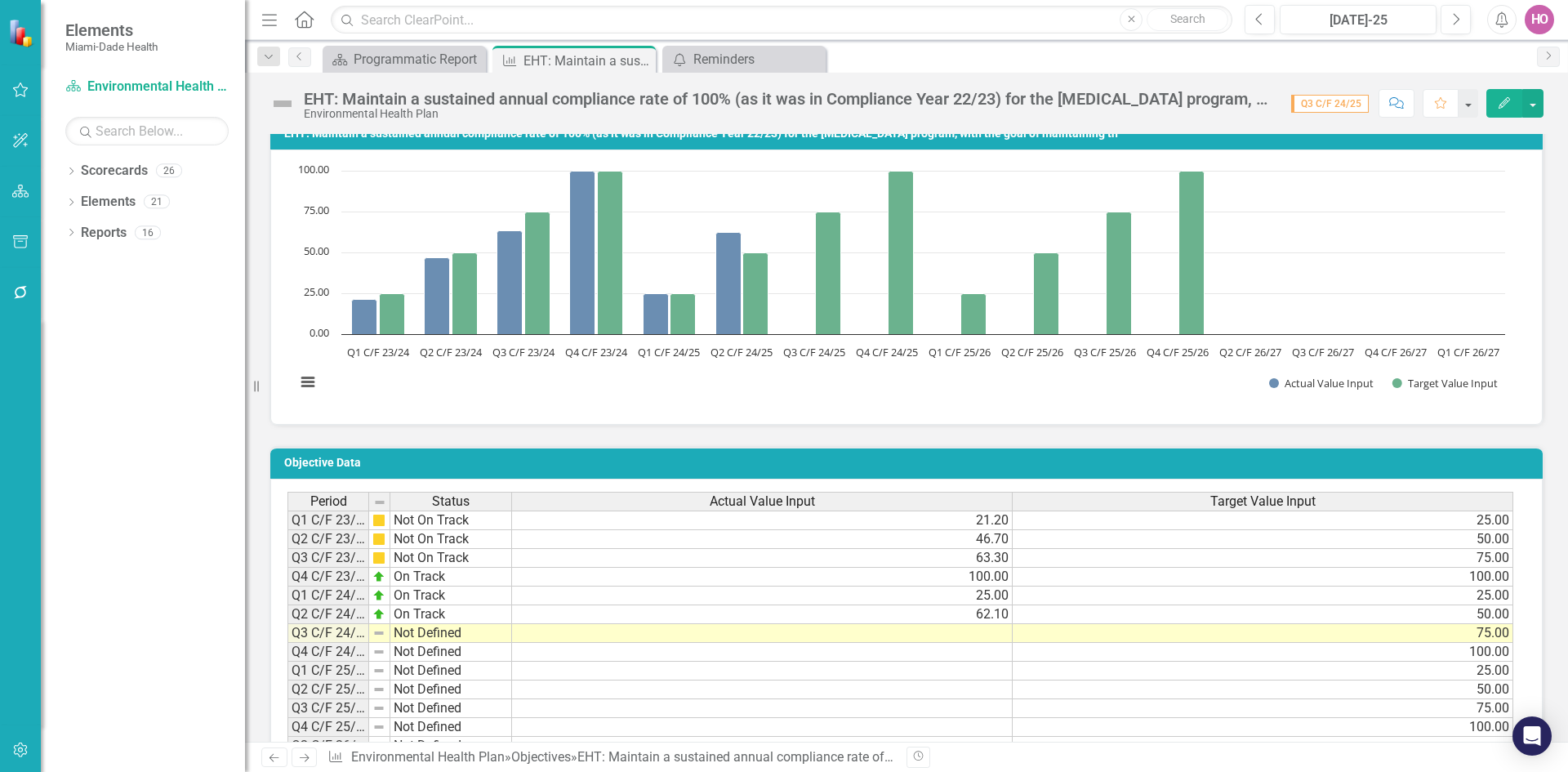
scroll to position [898, 0]
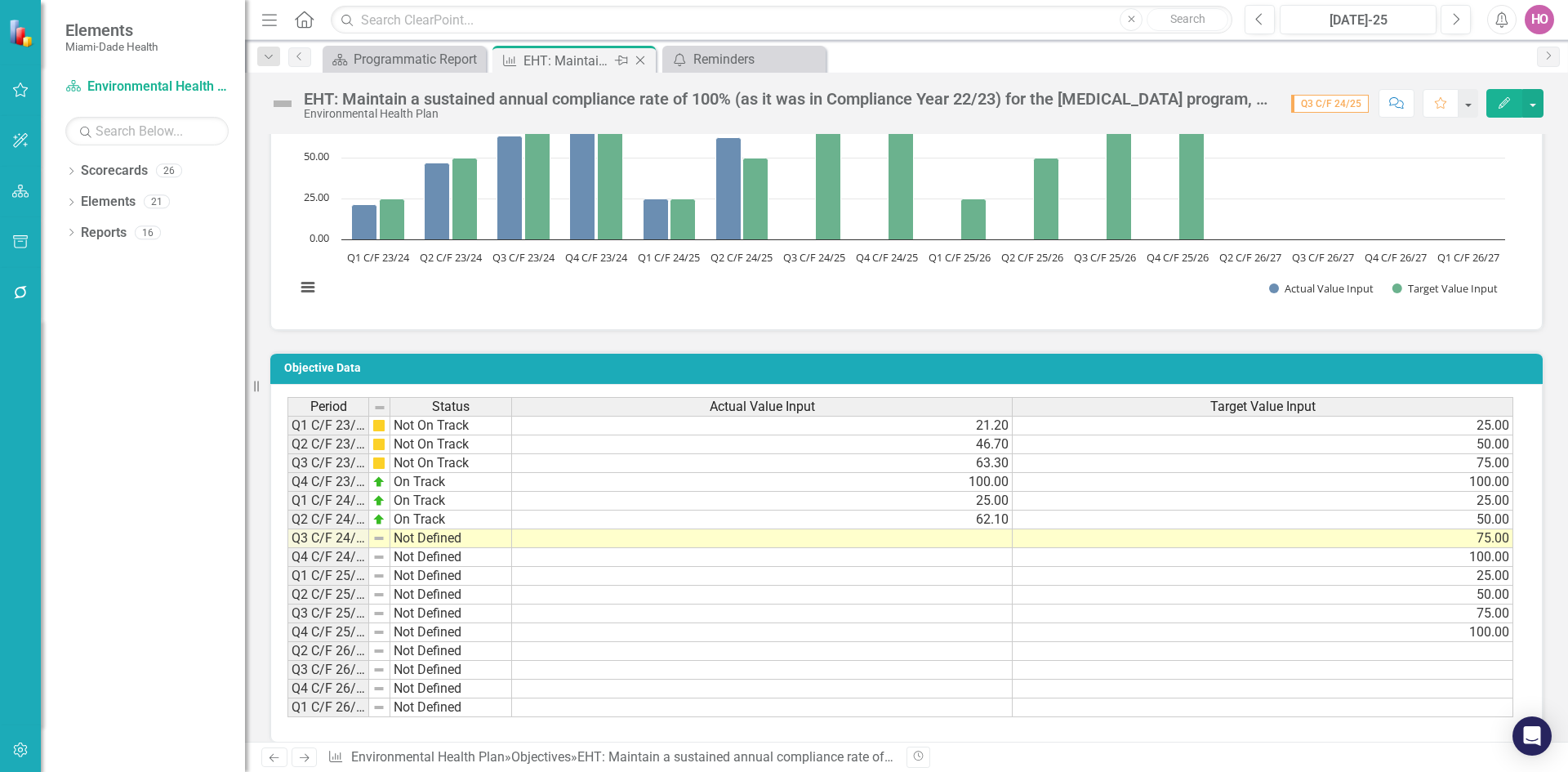
click at [644, 59] on icon "Close" at bounding box center [640, 60] width 17 height 13
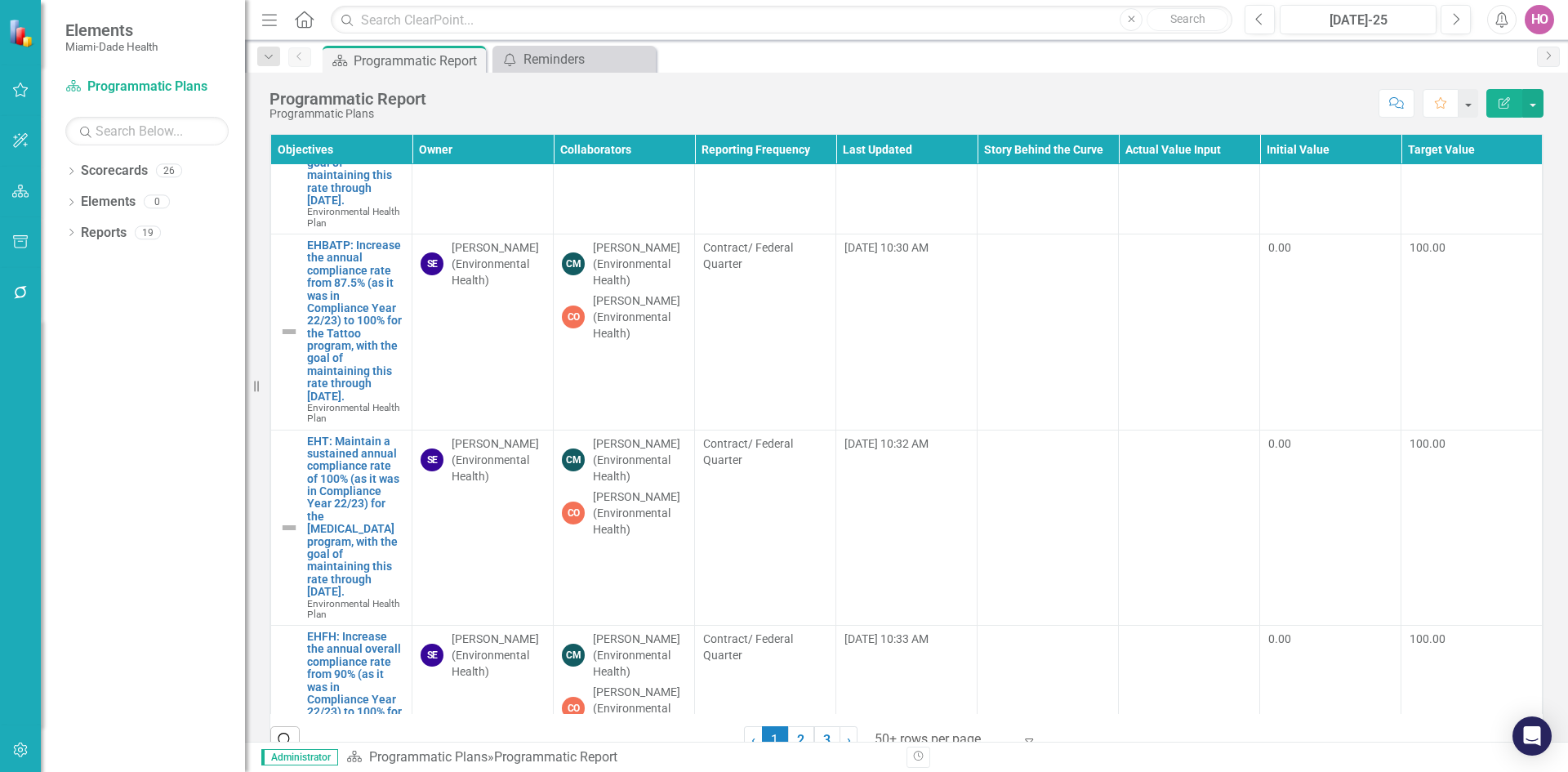
scroll to position [4899, 0]
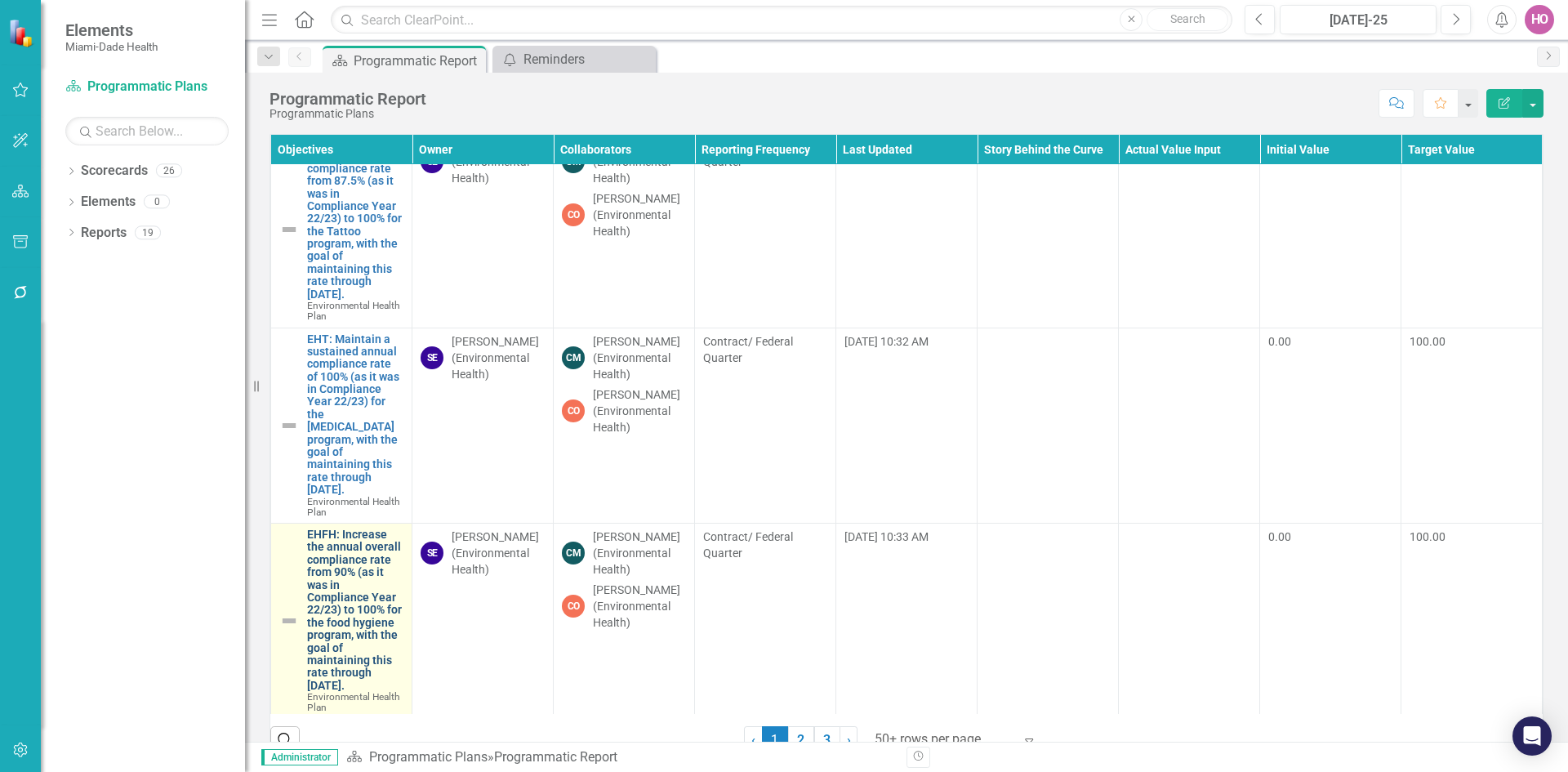
click at [357, 541] on link "EHFH: Increase the annual overall compliance rate from 90% (as it was in Compli…" at bounding box center [355, 610] width 96 height 163
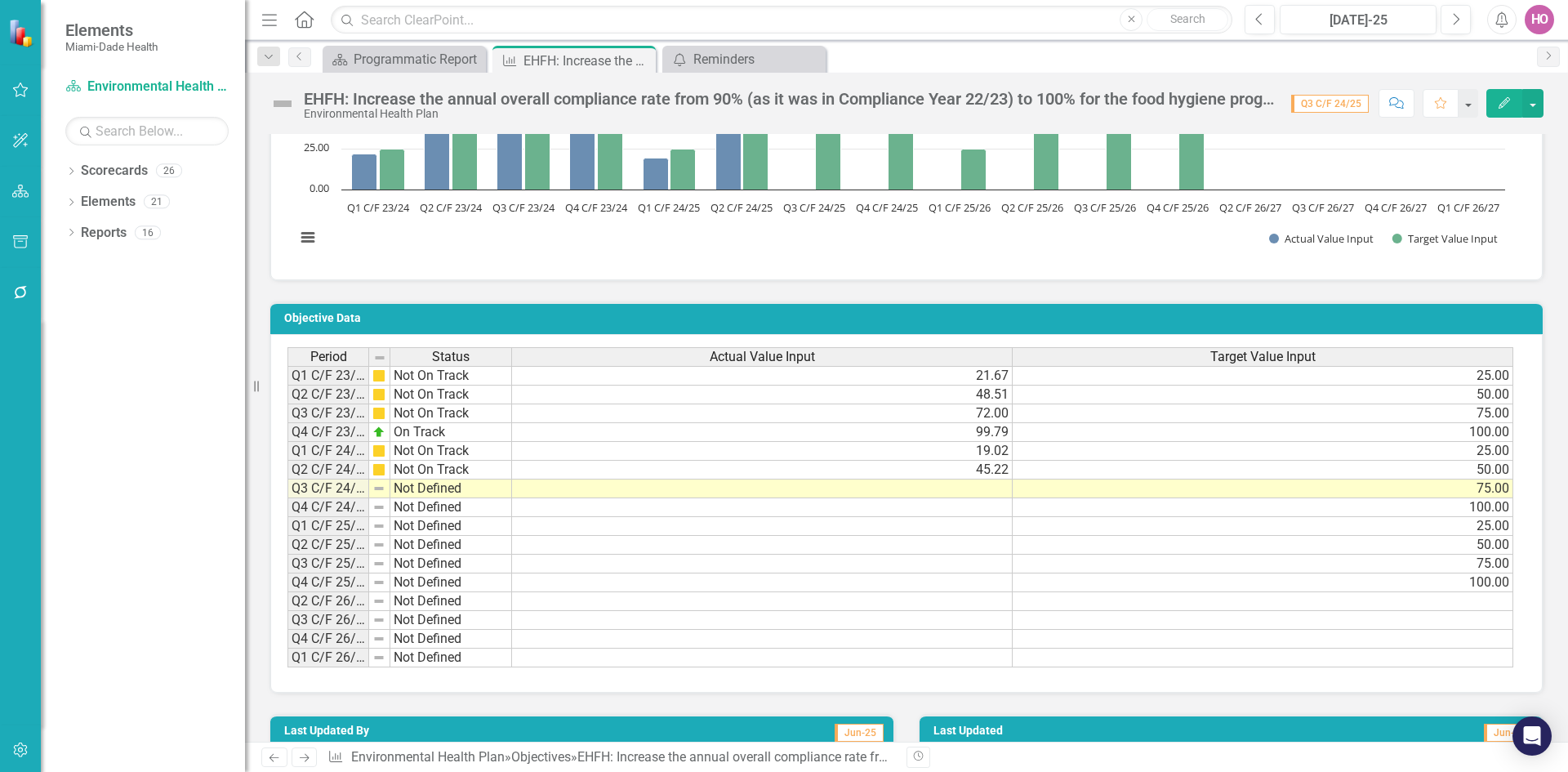
scroll to position [980, 0]
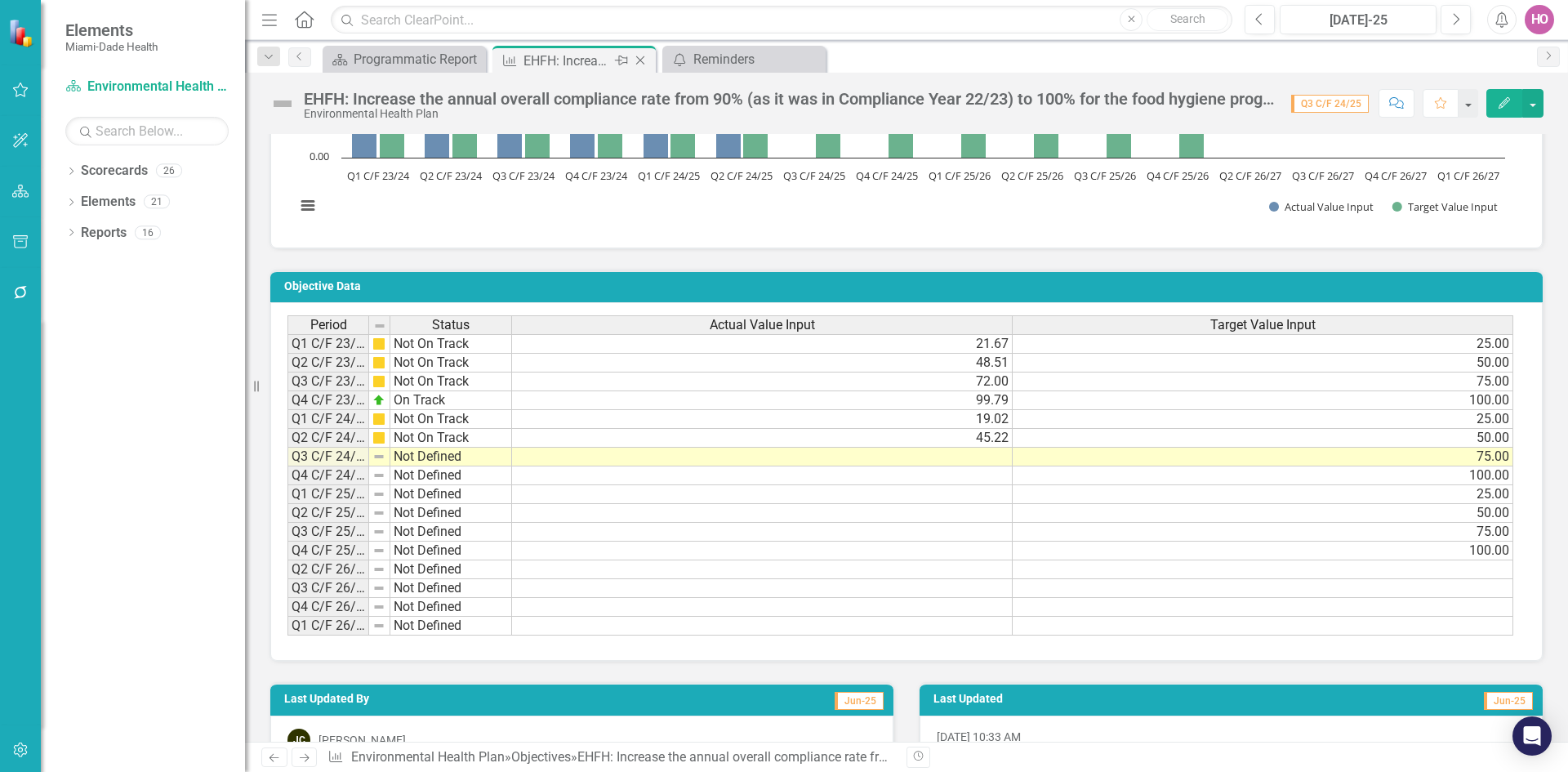
click at [636, 61] on icon "Close" at bounding box center [640, 60] width 17 height 13
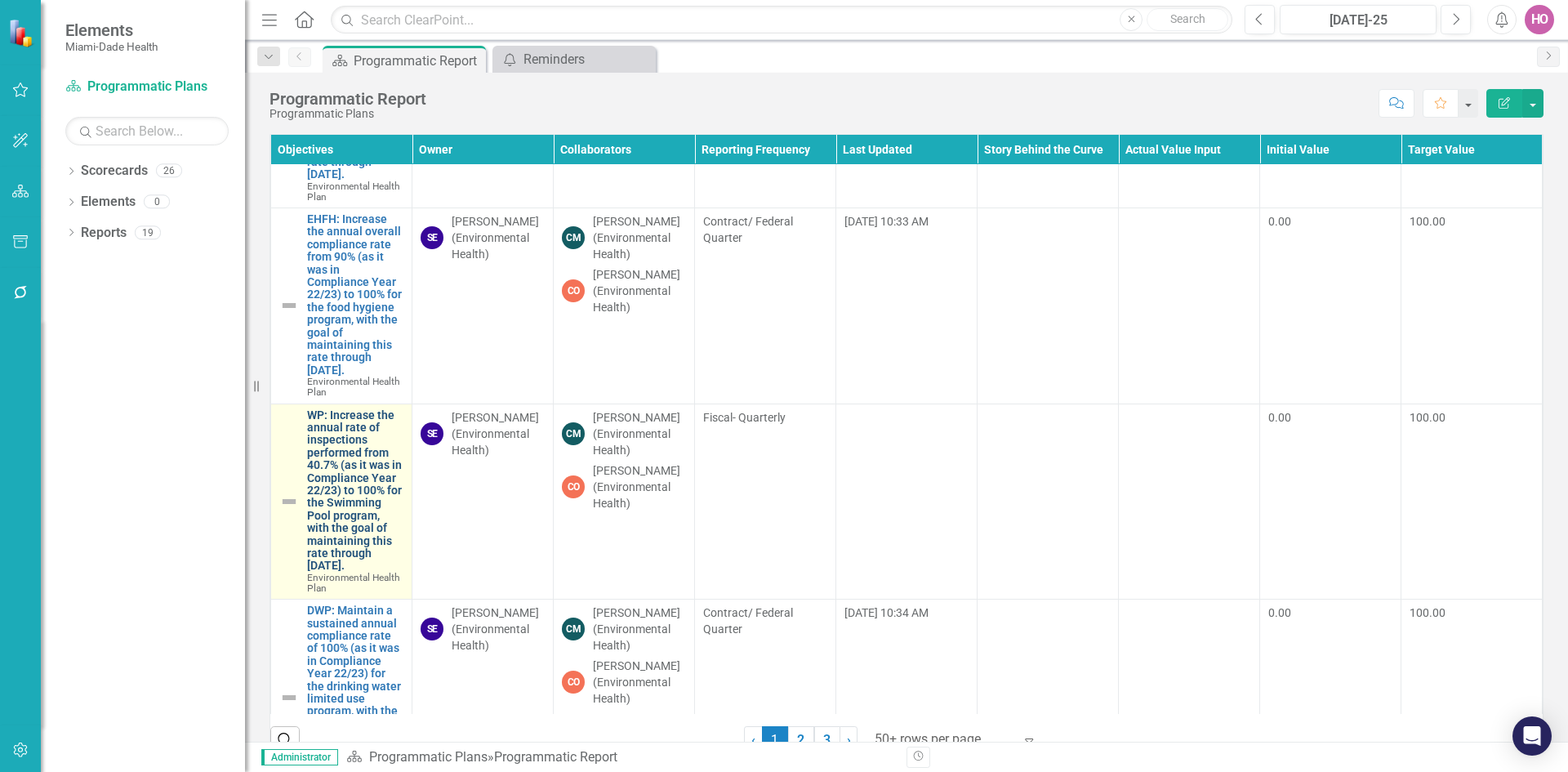
scroll to position [5226, 0]
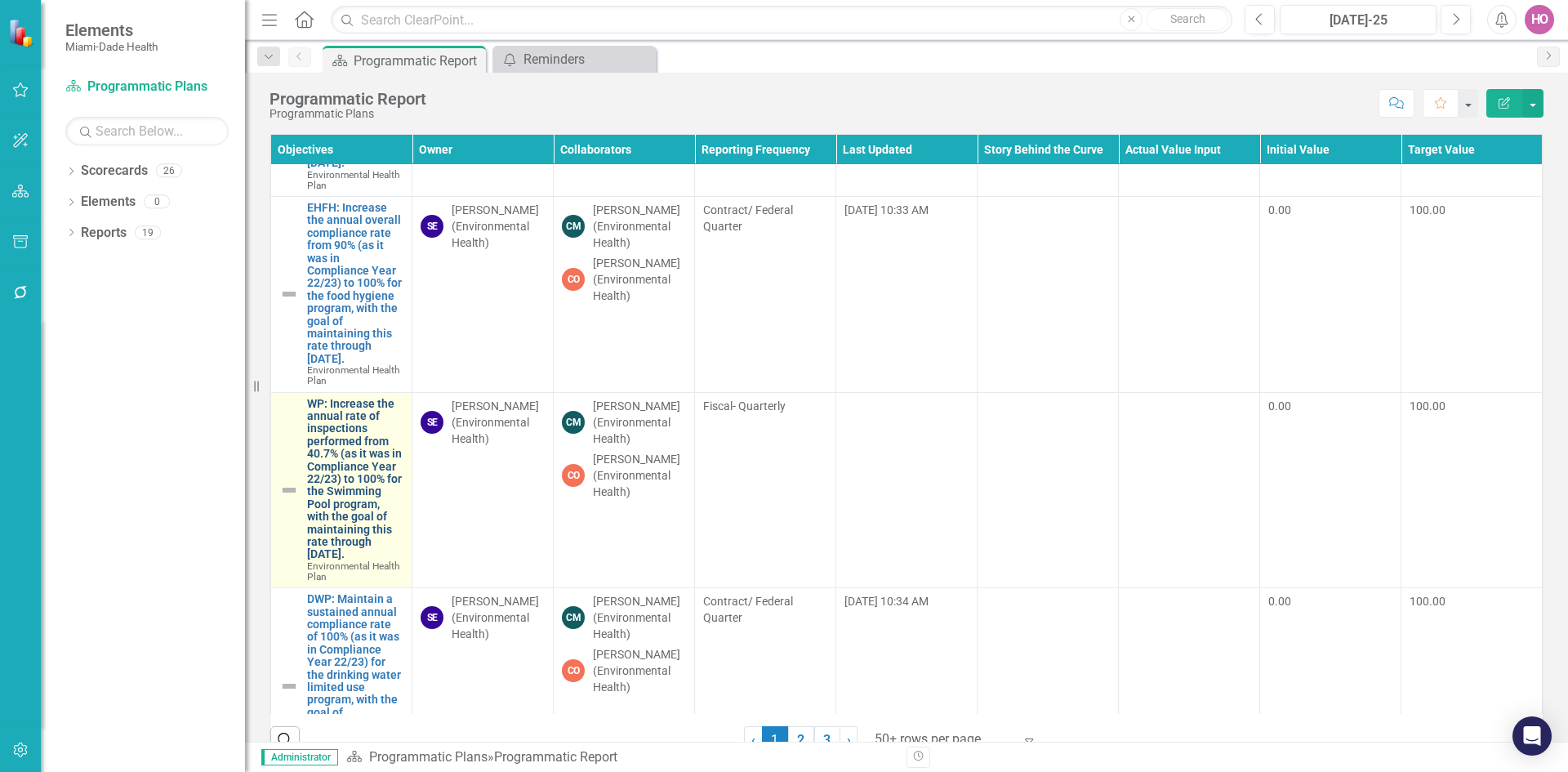
click at [346, 453] on link "WP: Increase the annual rate of inspections performed from 40.7% (as it was in …" at bounding box center [355, 480] width 96 height 163
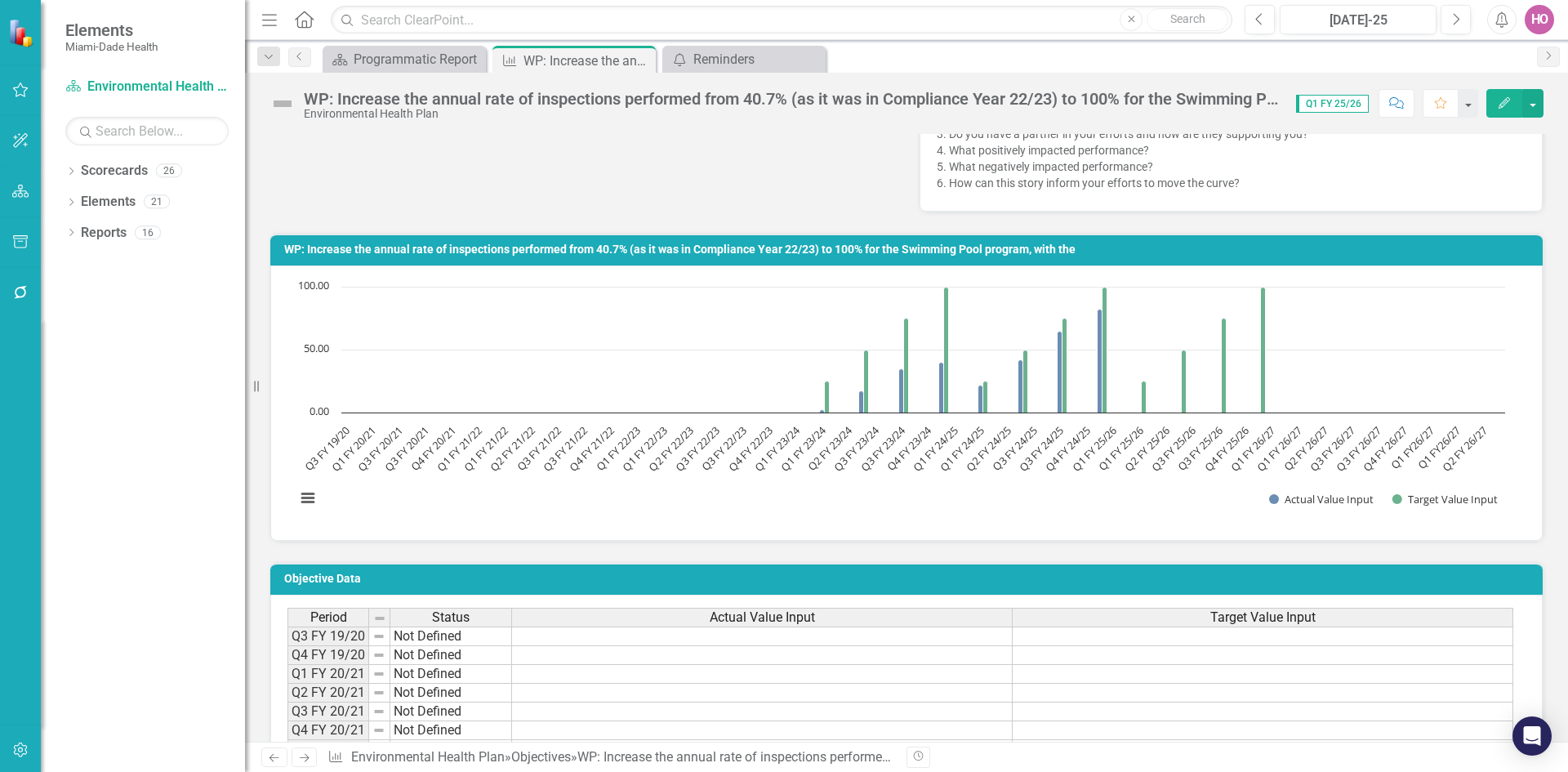
scroll to position [653, 0]
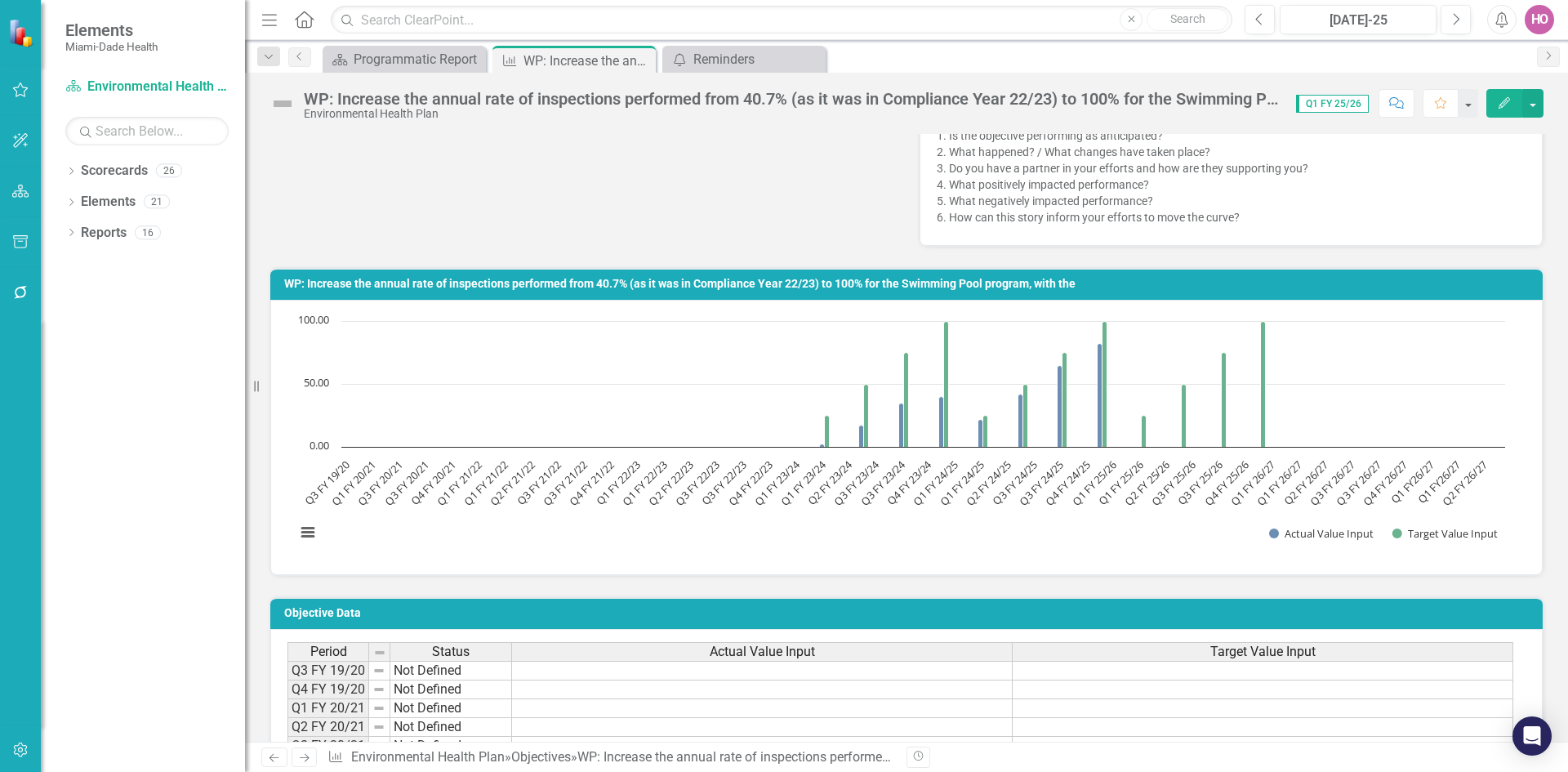
click at [174, 432] on div "Dropdown Scorecards 26 Dropdown [GEOGRAPHIC_DATA]- Dade County Dropdown Foundat…" at bounding box center [143, 465] width 204 height 614
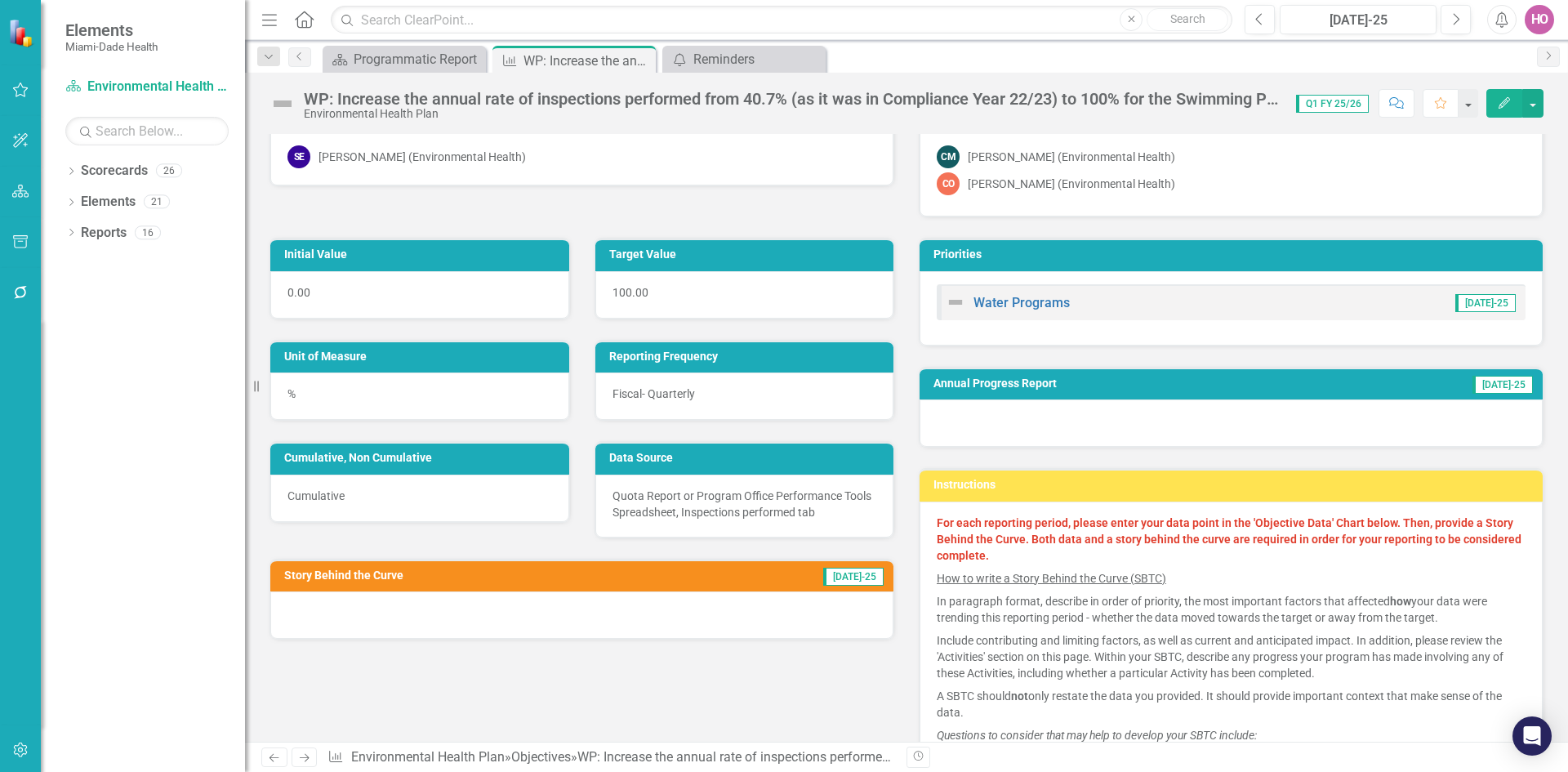
scroll to position [0, 0]
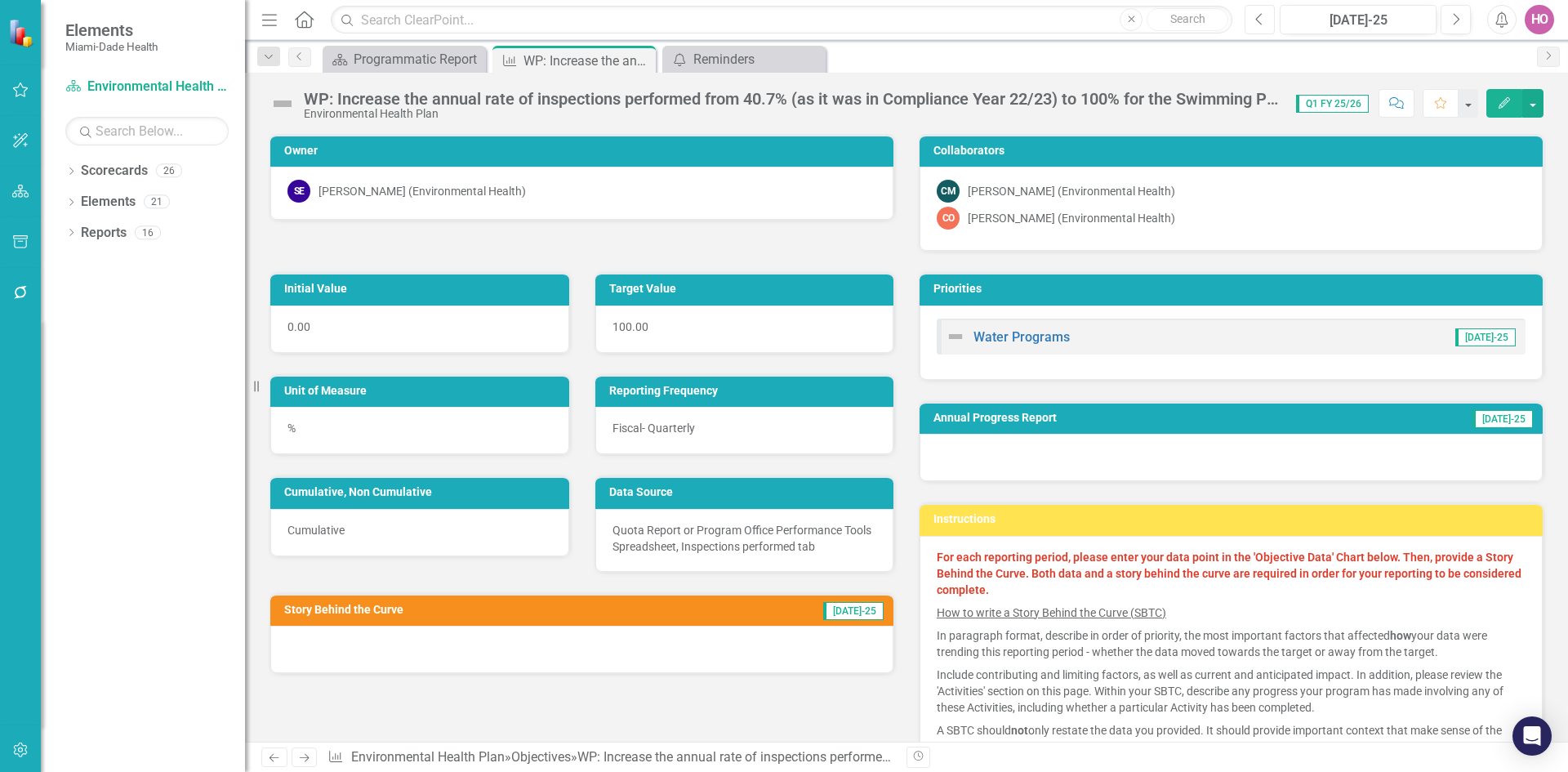
click at [1248, 17] on button "Previous" at bounding box center [1259, 19] width 31 height 30
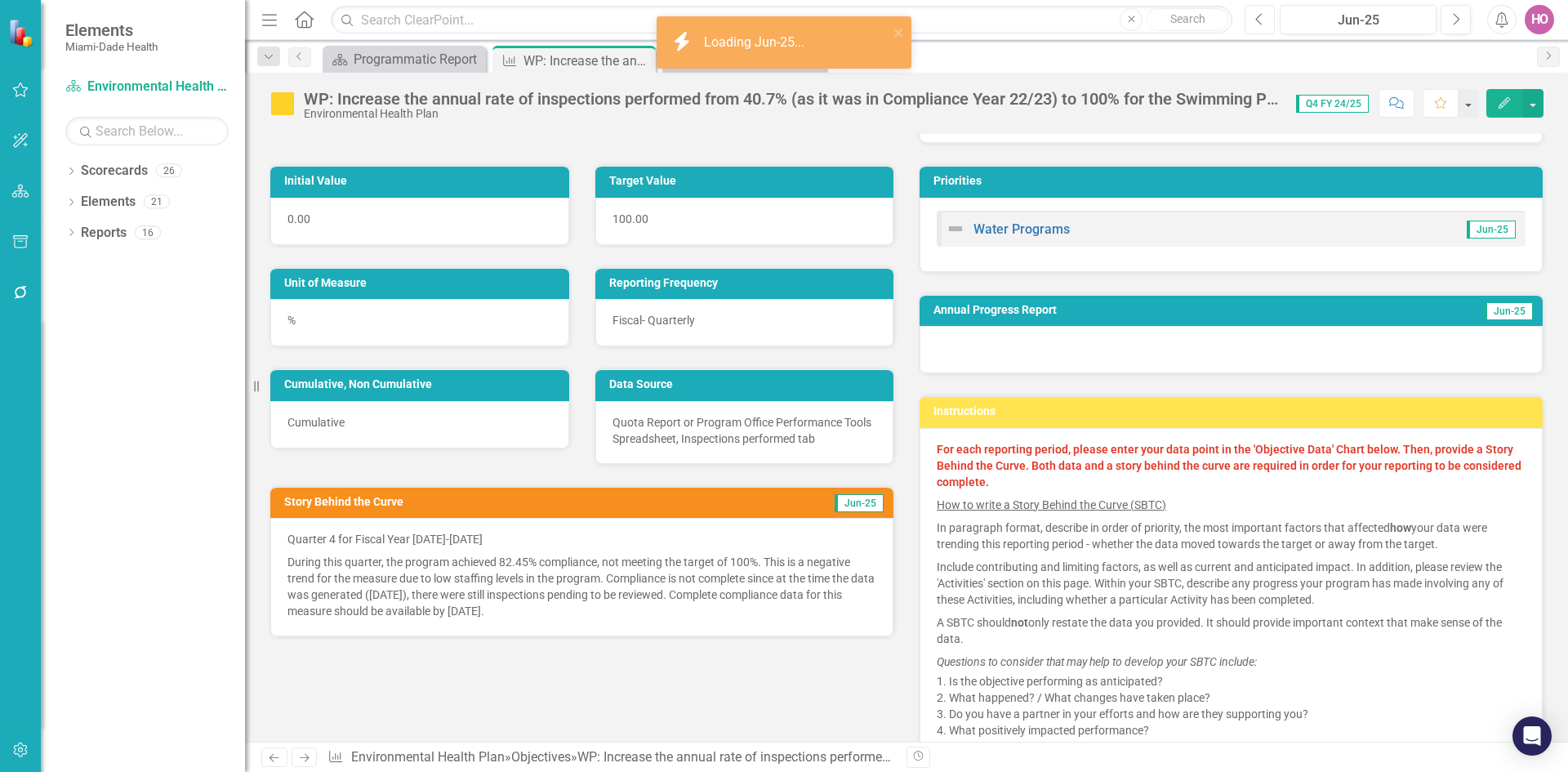
scroll to position [163, 0]
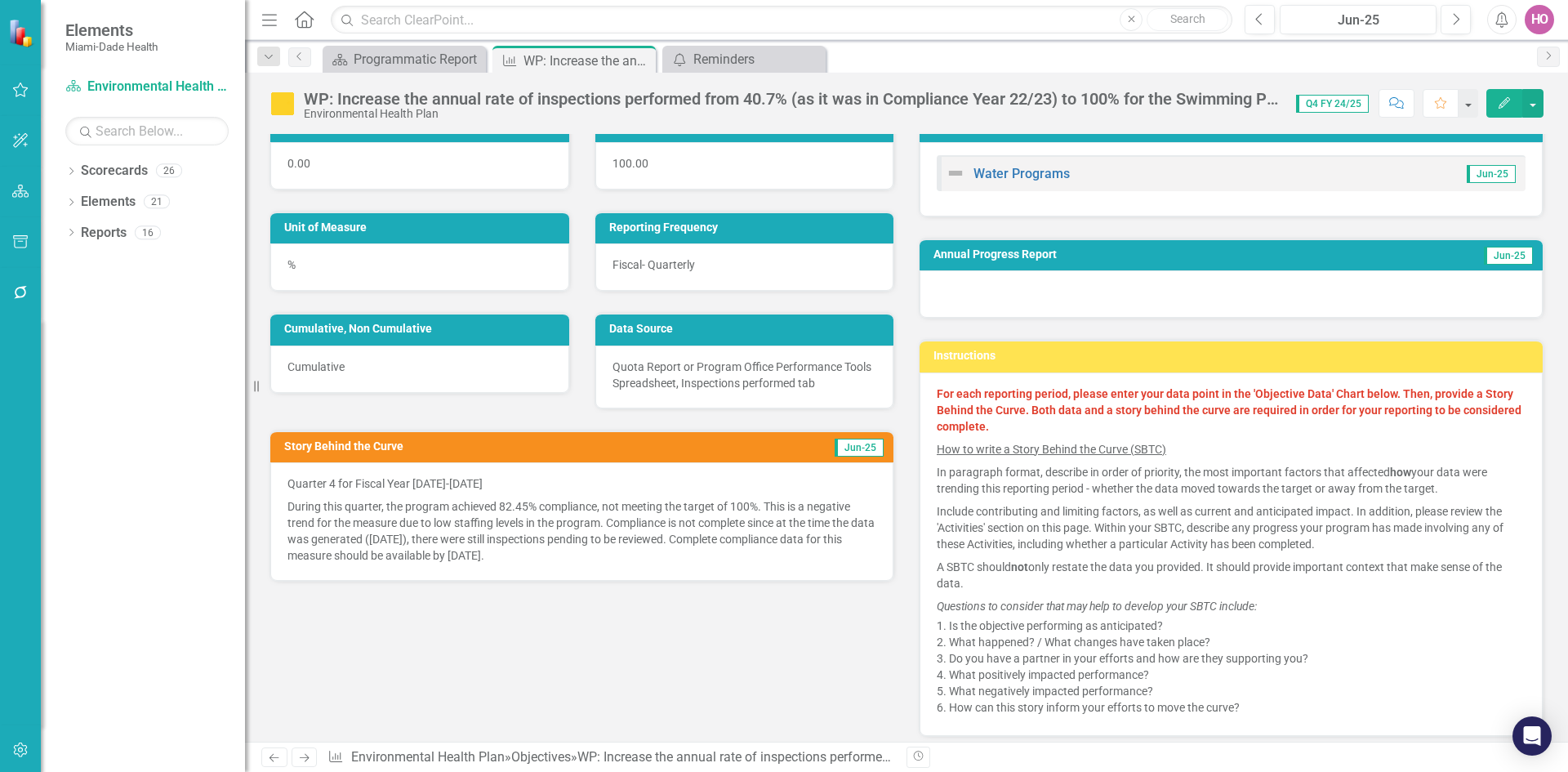
click at [333, 522] on p "During this quarter, the program achieved 82.45% compliance, not meeting the ta…" at bounding box center [582, 529] width 588 height 69
click at [316, 513] on p "During this quarter, the program achieved 82.45% compliance, not meeting the ta…" at bounding box center [582, 529] width 588 height 69
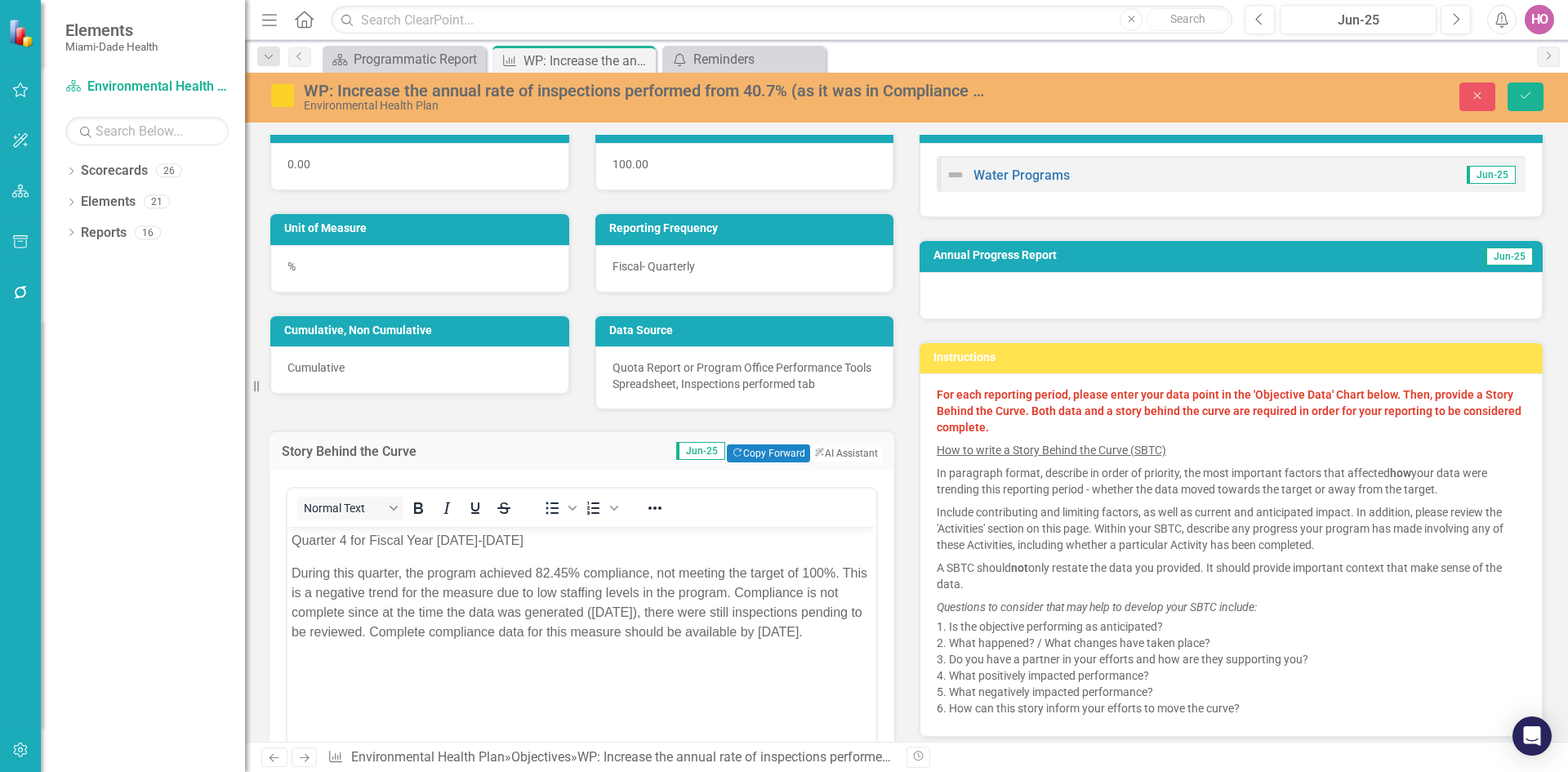
scroll to position [0, 0]
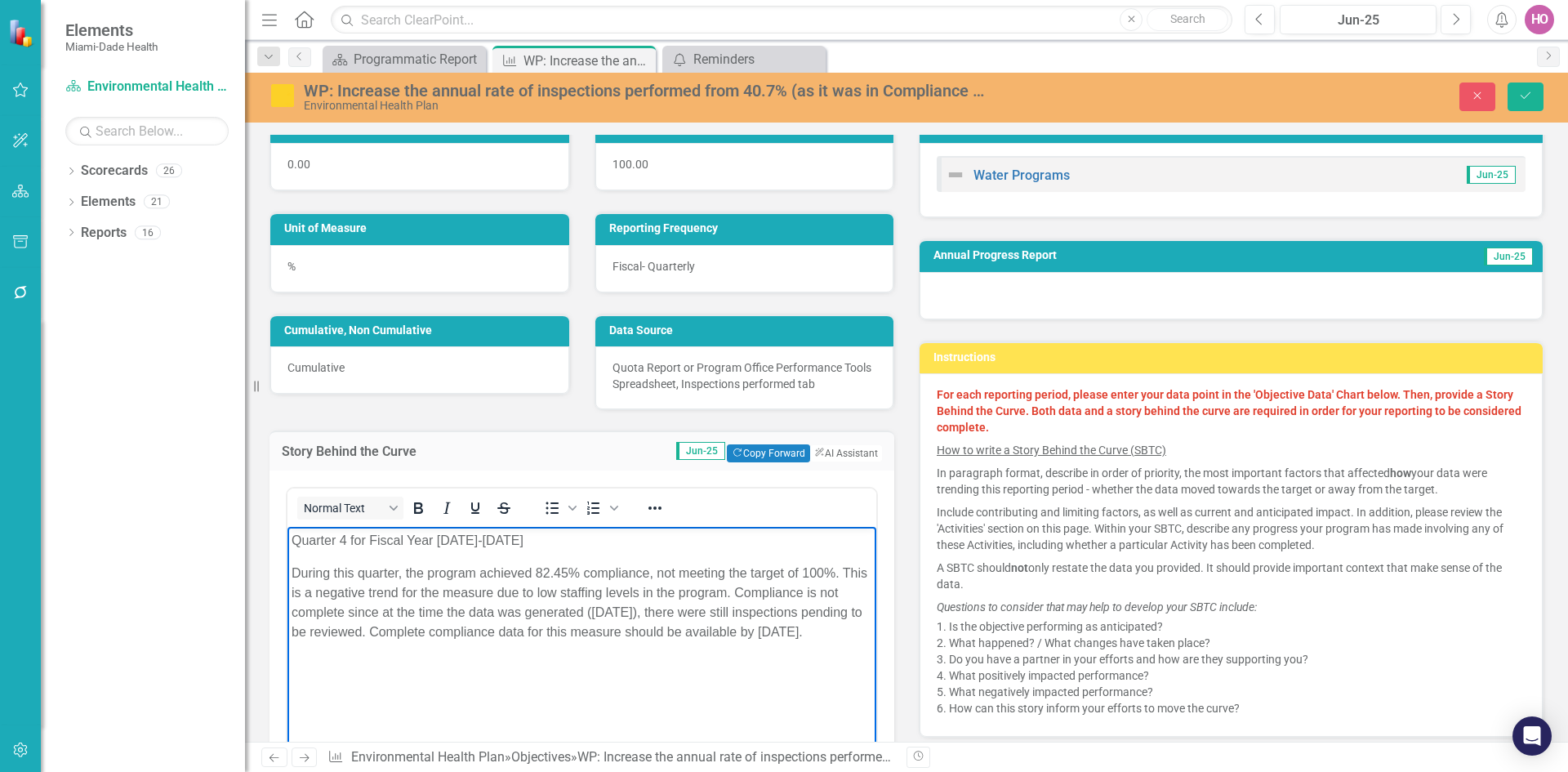
drag, startPoint x: 288, startPoint y: 533, endPoint x: 352, endPoint y: 647, distance: 130.7
click at [352, 647] on body "Quarter 4 for Fiscal Year [DATE]-[DATE] During this quarter, the program achiev…" at bounding box center [582, 649] width 588 height 245
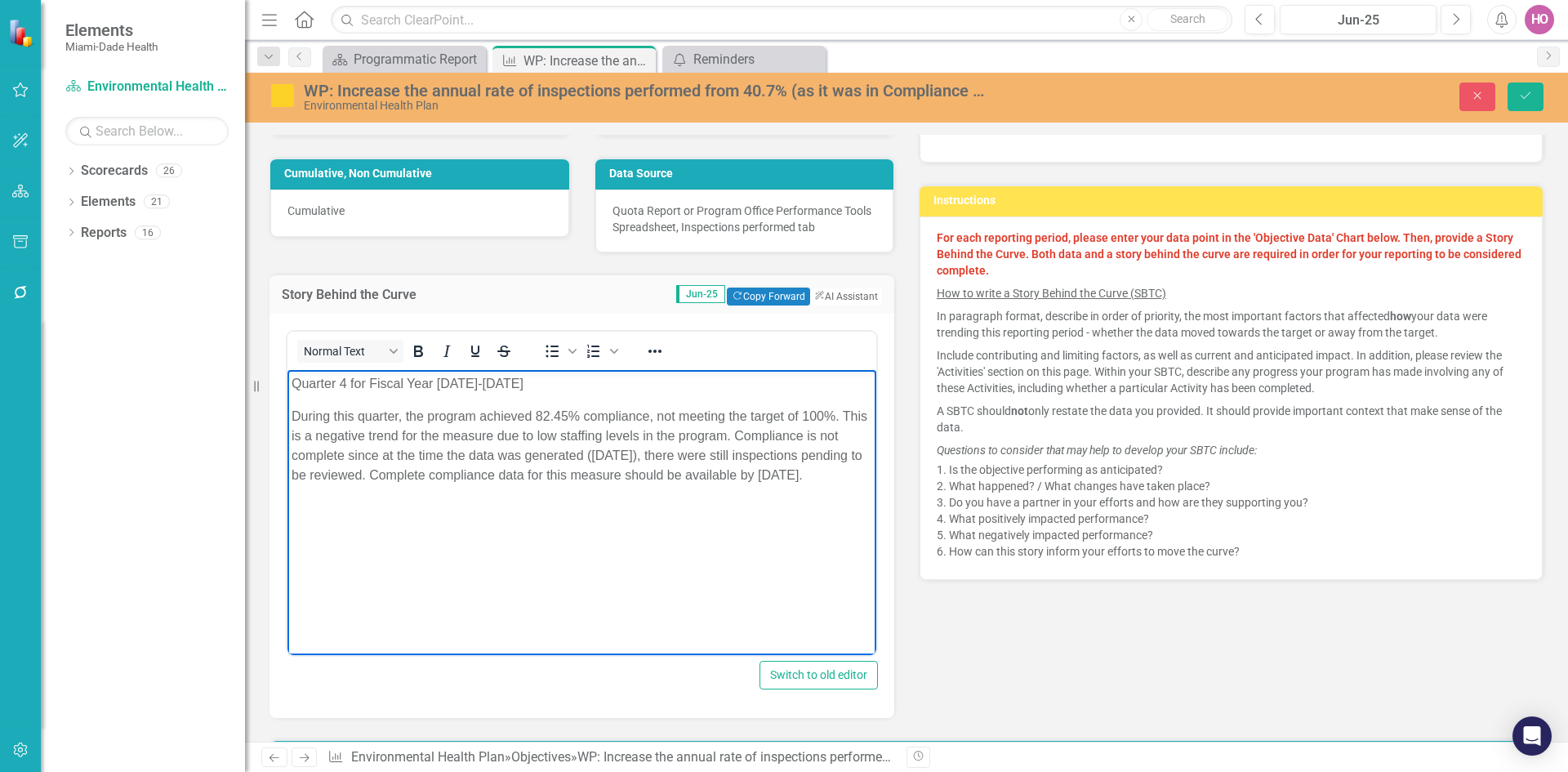
scroll to position [327, 0]
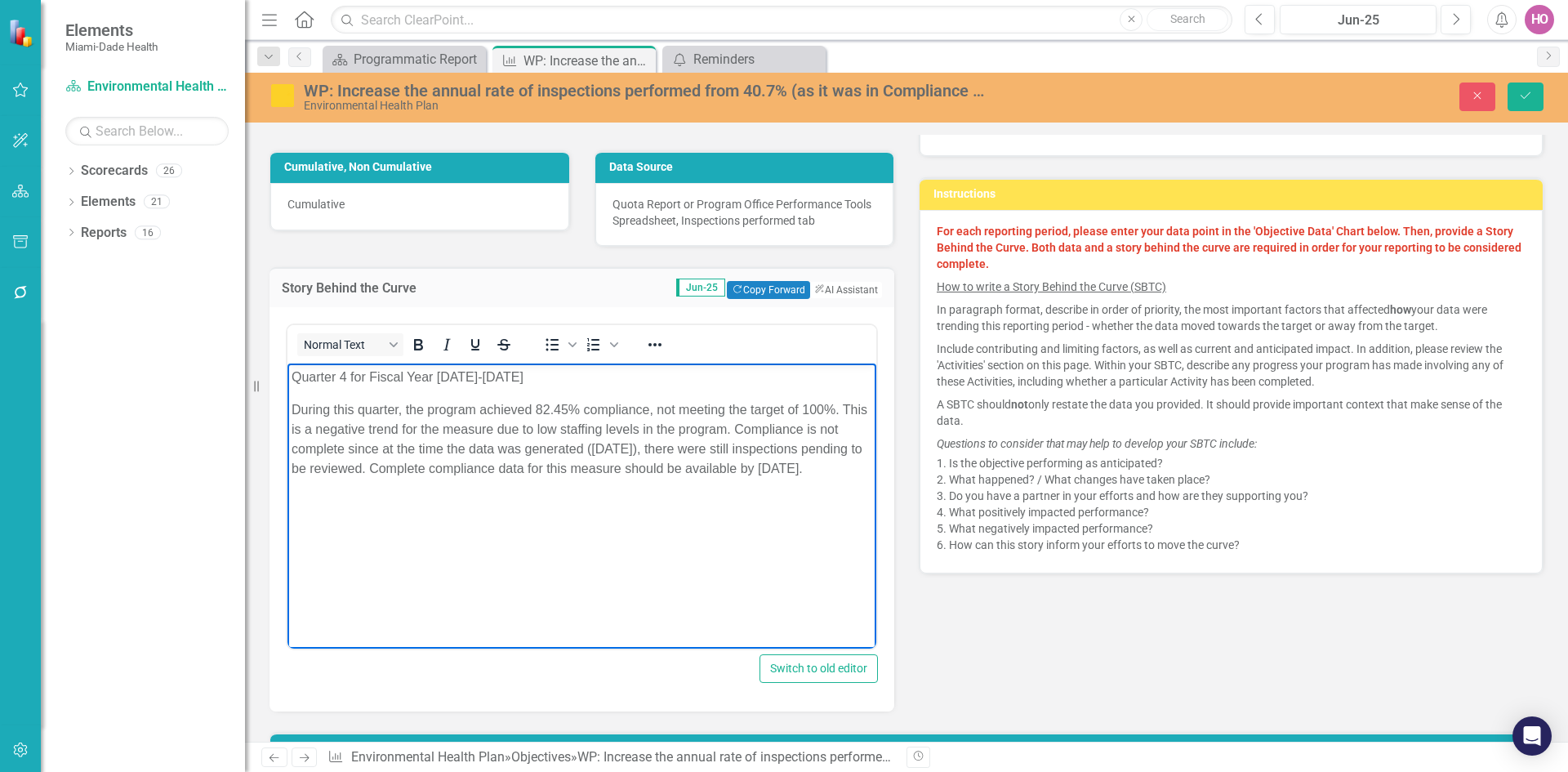
copy body "Quarter 4 for Fiscal Year [DATE]-[DATE] During this quarter, the program achiev…"
click at [1479, 98] on icon "Close" at bounding box center [1477, 96] width 15 height 11
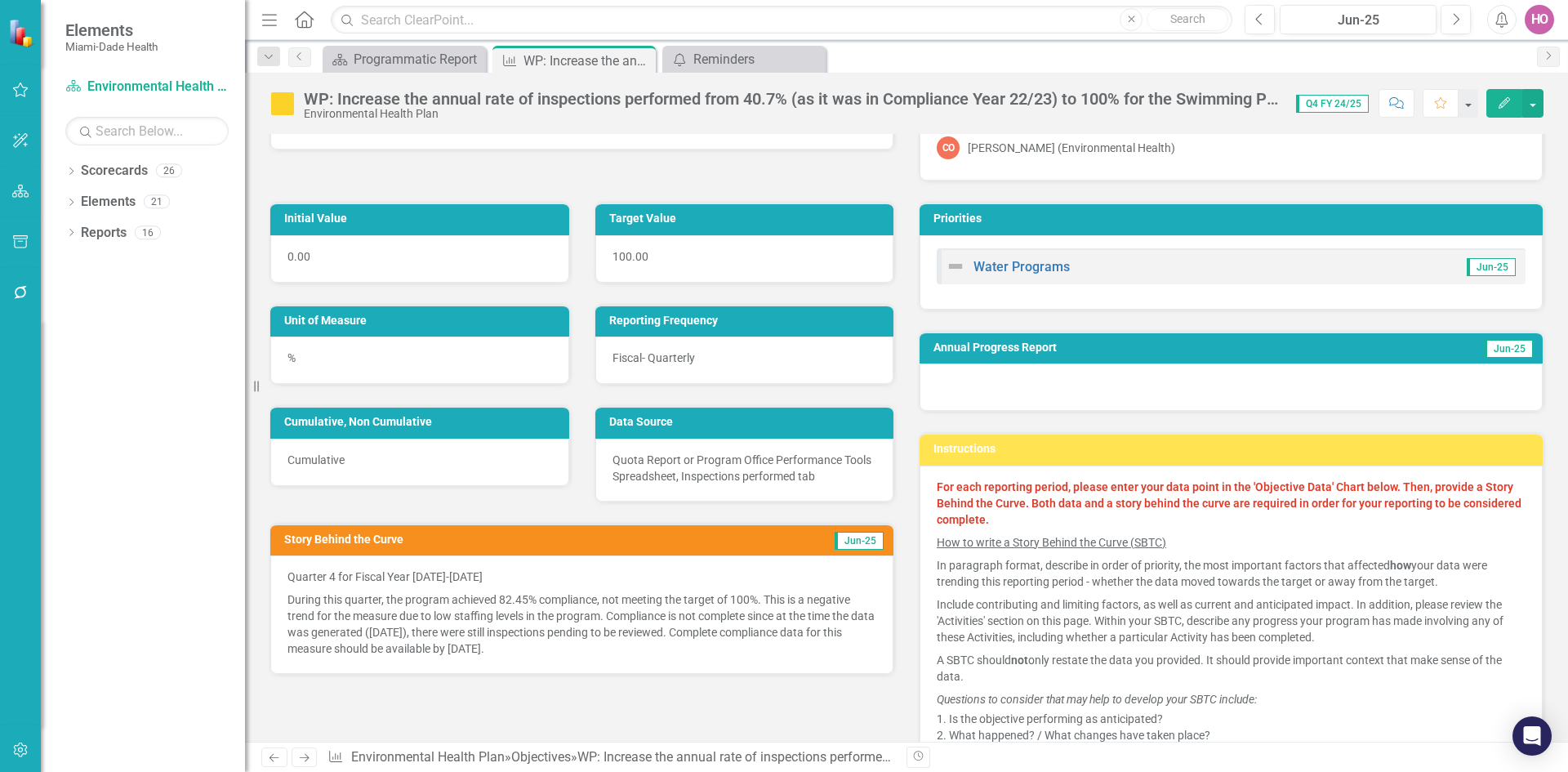
scroll to position [0, 0]
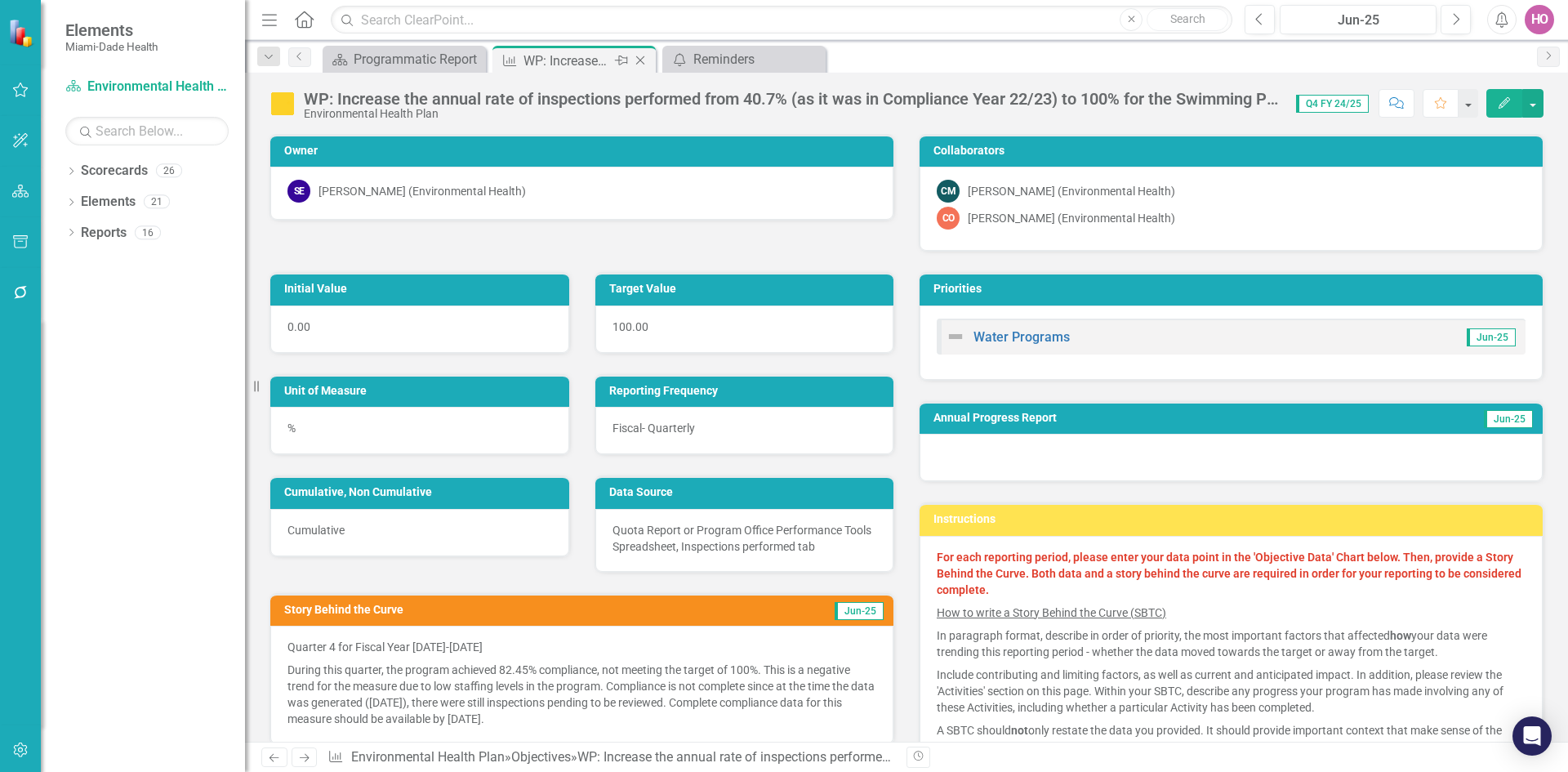
click at [642, 61] on icon "Close" at bounding box center [640, 60] width 17 height 13
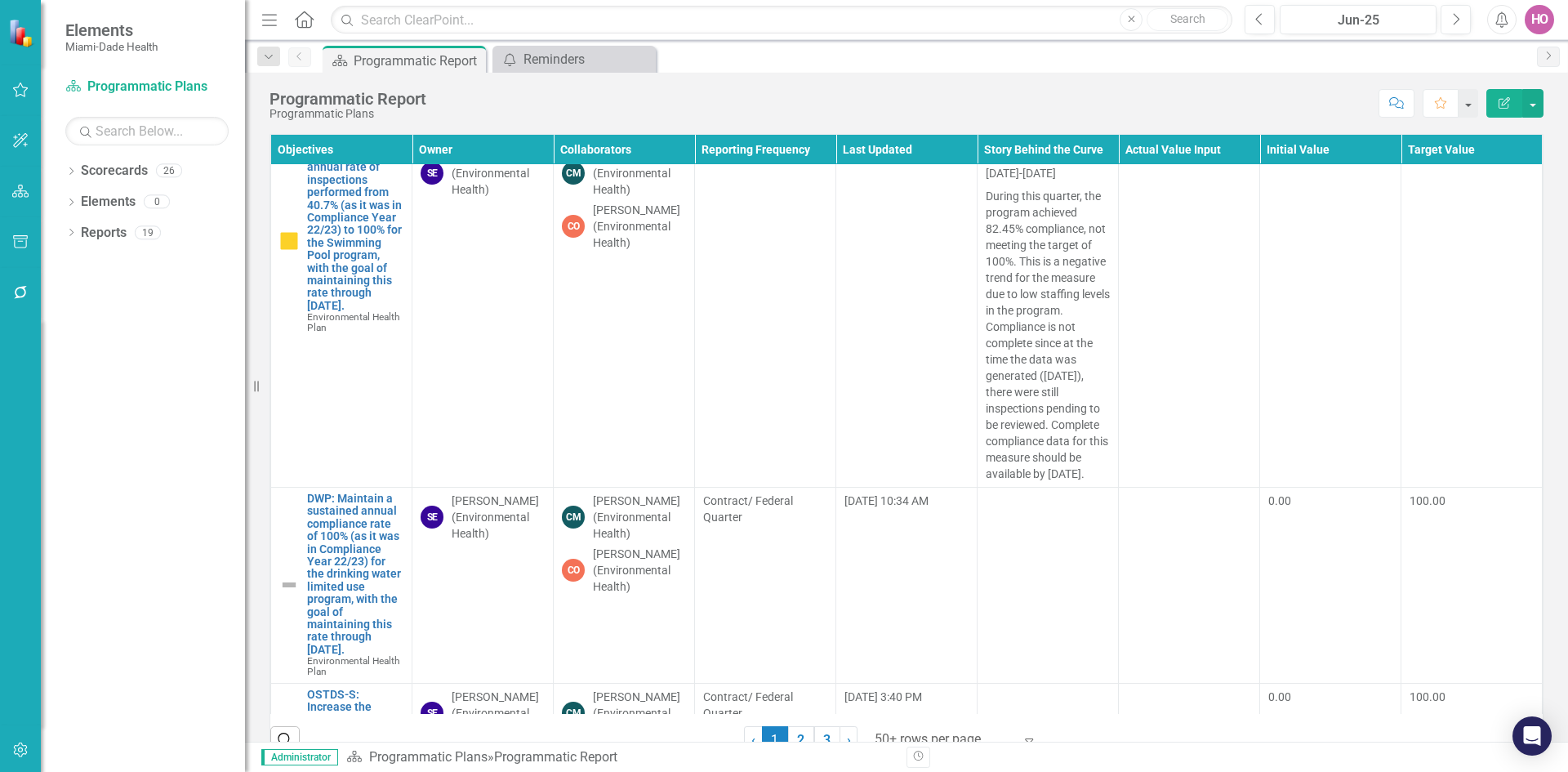
scroll to position [6206, 0]
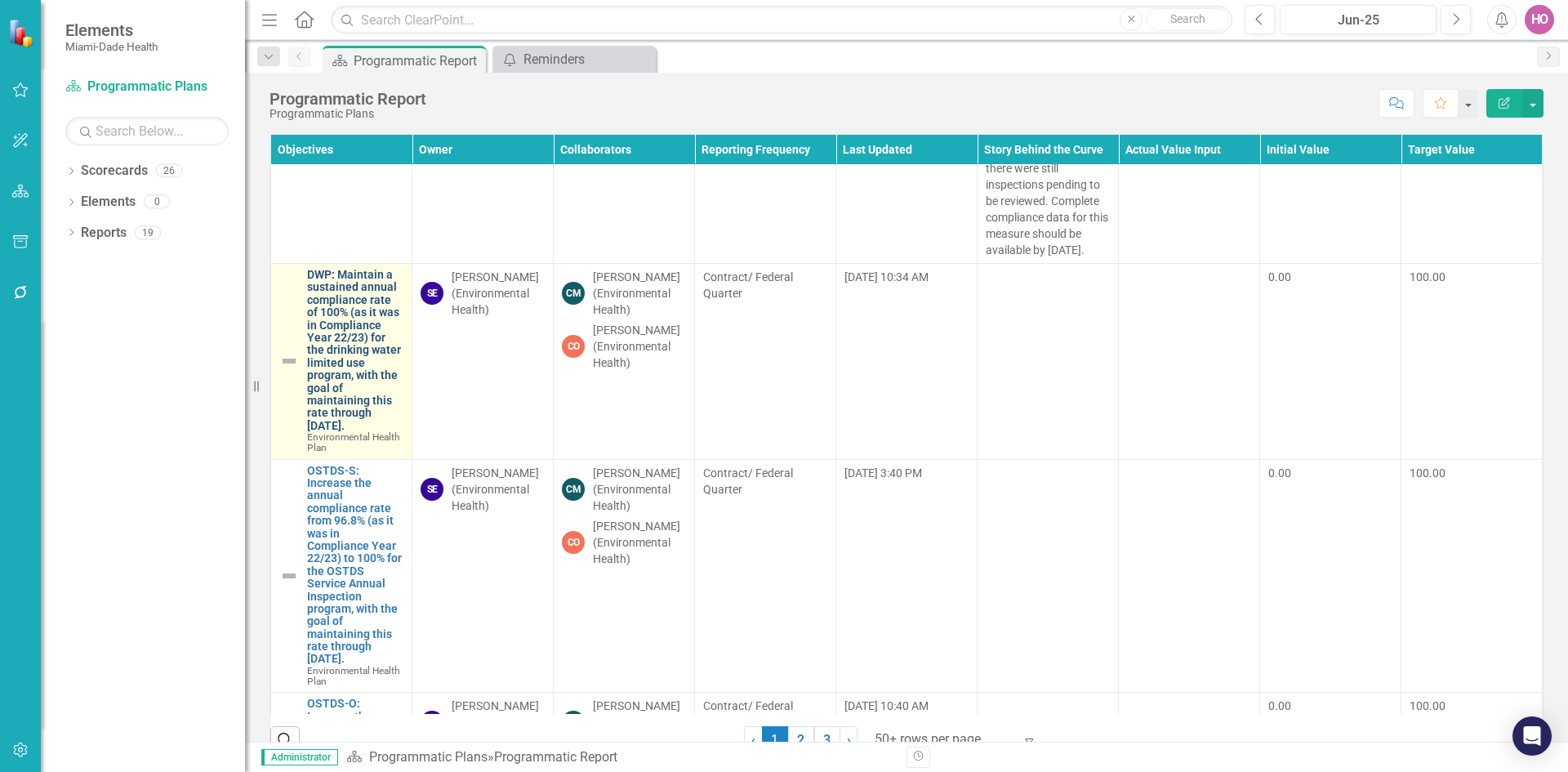
click at [352, 371] on link "DWP: Maintain a sustained annual compliance rate of 100% (as it was in Complian…" at bounding box center [355, 351] width 96 height 163
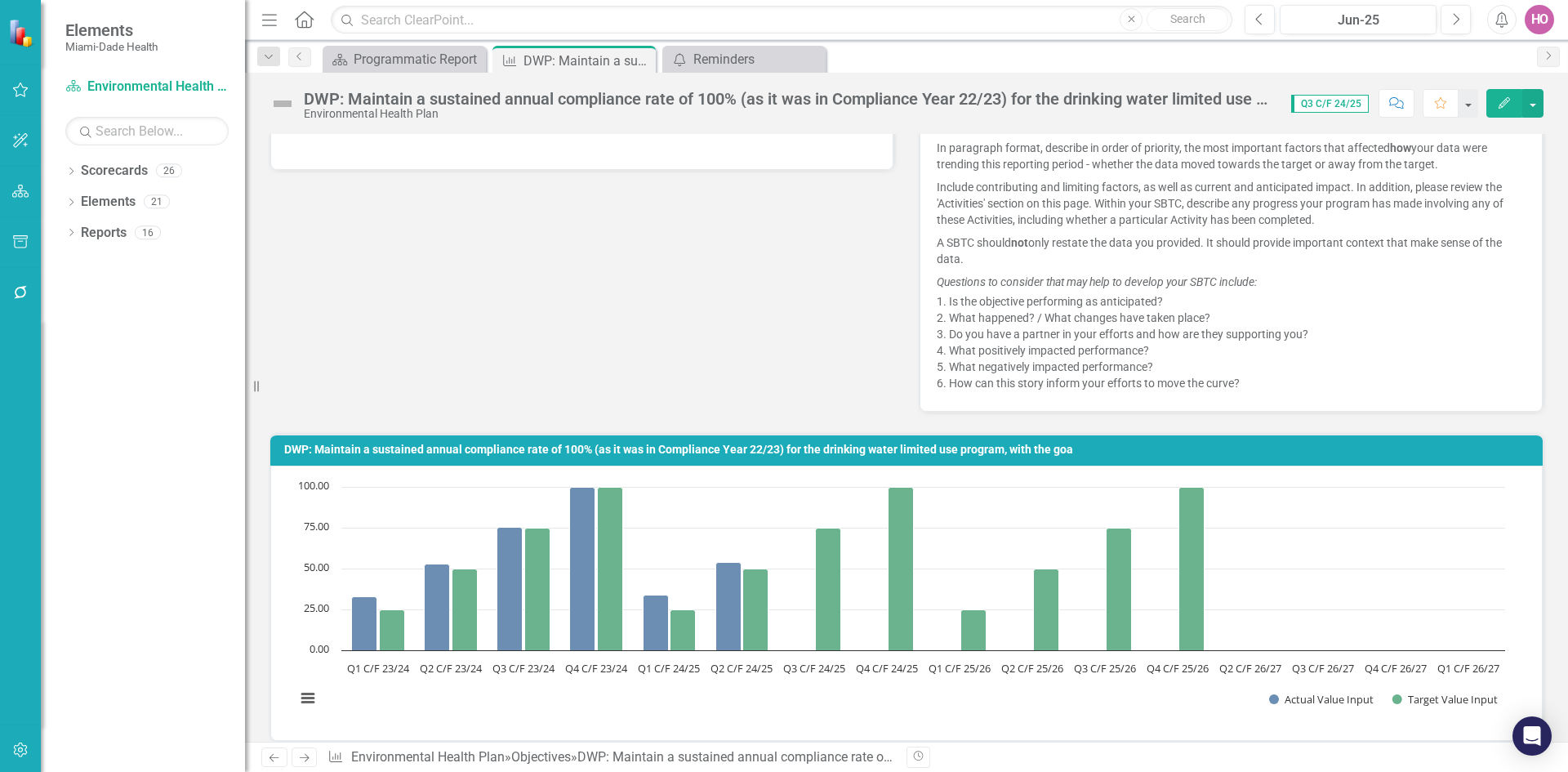
scroll to position [490, 0]
